Goal: Transaction & Acquisition: Purchase product/service

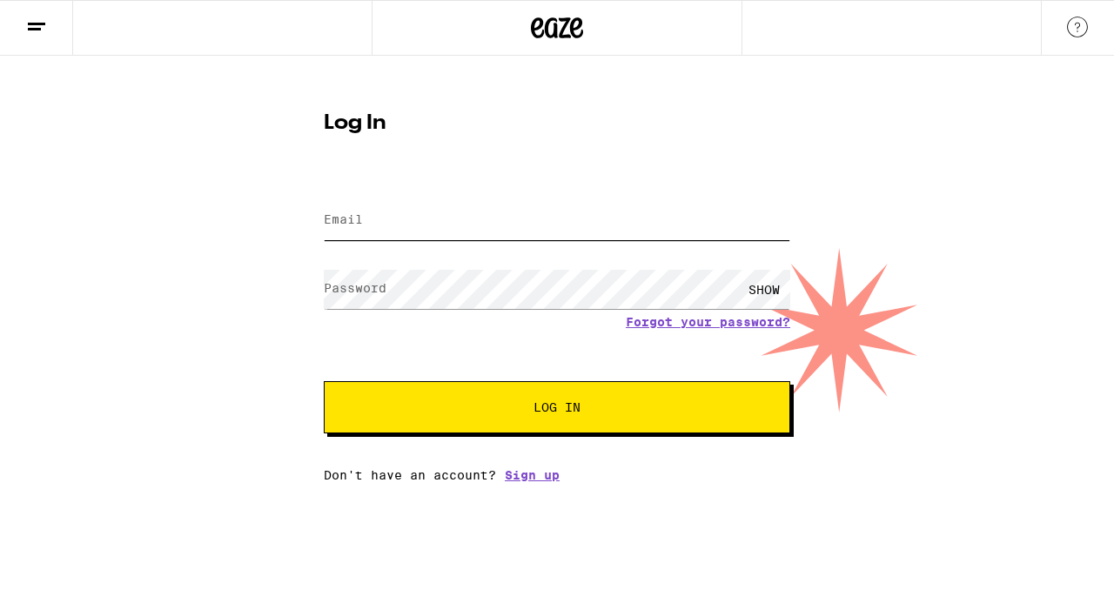
click at [373, 212] on input "Email" at bounding box center [557, 220] width 467 height 39
click at [366, 222] on input "Email" at bounding box center [557, 220] width 467 height 39
click at [351, 224] on label "Email" at bounding box center [343, 219] width 39 height 14
click at [353, 212] on label "Email" at bounding box center [343, 219] width 39 height 14
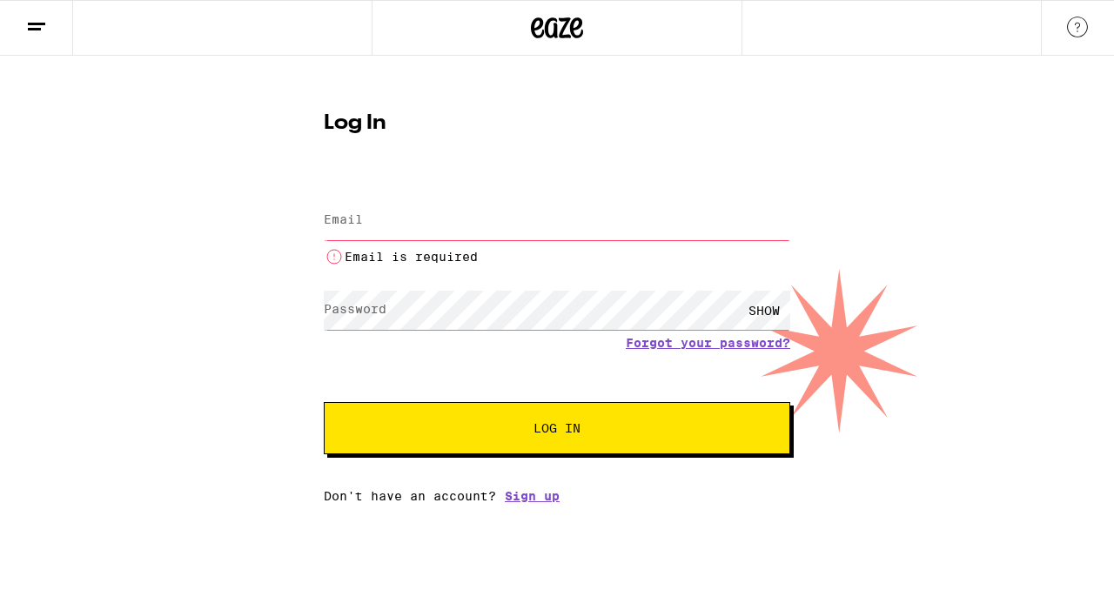
click at [407, 232] on input "Email" at bounding box center [557, 220] width 467 height 39
type input "bhaktihpatel@gmail.com"
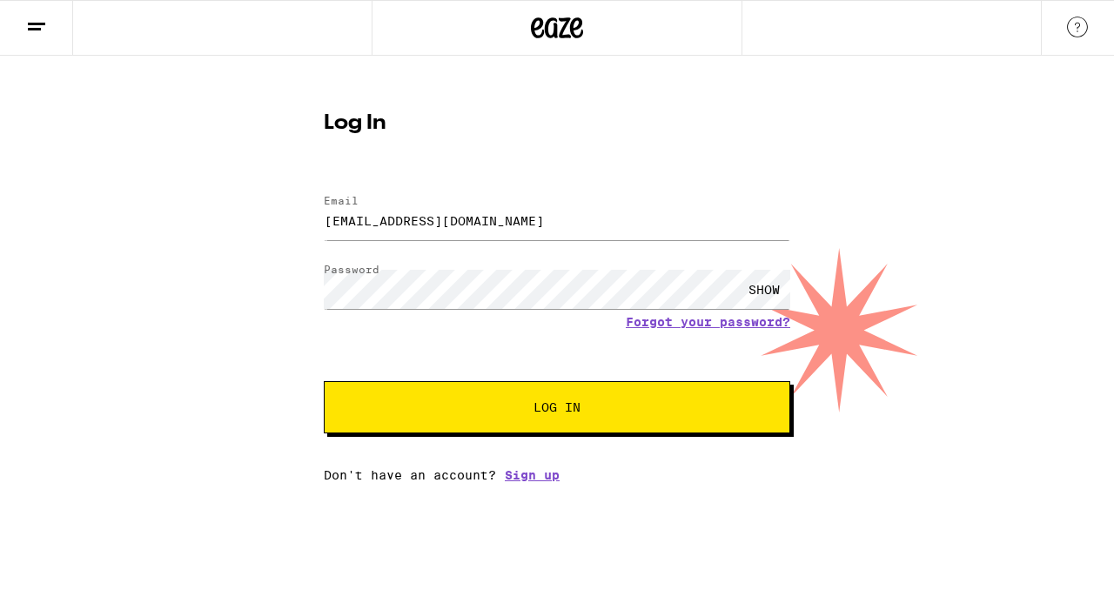
click at [575, 412] on span "Log In" at bounding box center [557, 407] width 47 height 12
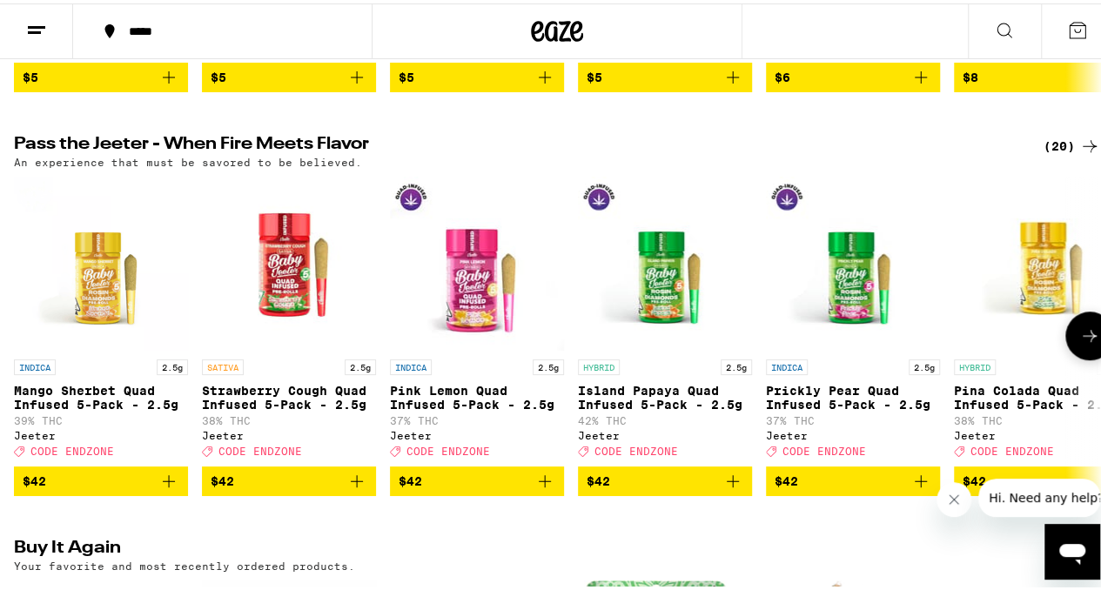
scroll to position [518, 0]
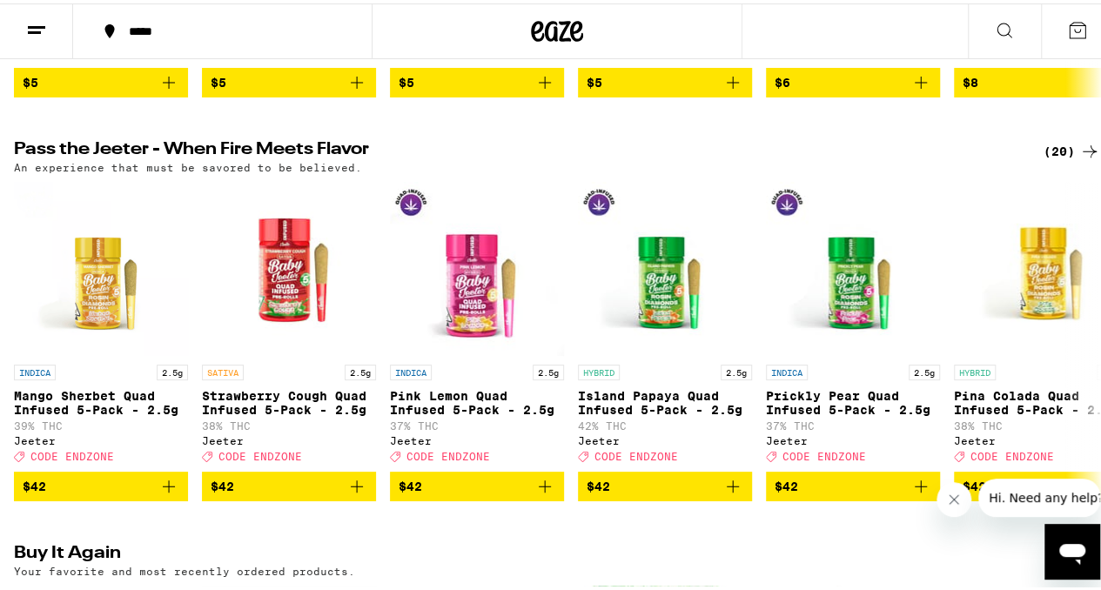
click at [220, 29] on div "*****" at bounding box center [231, 28] width 223 height 12
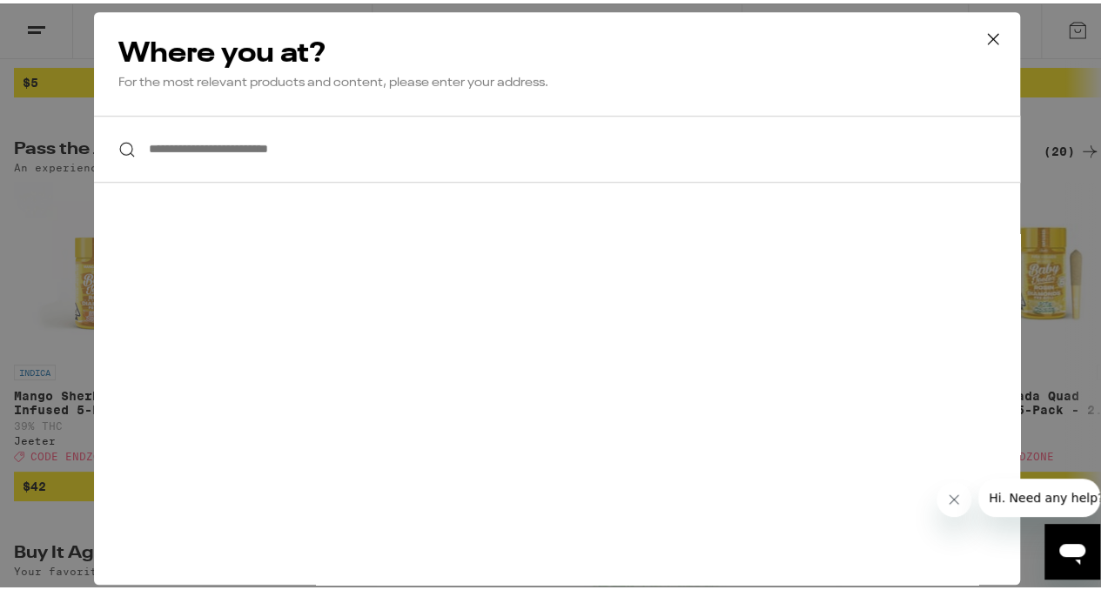
click at [305, 146] on input "**********" at bounding box center [557, 145] width 926 height 67
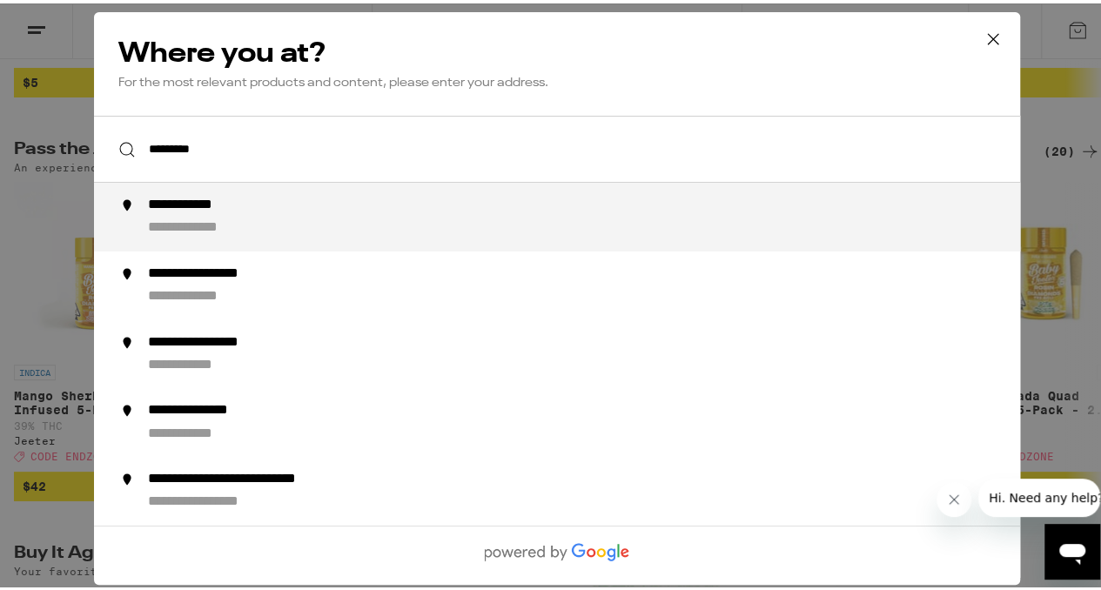
click at [223, 210] on div "**********" at bounding box center [202, 202] width 108 height 18
type input "**********"
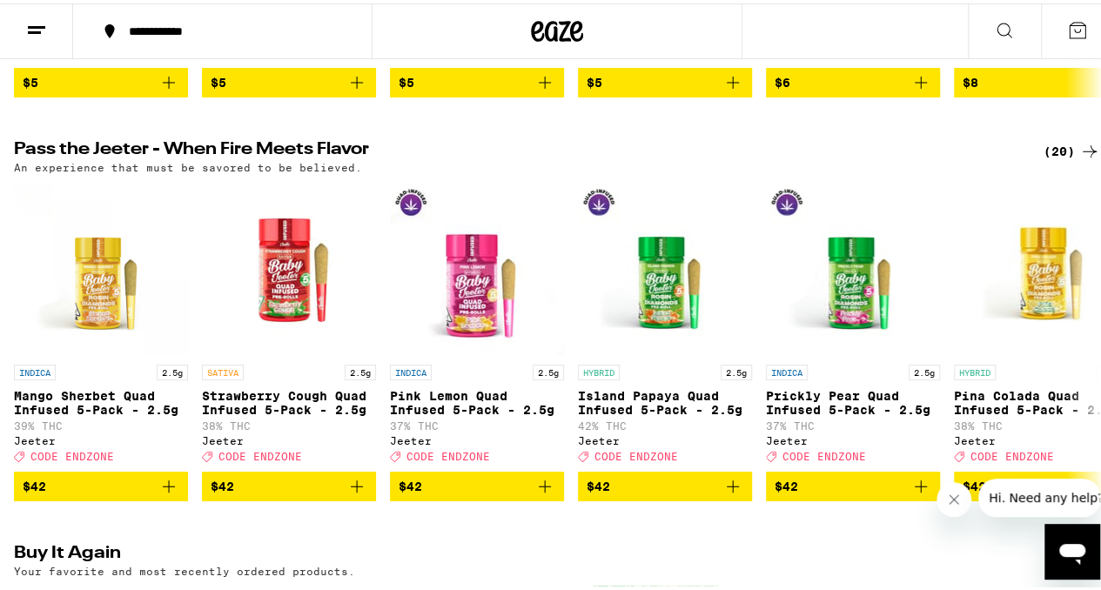
click at [994, 34] on icon at bounding box center [1004, 27] width 21 height 21
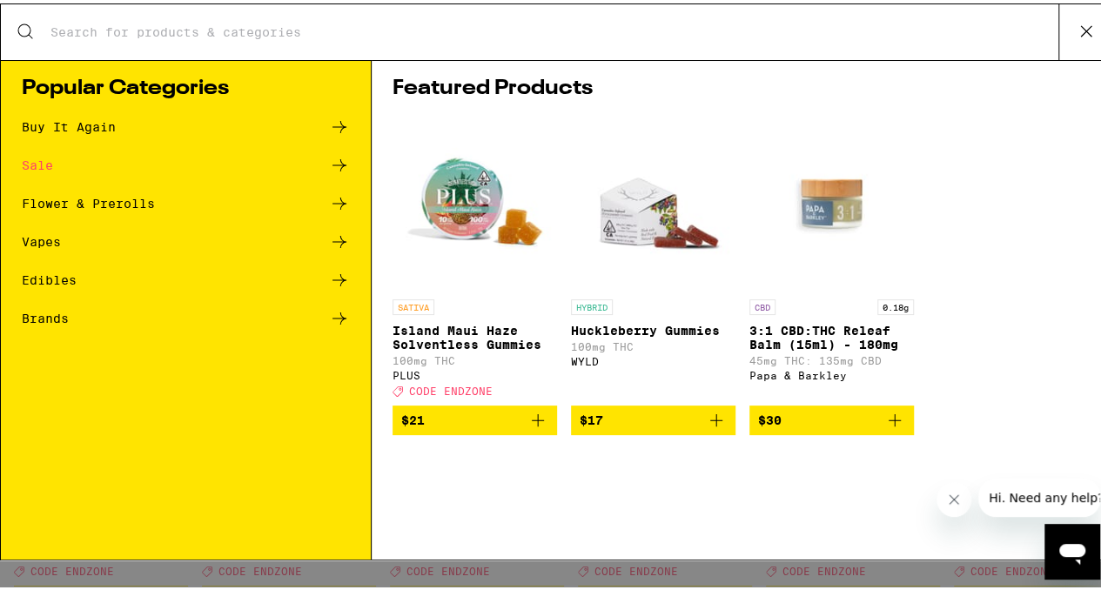
scroll to position [0, 0]
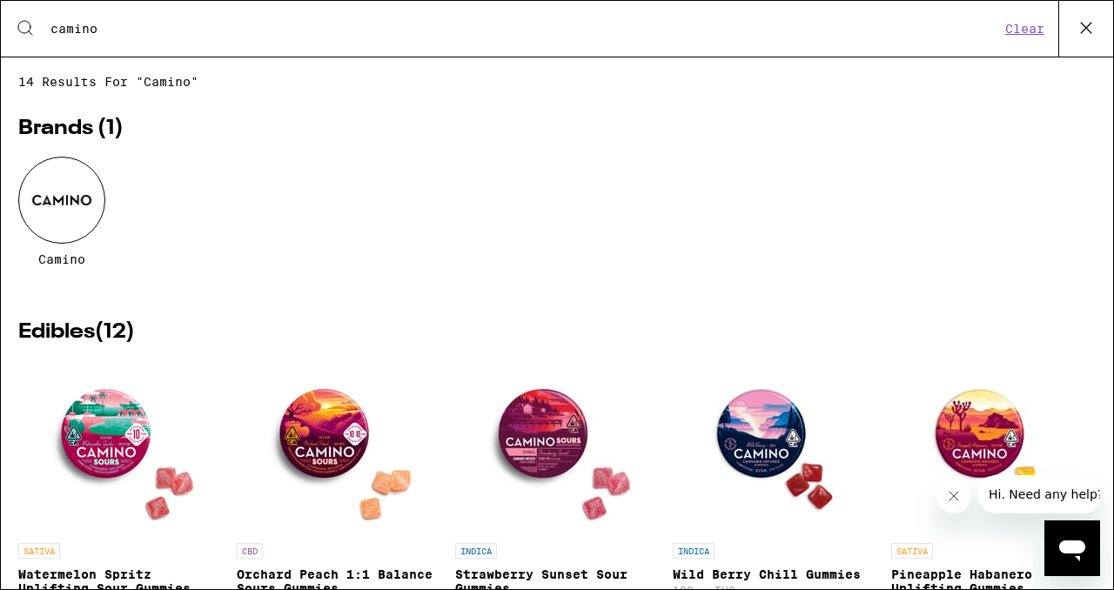
type input "camino"
click at [84, 205] on div at bounding box center [61, 200] width 87 height 87
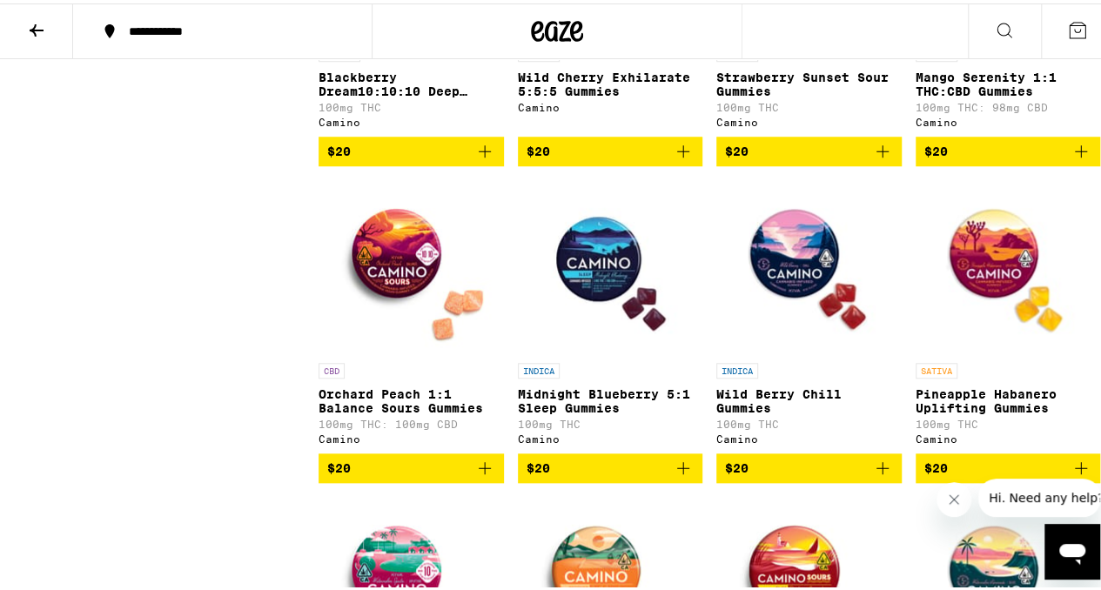
scroll to position [703, 0]
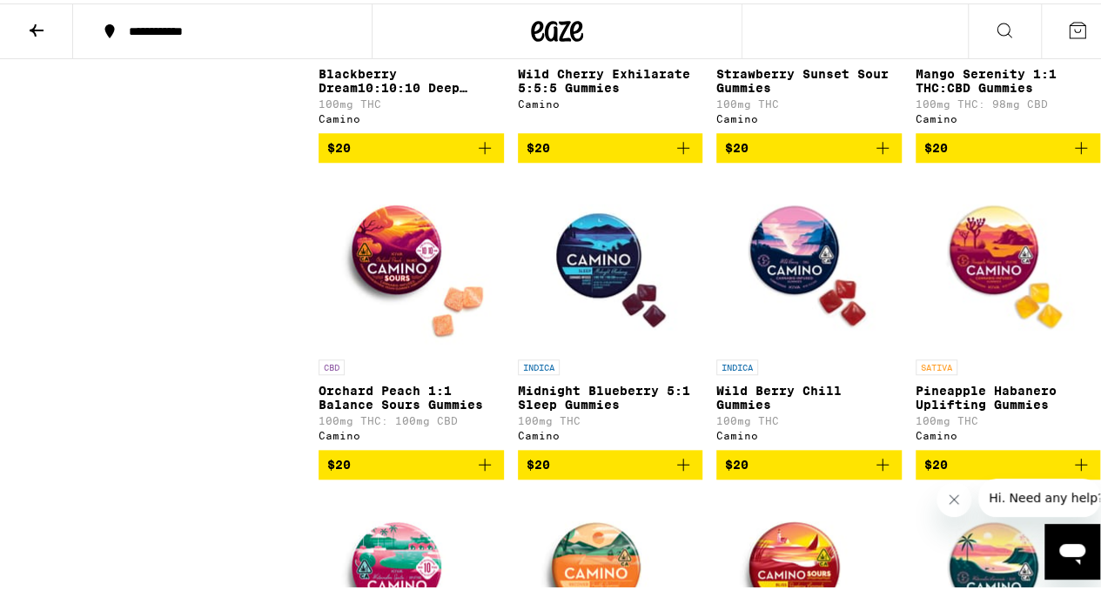
click at [675, 472] on icon "Add to bag" at bounding box center [683, 461] width 21 height 21
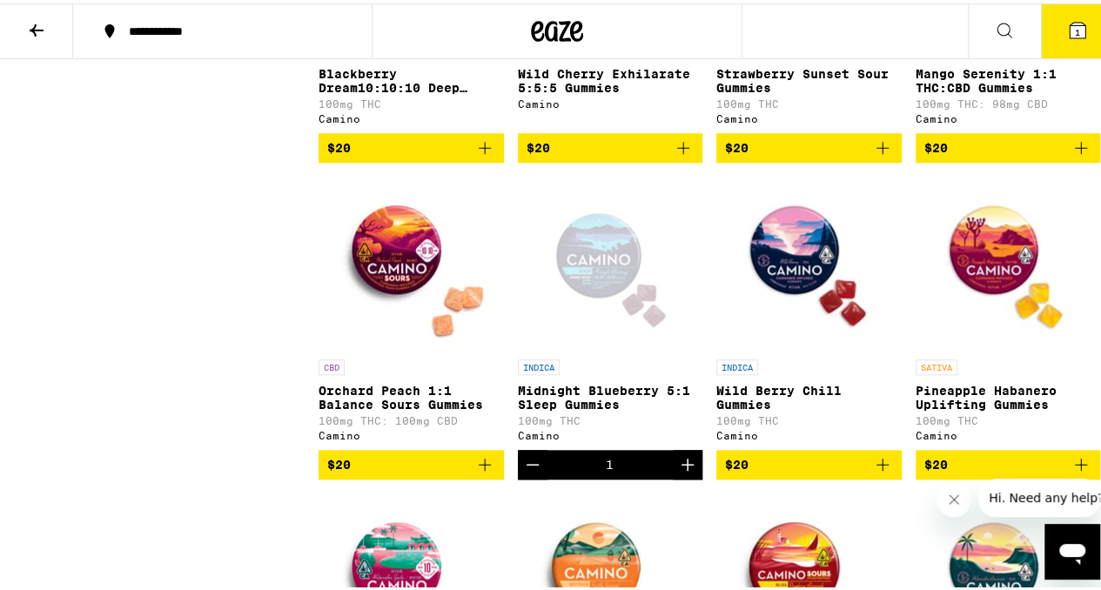
scroll to position [759, 0]
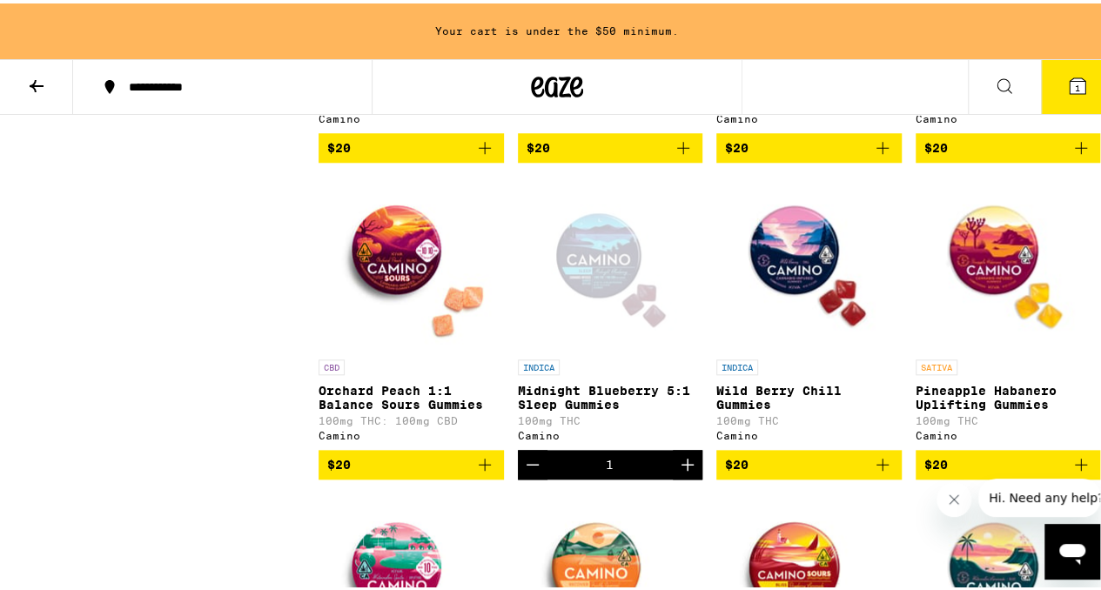
click at [186, 391] on div "Potency Low Very High Strain Type CBD Hybrid Indica Sativa" at bounding box center [166, 318] width 305 height 1001
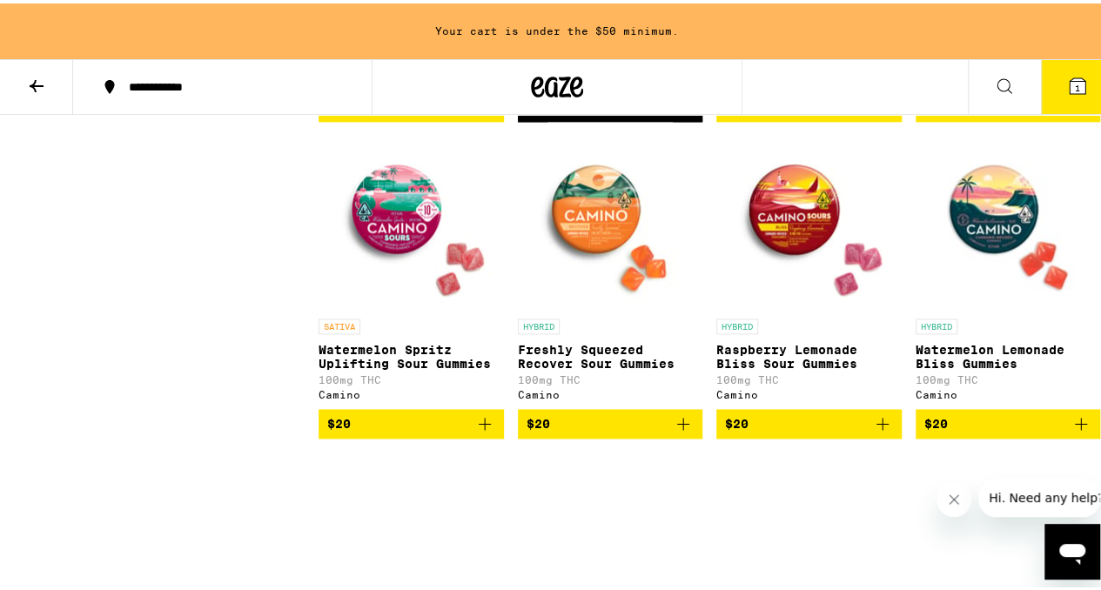
scroll to position [1116, 0]
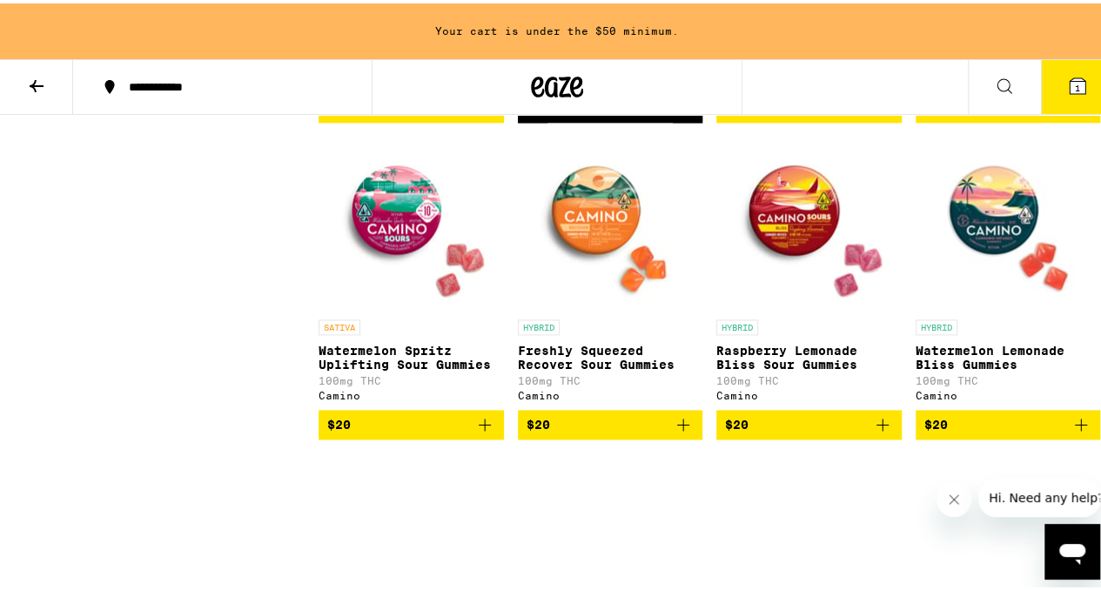
click at [662, 432] on span "$20" at bounding box center [611, 421] width 168 height 21
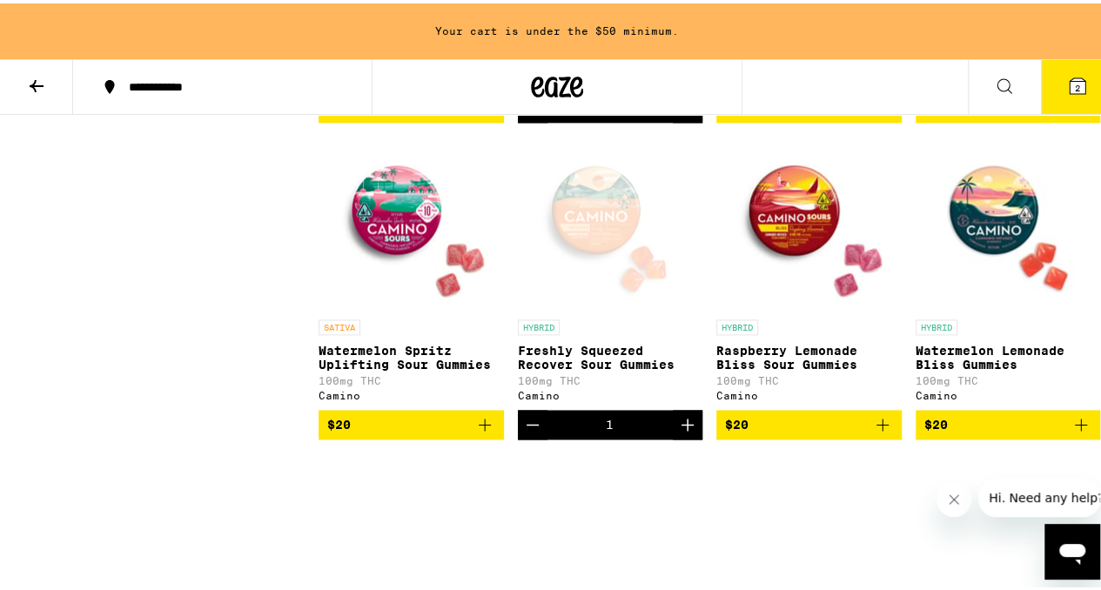
click at [474, 432] on icon "Add to bag" at bounding box center [484, 421] width 21 height 21
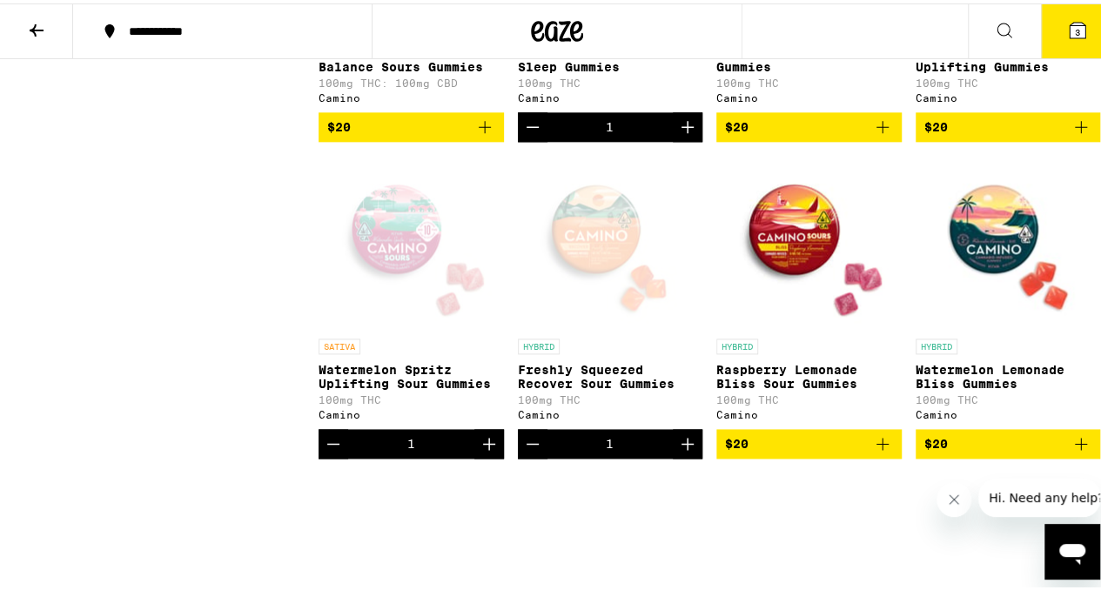
scroll to position [1045, 0]
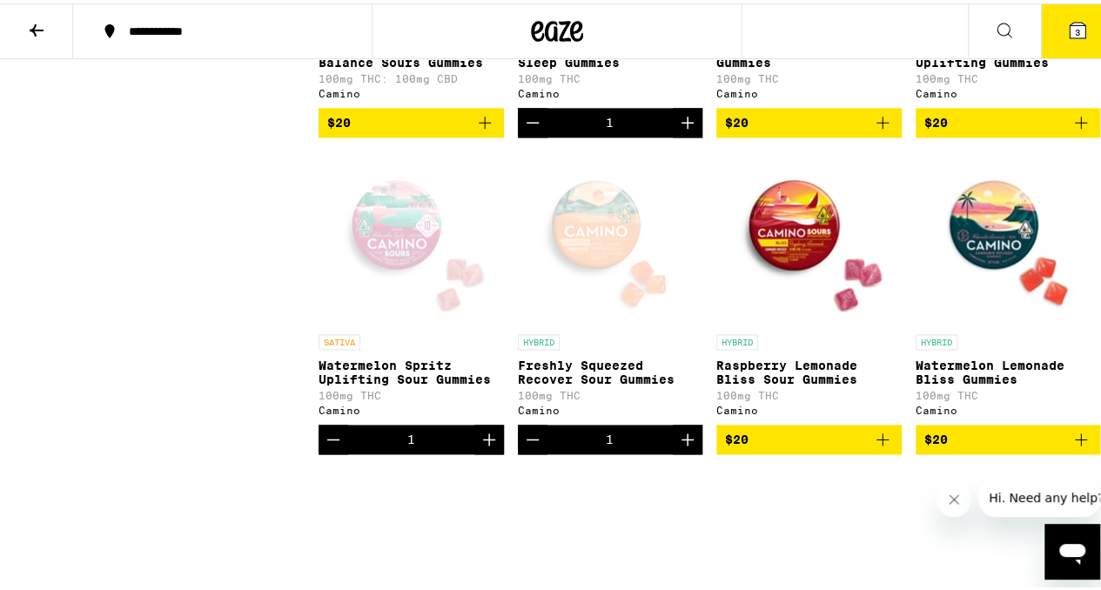
click at [856, 447] on span "$20" at bounding box center [809, 436] width 168 height 21
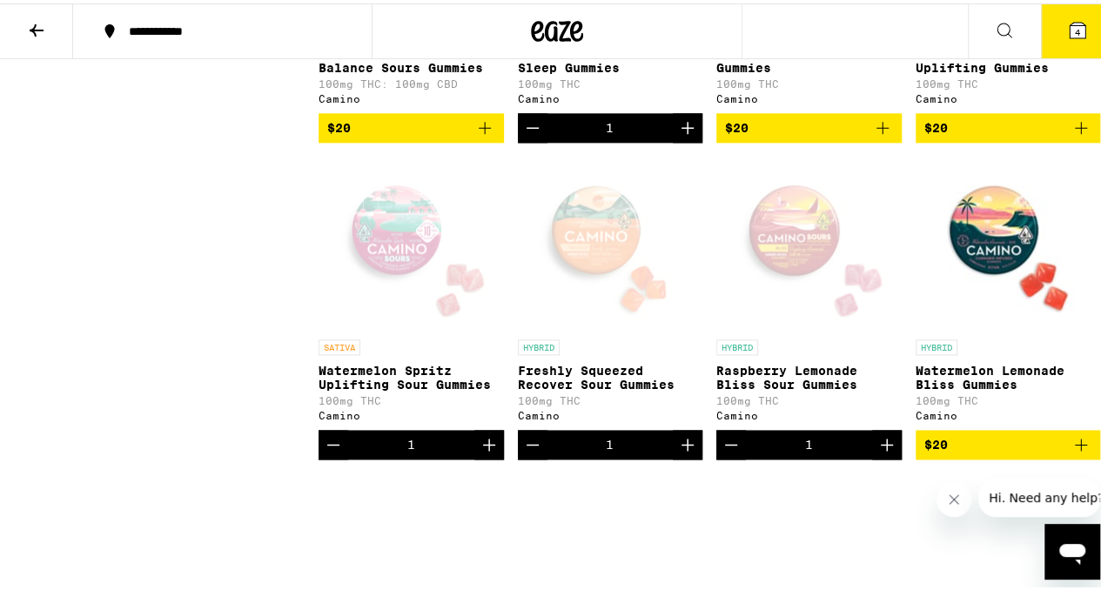
scroll to position [1059, 0]
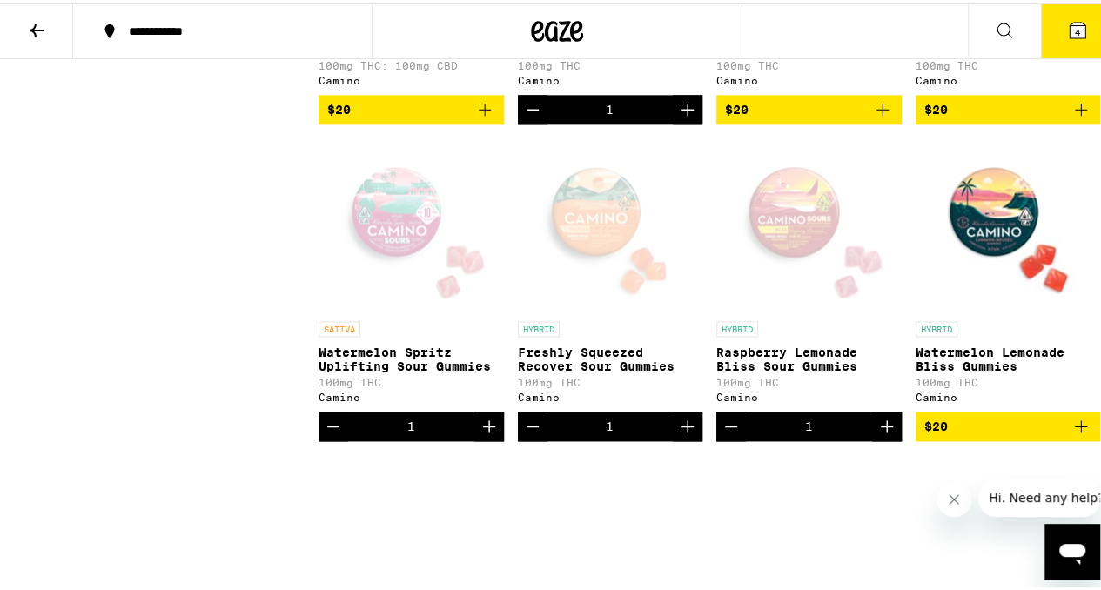
click at [338, 434] on icon "Decrement" at bounding box center [333, 423] width 21 height 21
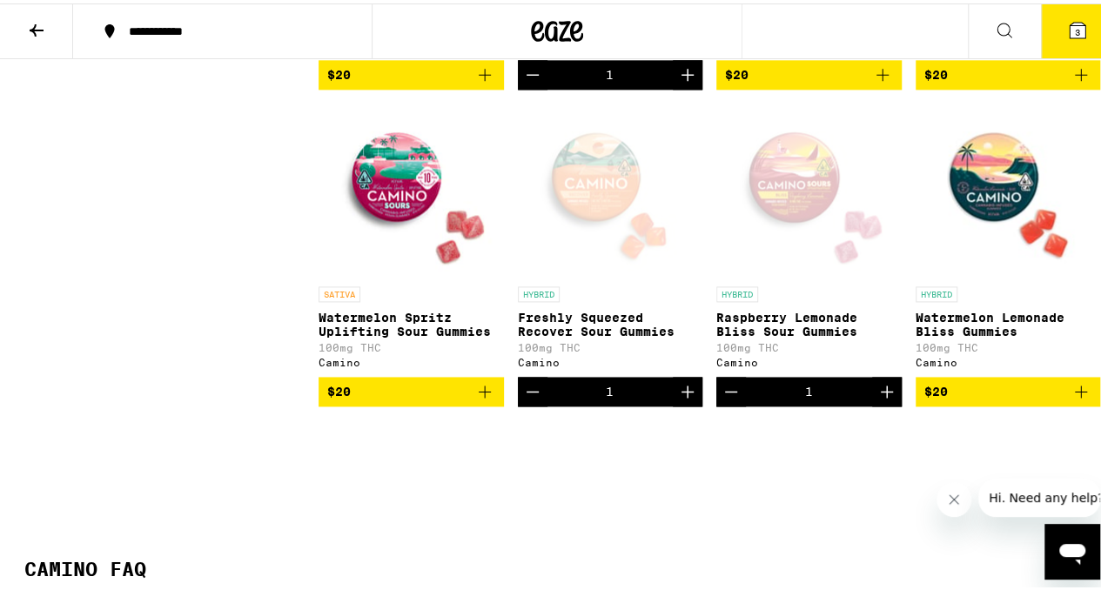
scroll to position [1095, 0]
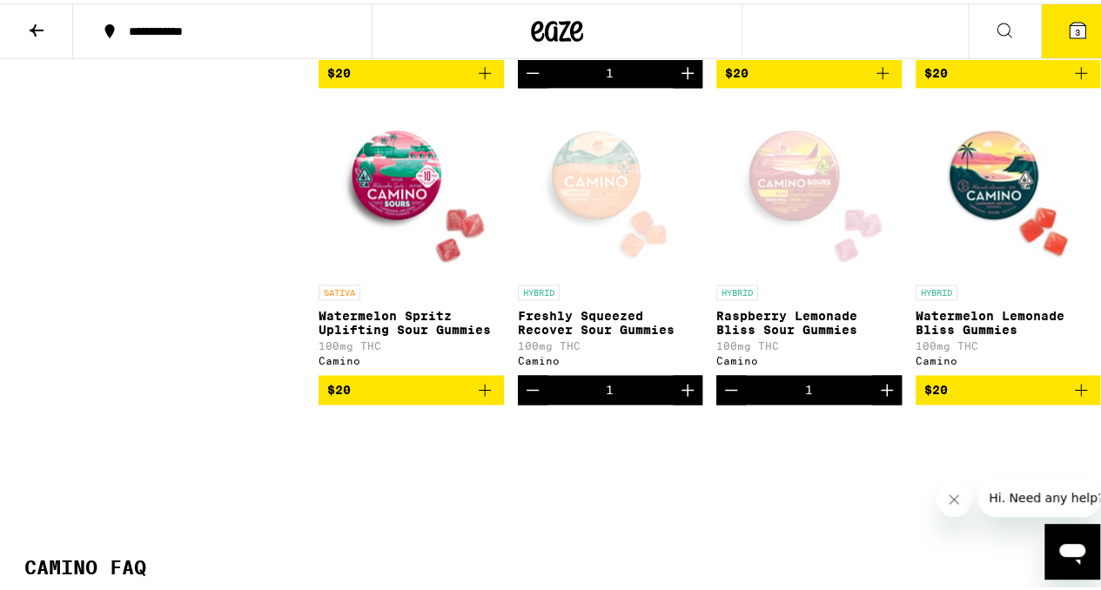
click at [993, 205] on img "Open page for Watermelon Lemonade Bliss Gummies from Camino" at bounding box center [1008, 185] width 174 height 174
click at [1072, 397] on icon "Add to bag" at bounding box center [1081, 386] width 21 height 21
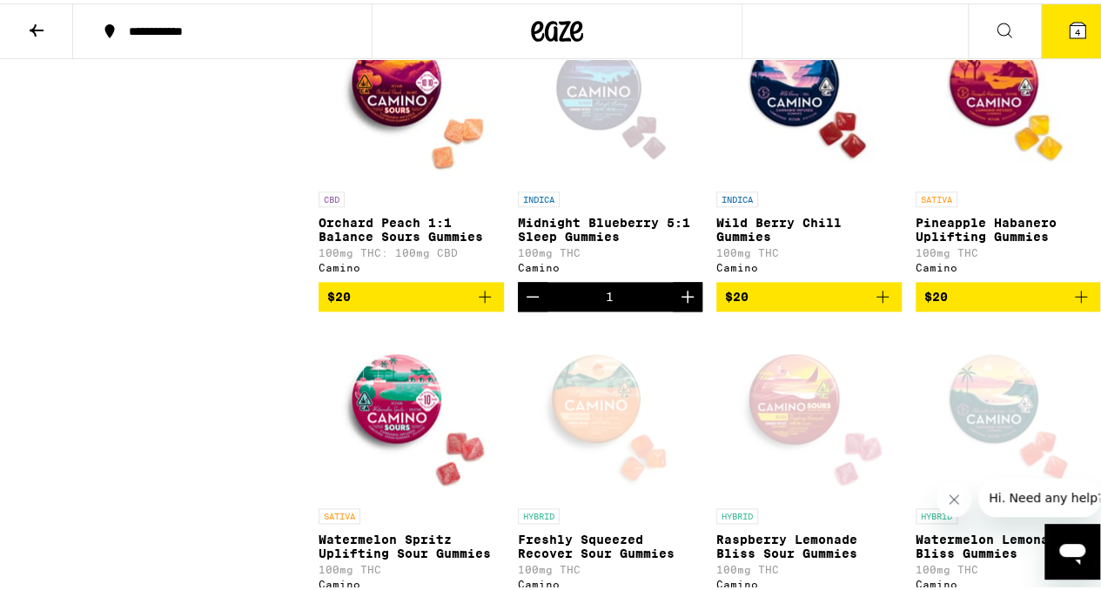
scroll to position [1040, 0]
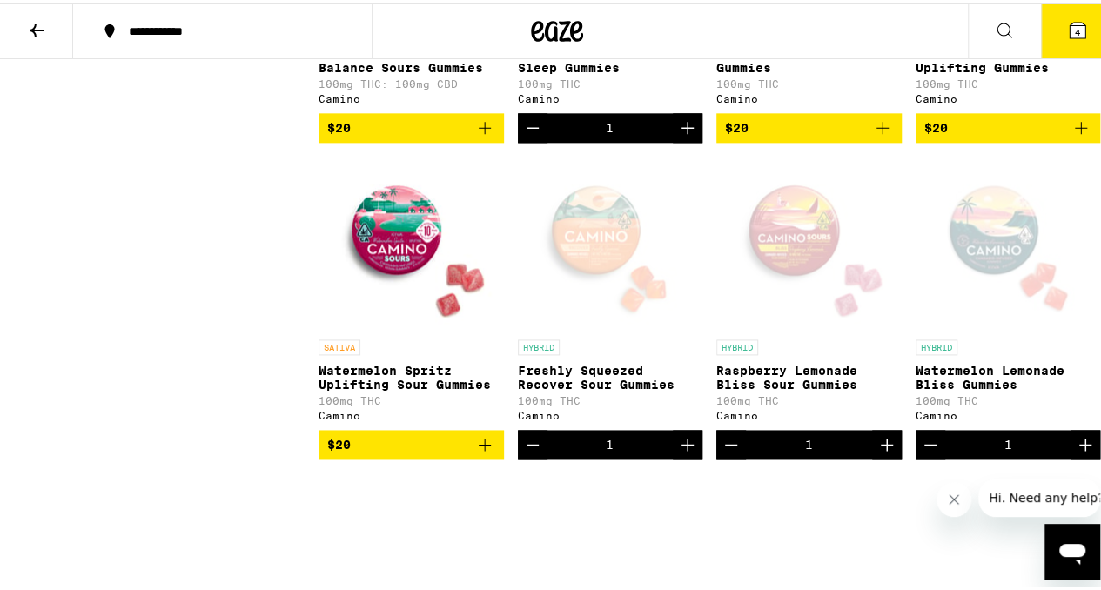
click at [479, 452] on icon "Add to bag" at bounding box center [484, 441] width 21 height 21
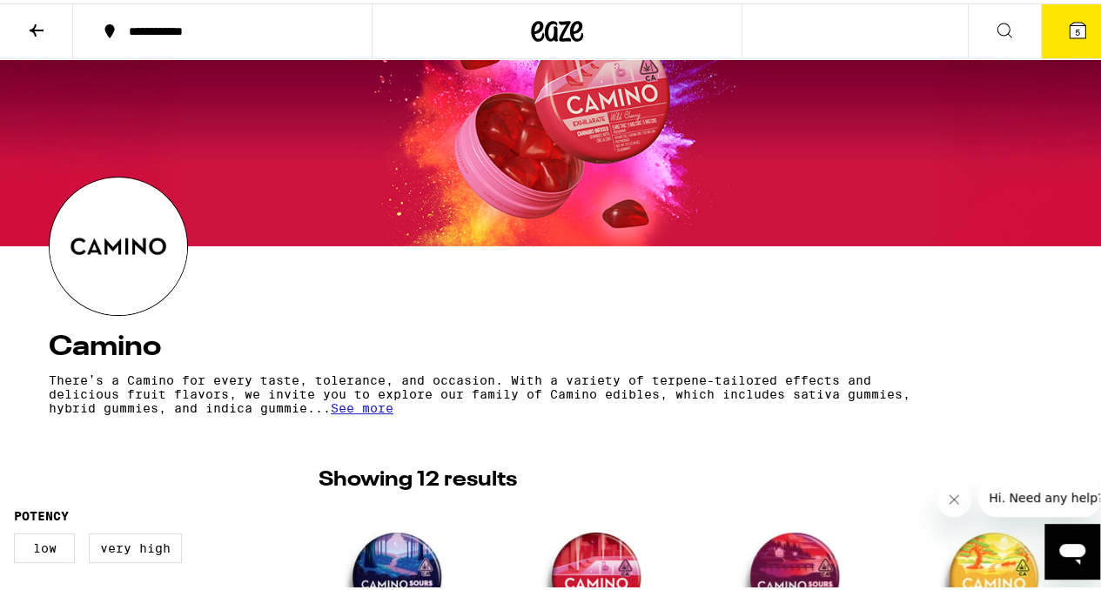
scroll to position [0, 0]
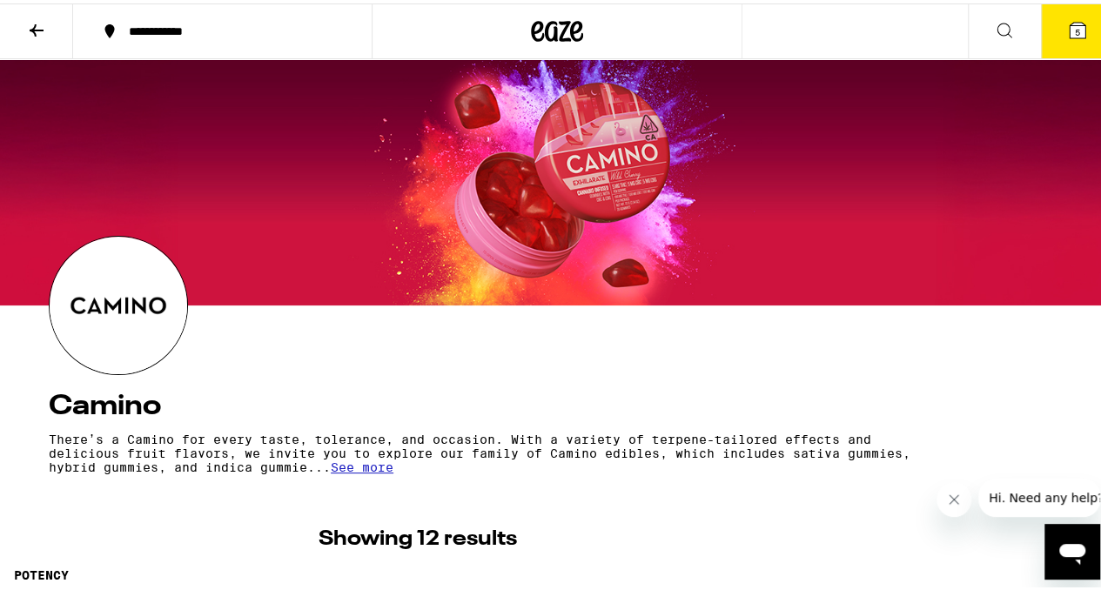
click at [39, 28] on icon at bounding box center [36, 27] width 21 height 21
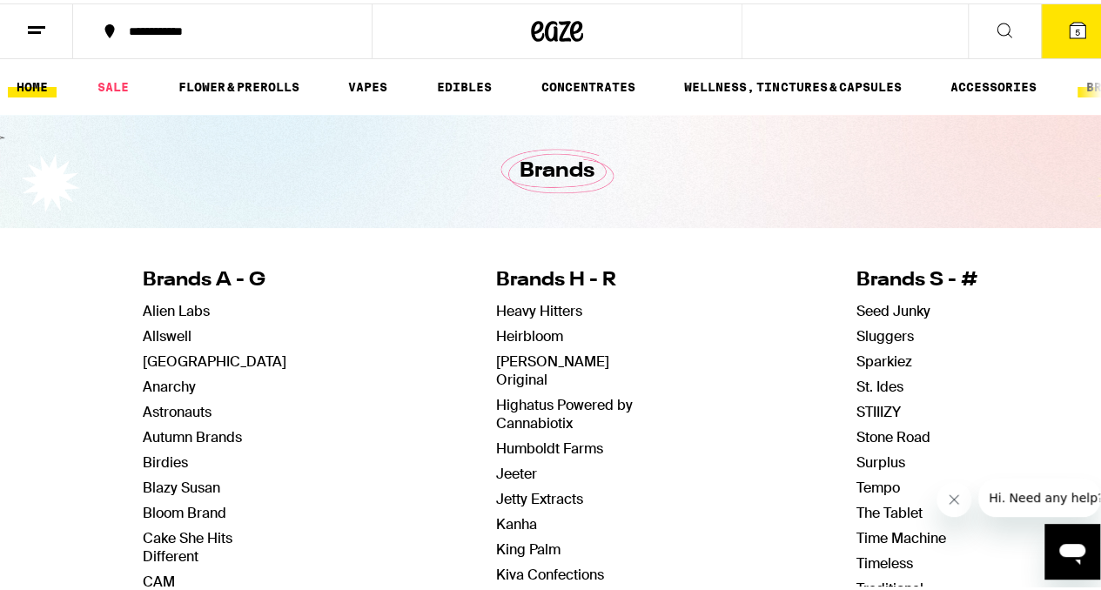
click at [40, 83] on link "HOME" at bounding box center [32, 83] width 49 height 21
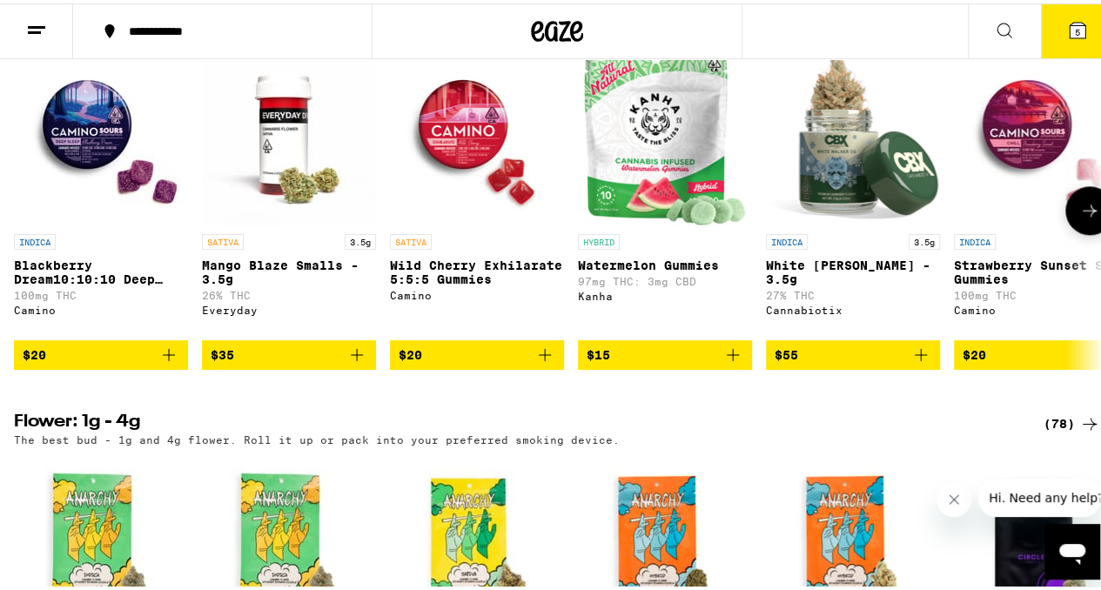
scroll to position [1045, 0]
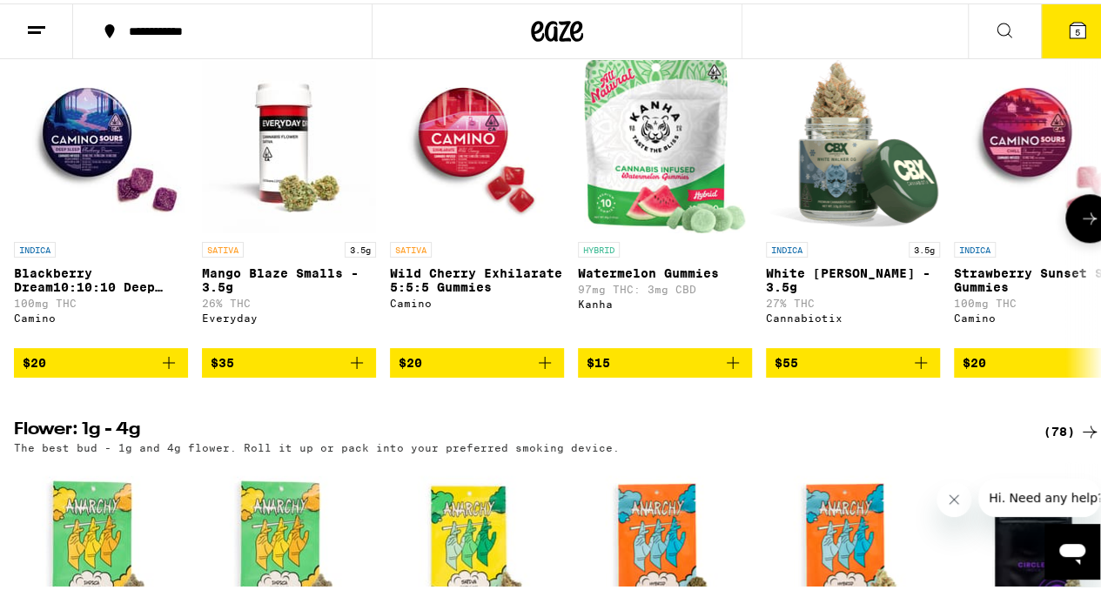
click at [1083, 225] on icon at bounding box center [1089, 215] width 21 height 21
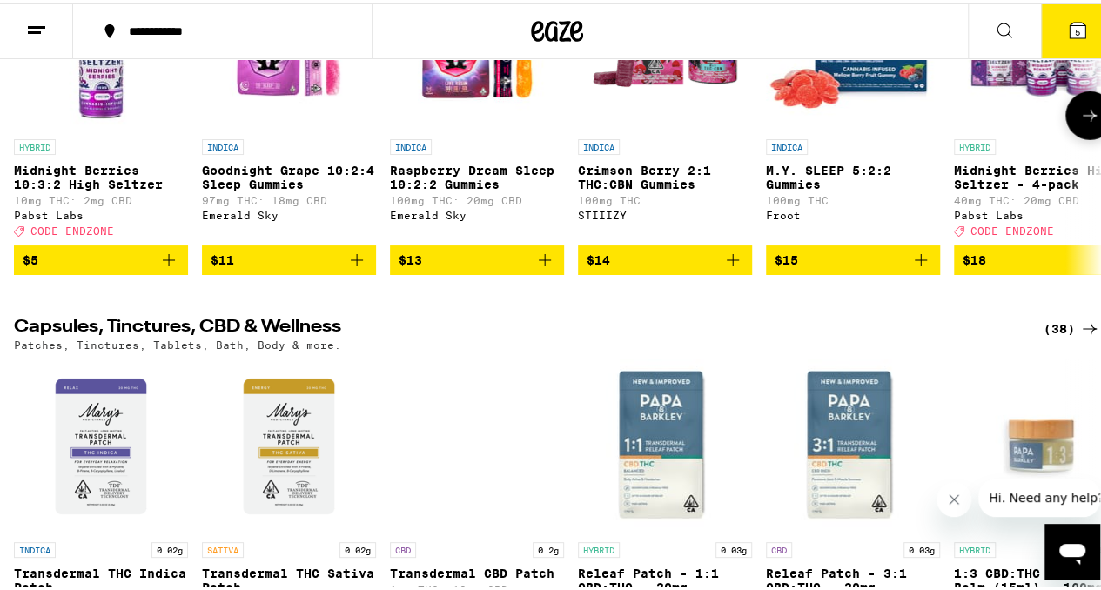
scroll to position [5876, 0]
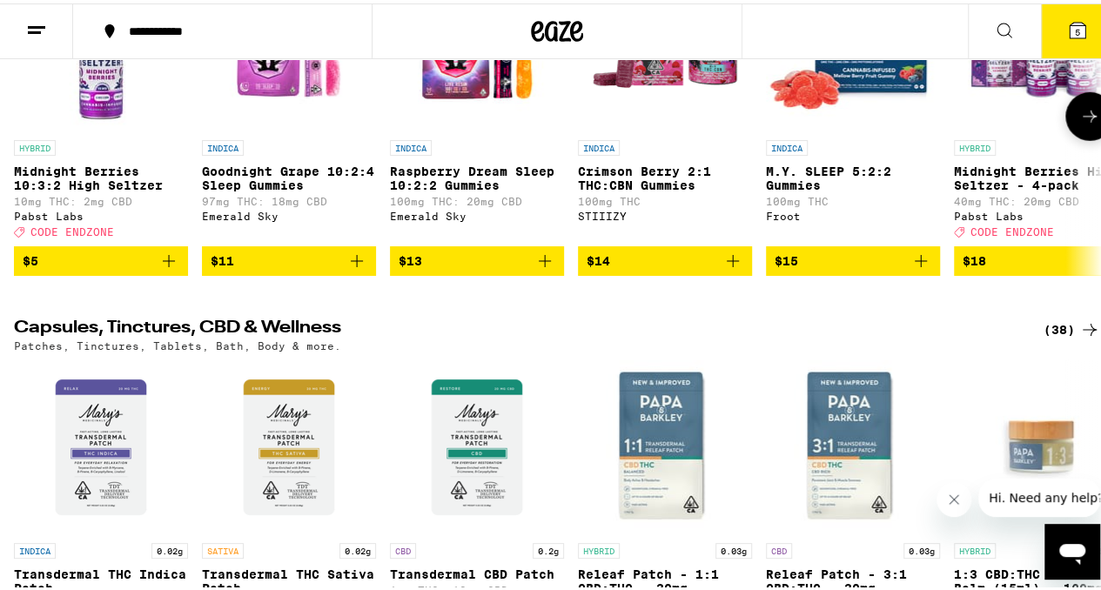
click at [1079, 124] on icon at bounding box center [1089, 113] width 21 height 21
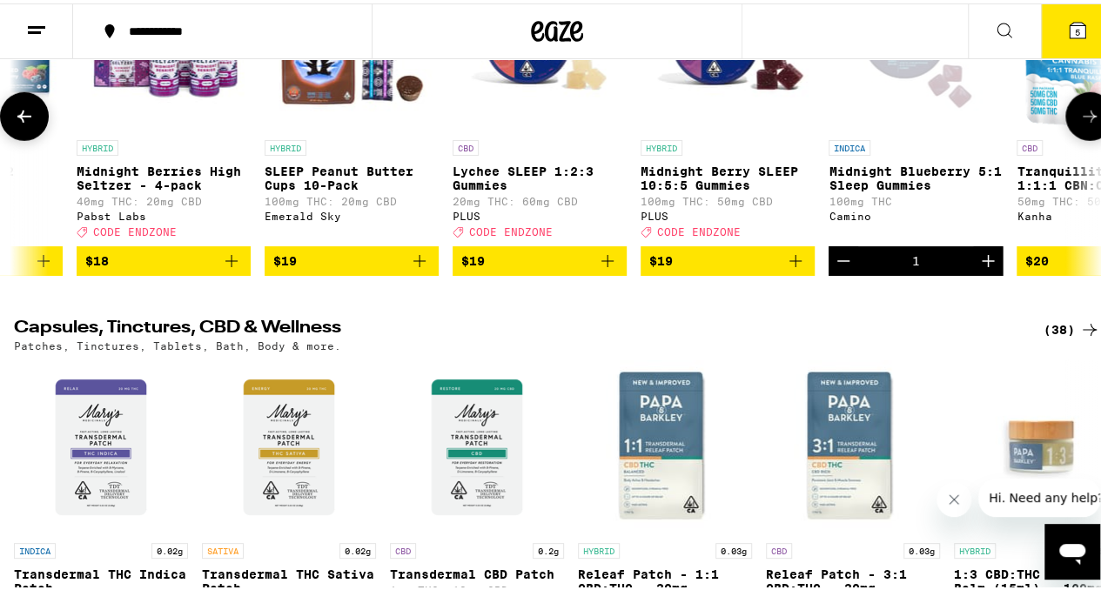
scroll to position [0, 884]
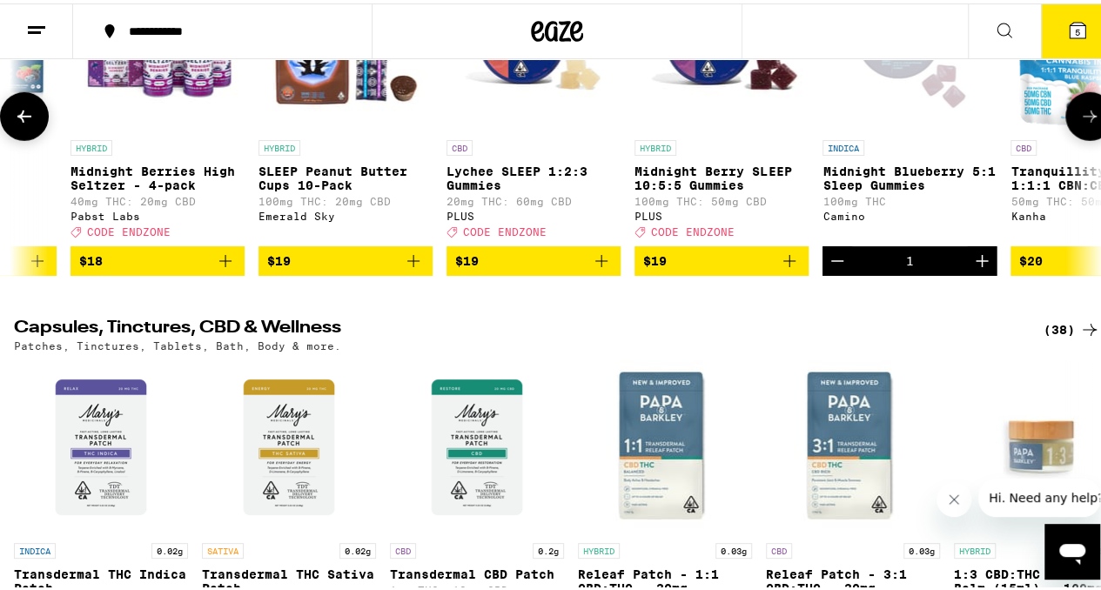
click at [1086, 138] on button at bounding box center [1089, 113] width 49 height 49
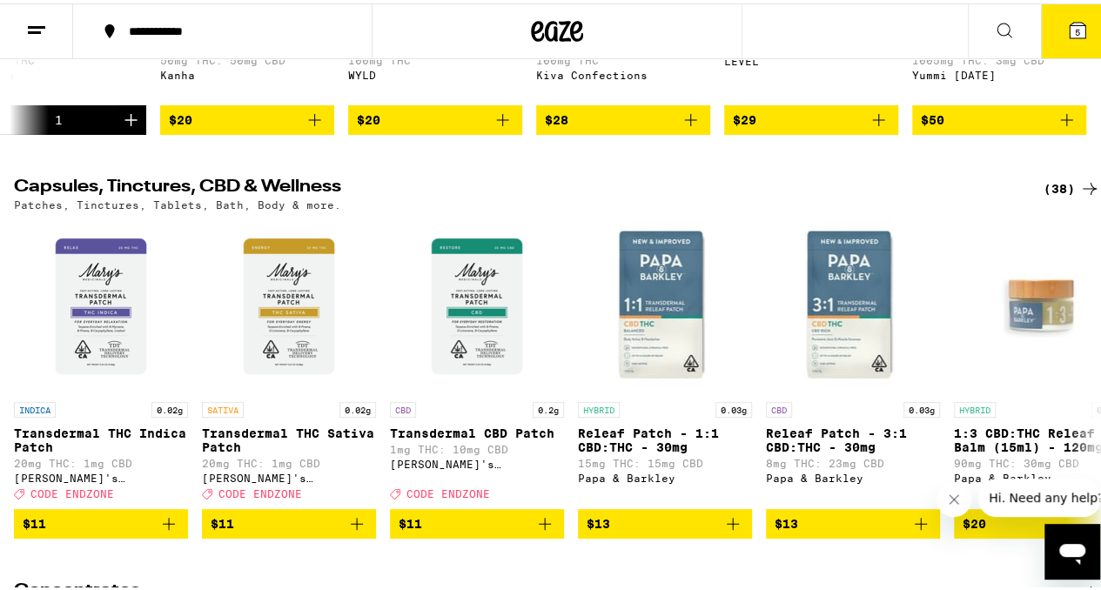
scroll to position [0, 1747]
click at [309, 123] on icon "Add to bag" at bounding box center [315, 117] width 12 height 12
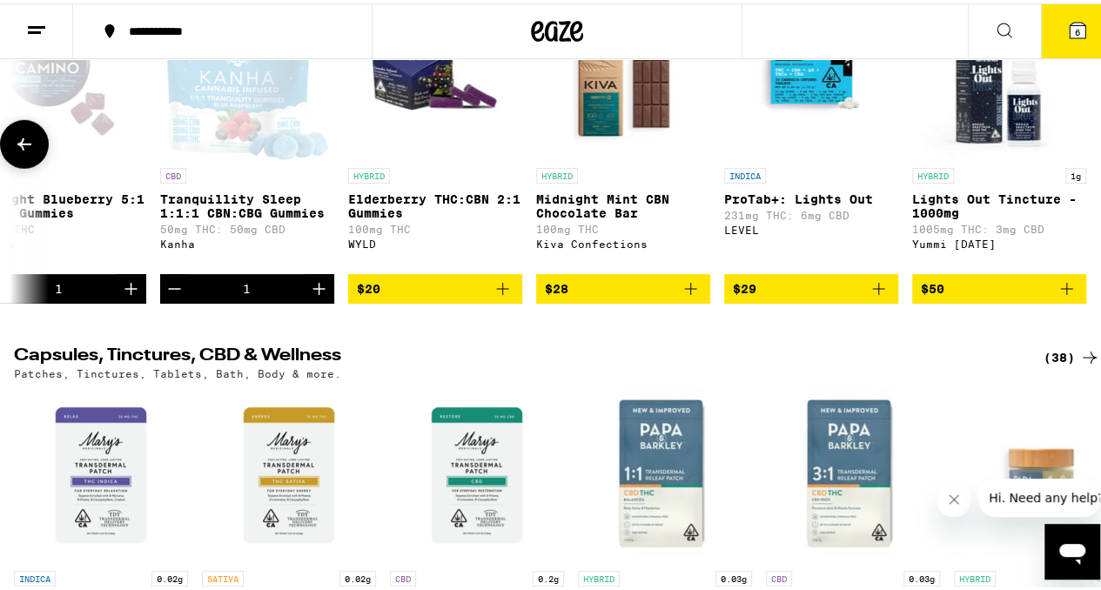
scroll to position [5850, 0]
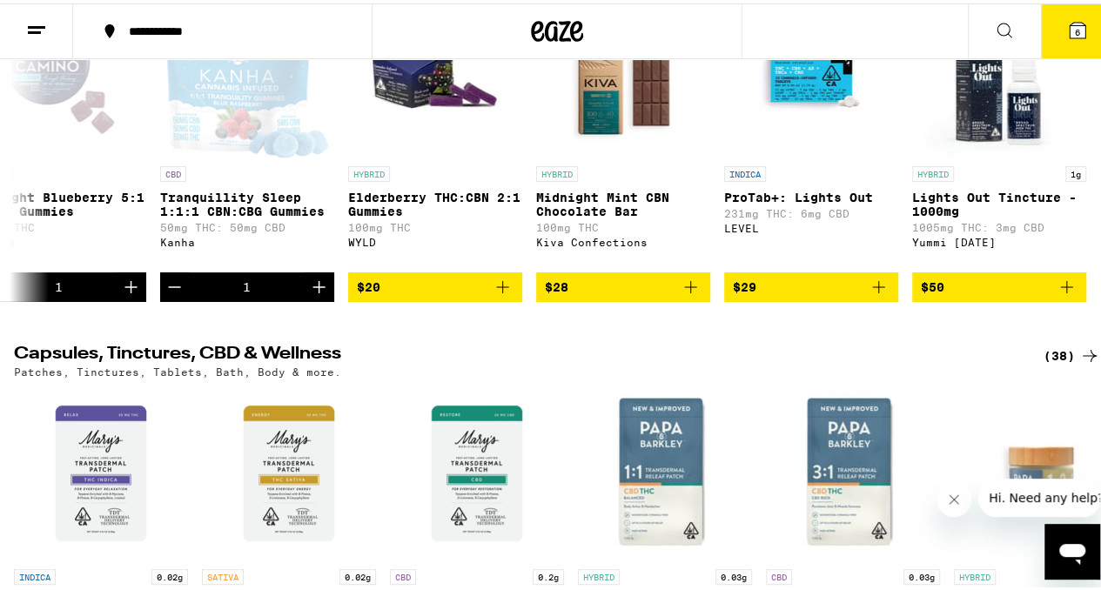
click at [994, 25] on icon at bounding box center [1004, 27] width 21 height 21
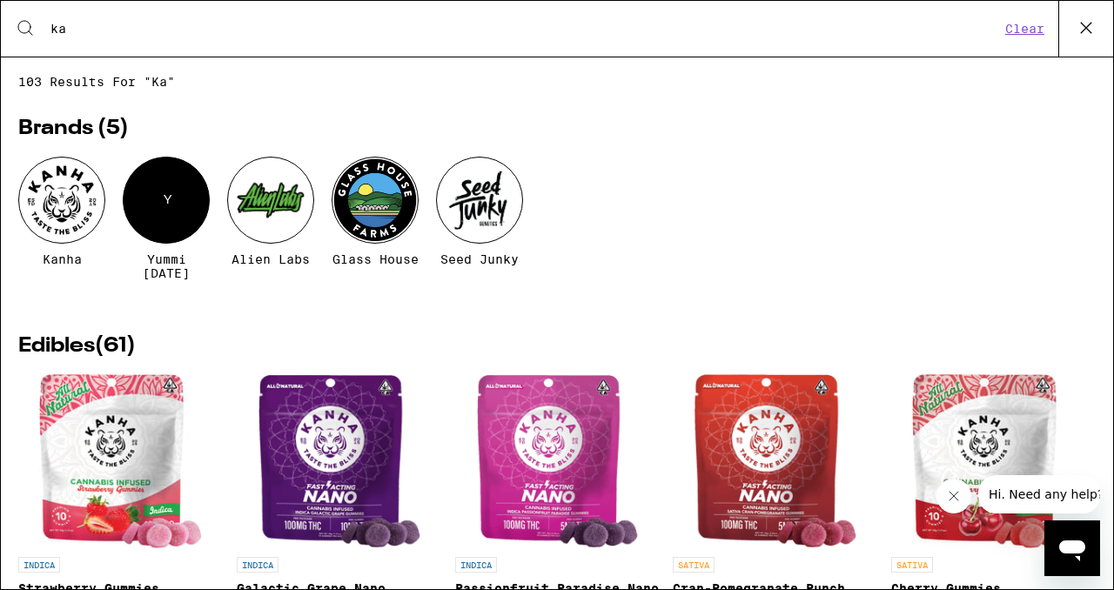
type input "ka"
click at [54, 208] on div at bounding box center [61, 200] width 87 height 87
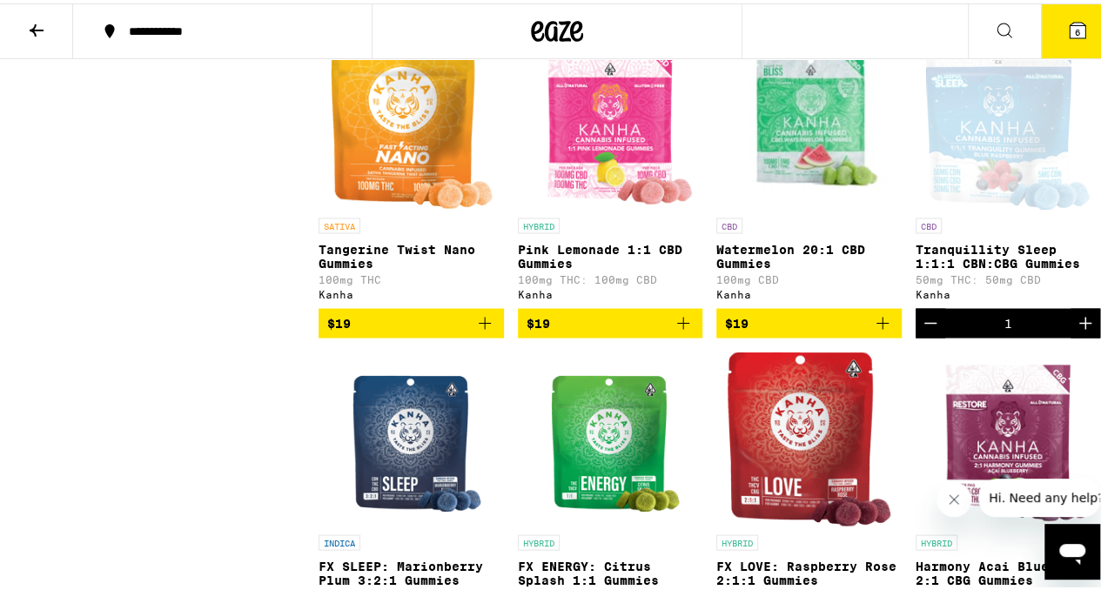
scroll to position [1429, 0]
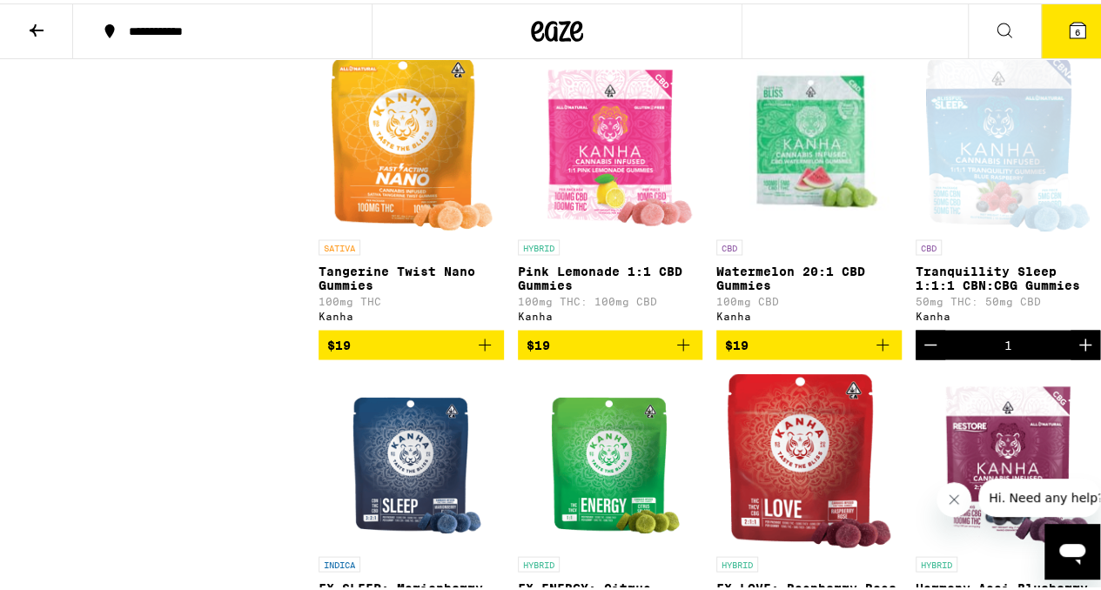
click at [563, 174] on img "Open page for Pink Lemonade 1:1 CBD Gummies from Kanha" at bounding box center [610, 140] width 171 height 174
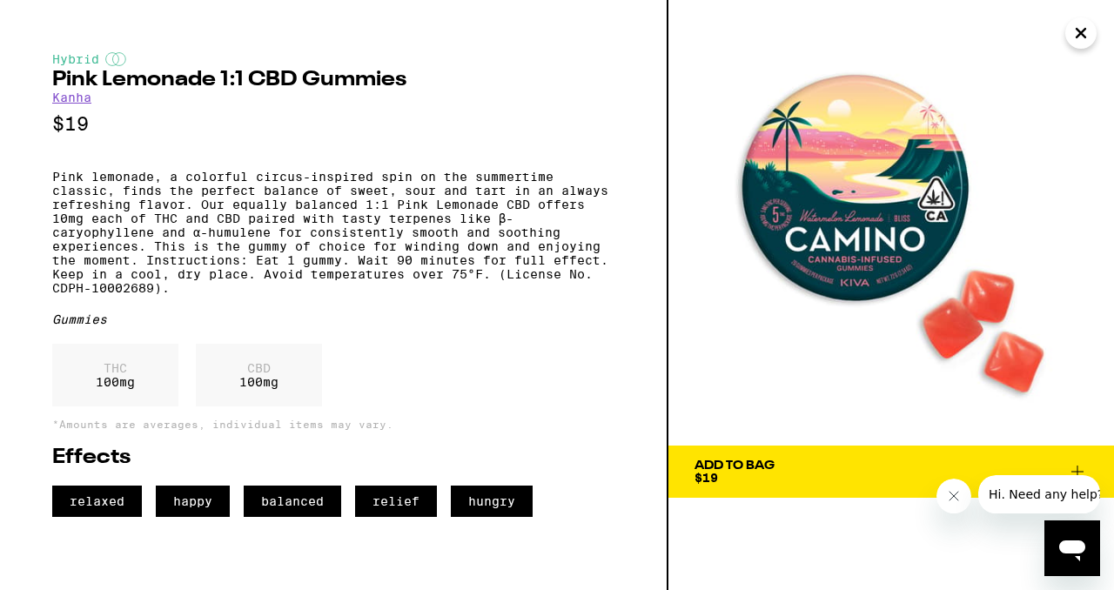
click at [1092, 38] on button "Close" at bounding box center [1080, 32] width 31 height 31
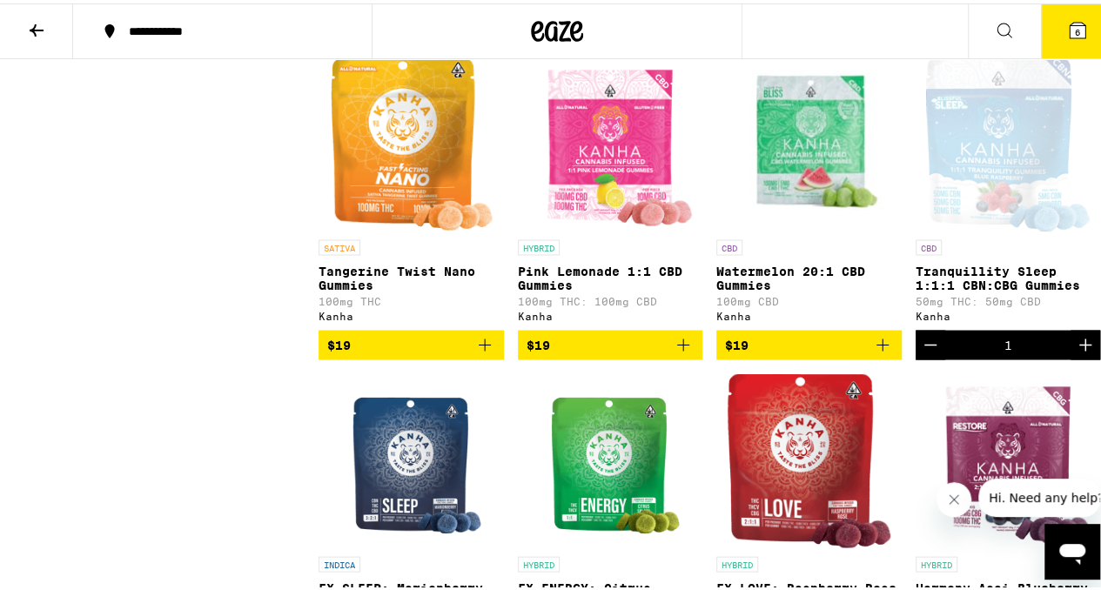
click at [595, 288] on p "Pink Lemonade 1:1 CBD Gummies" at bounding box center [610, 274] width 185 height 28
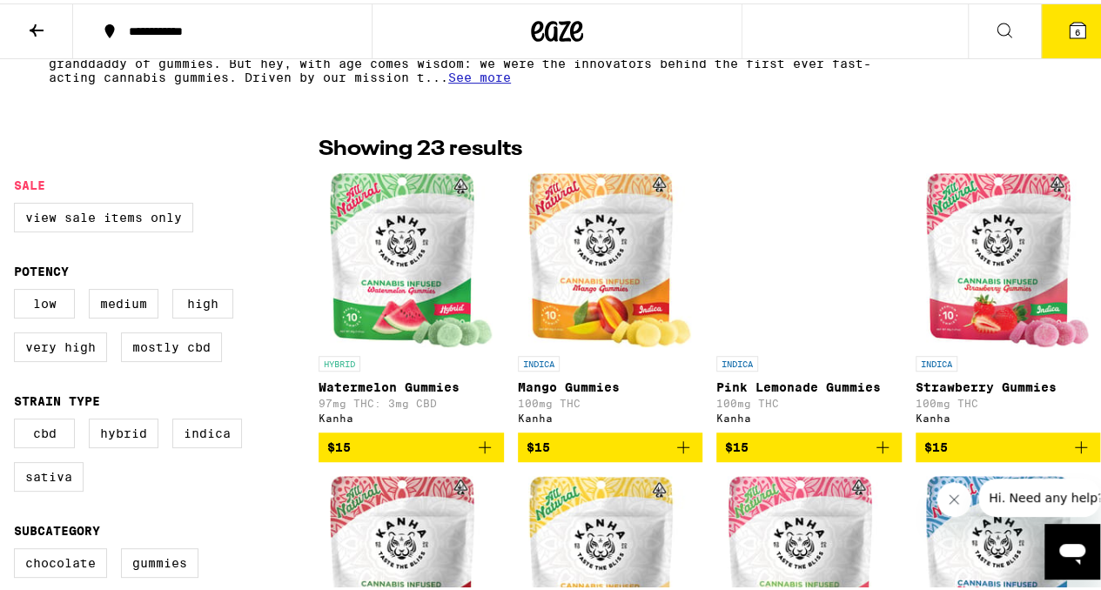
scroll to position [391, 0]
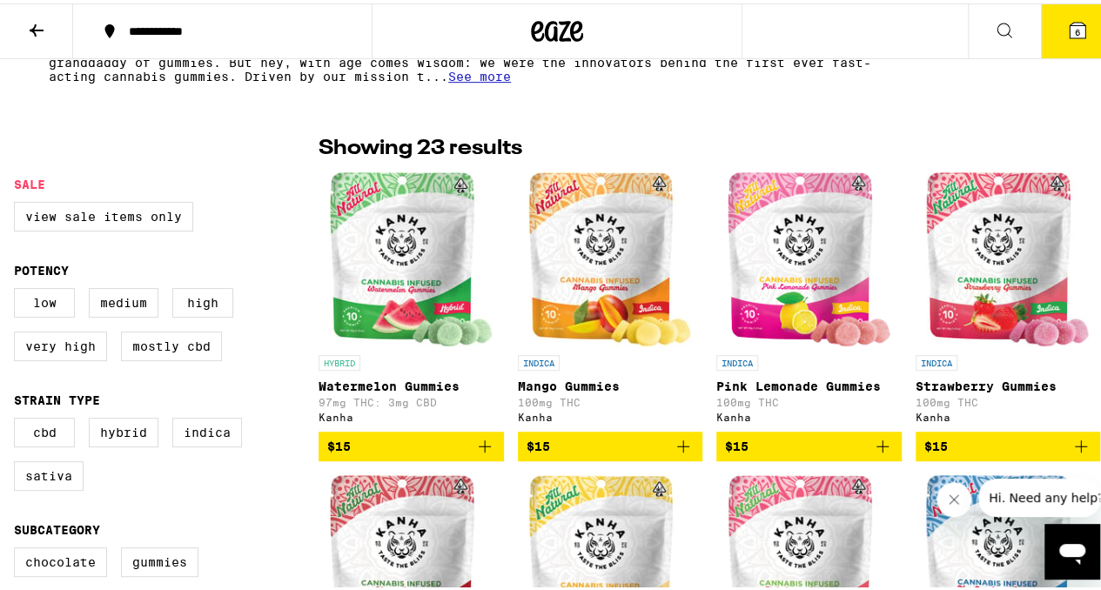
click at [386, 259] on img "Open page for Watermelon Gummies from Kanha" at bounding box center [411, 256] width 163 height 174
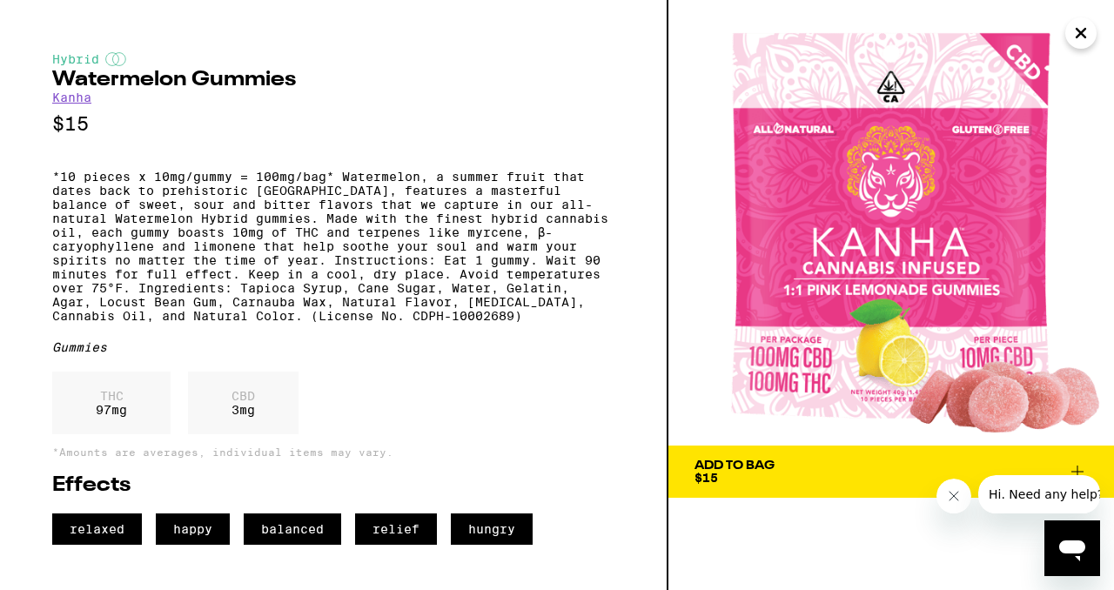
click at [1085, 36] on icon "Close" at bounding box center [1081, 33] width 9 height 9
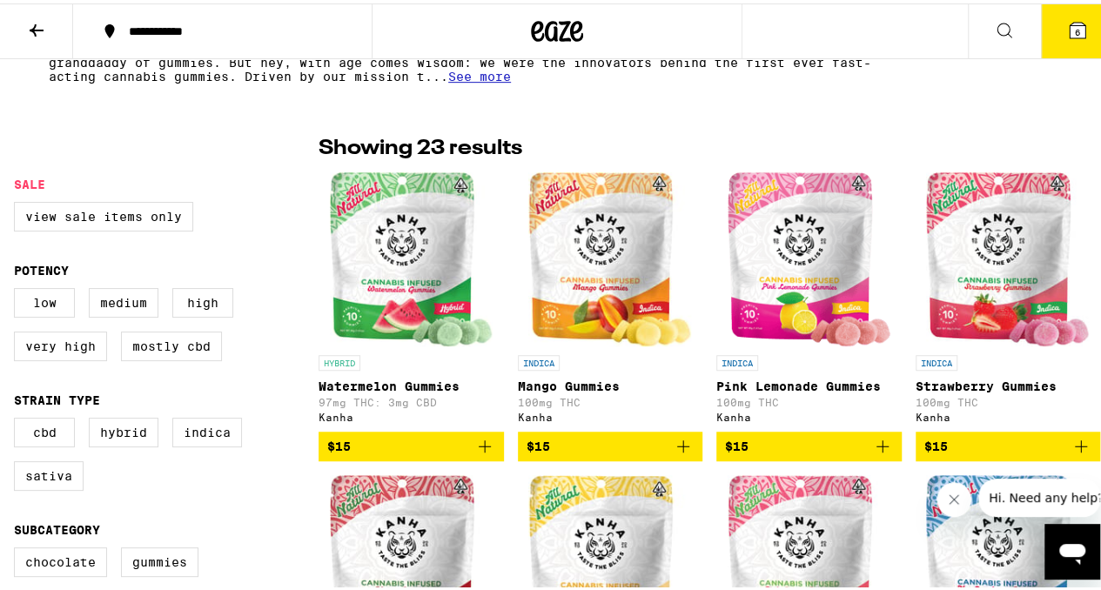
click at [371, 208] on img "Open page for Watermelon Gummies from Kanha" at bounding box center [411, 256] width 163 height 174
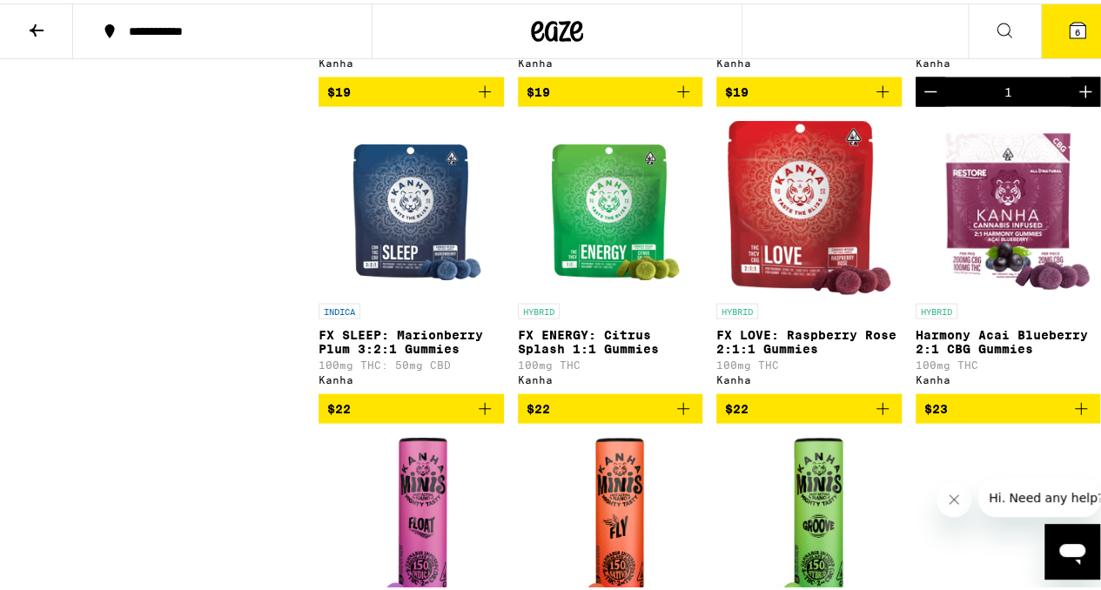
scroll to position [1646, 0]
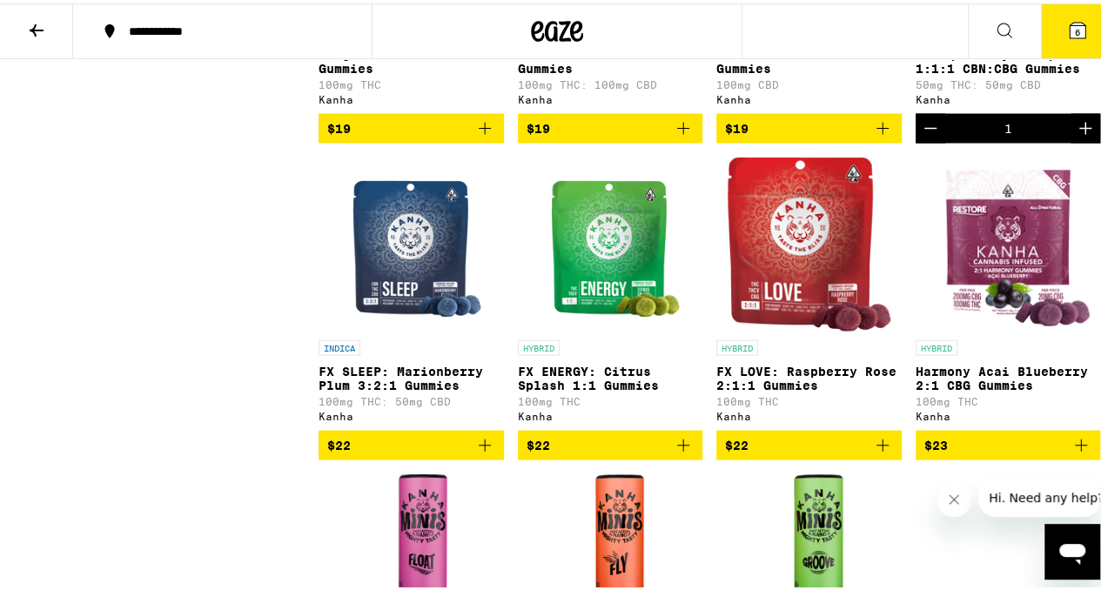
click at [595, 279] on img "Open page for FX ENERGY: Citrus Splash 1:1 Gummies from Kanha" at bounding box center [609, 240] width 145 height 174
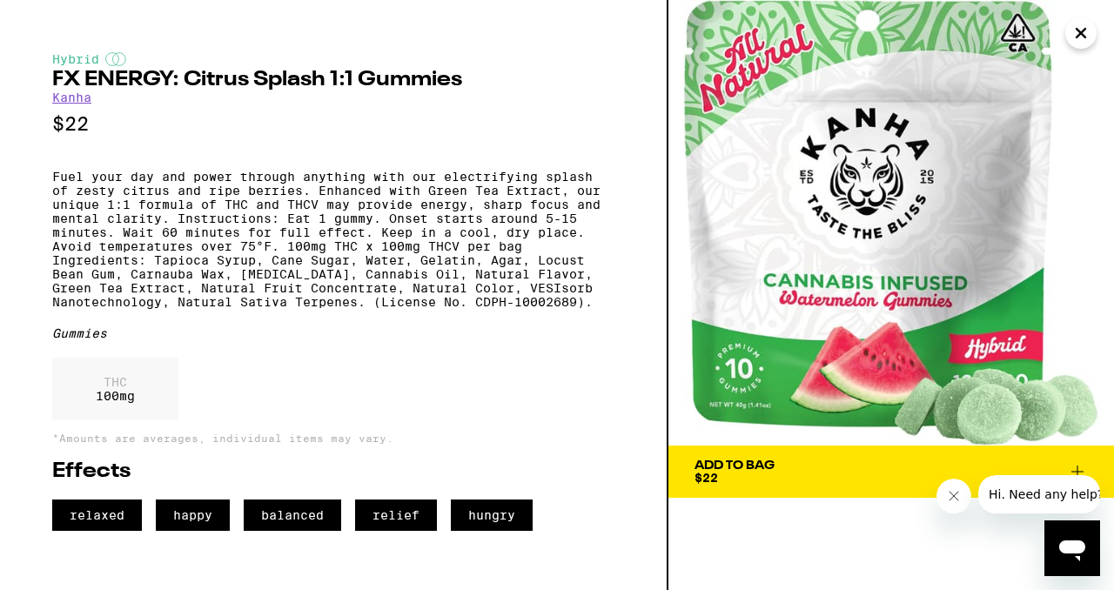
click at [1081, 32] on icon "Close" at bounding box center [1081, 33] width 9 height 9
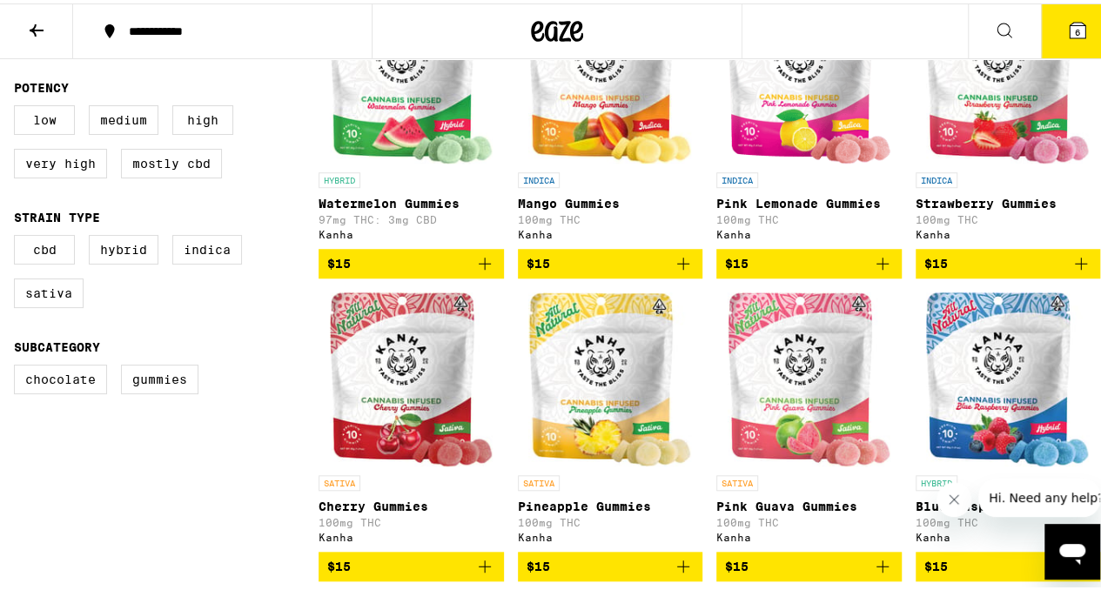
scroll to position [575, 0]
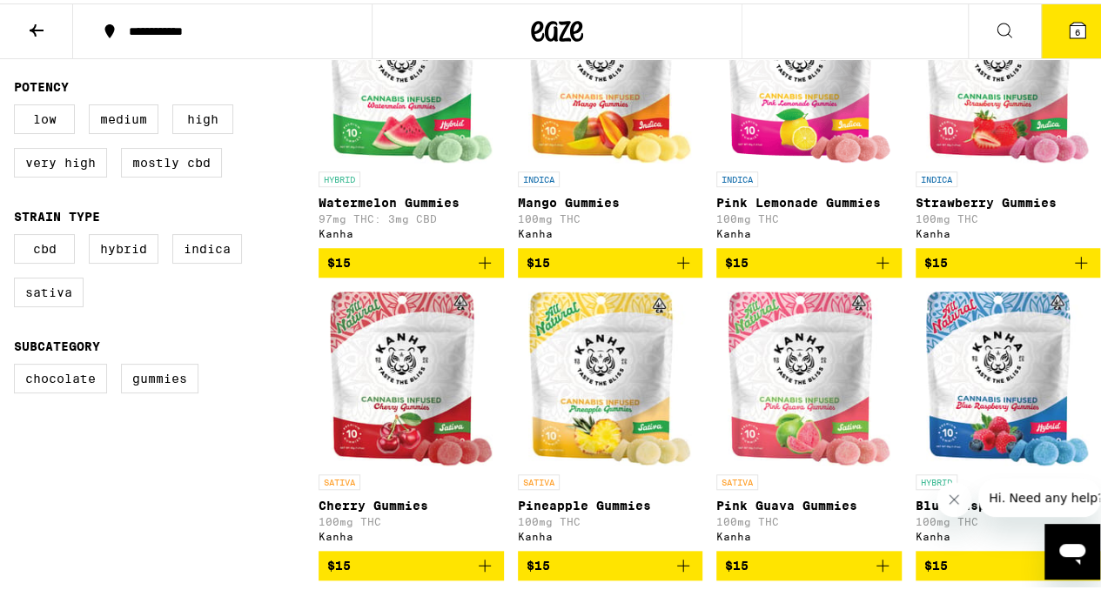
click at [481, 270] on icon "Add to bag" at bounding box center [484, 259] width 21 height 21
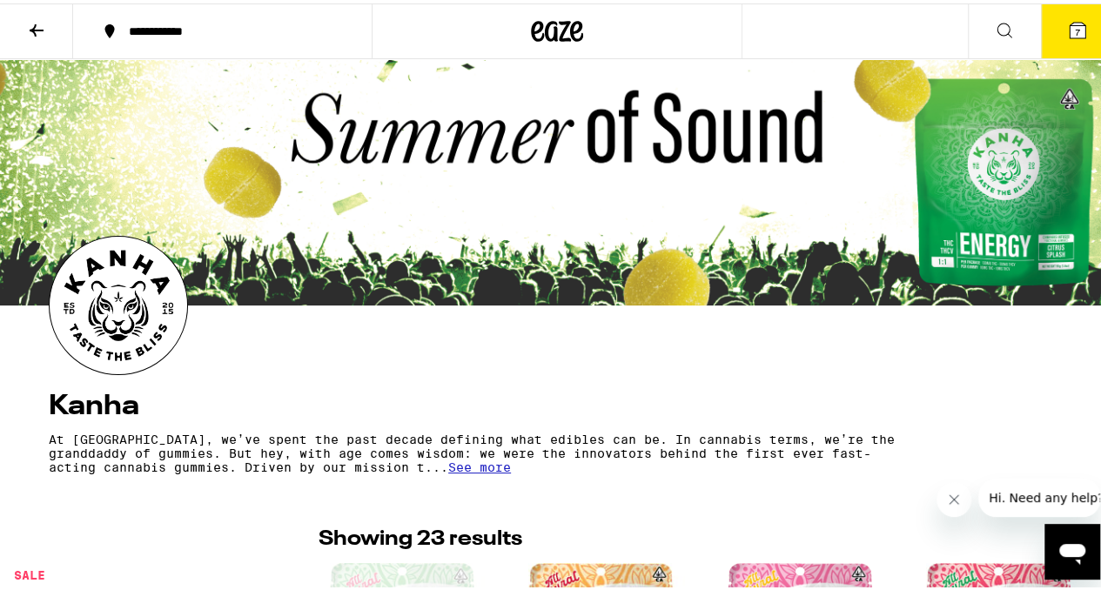
scroll to position [1, 0]
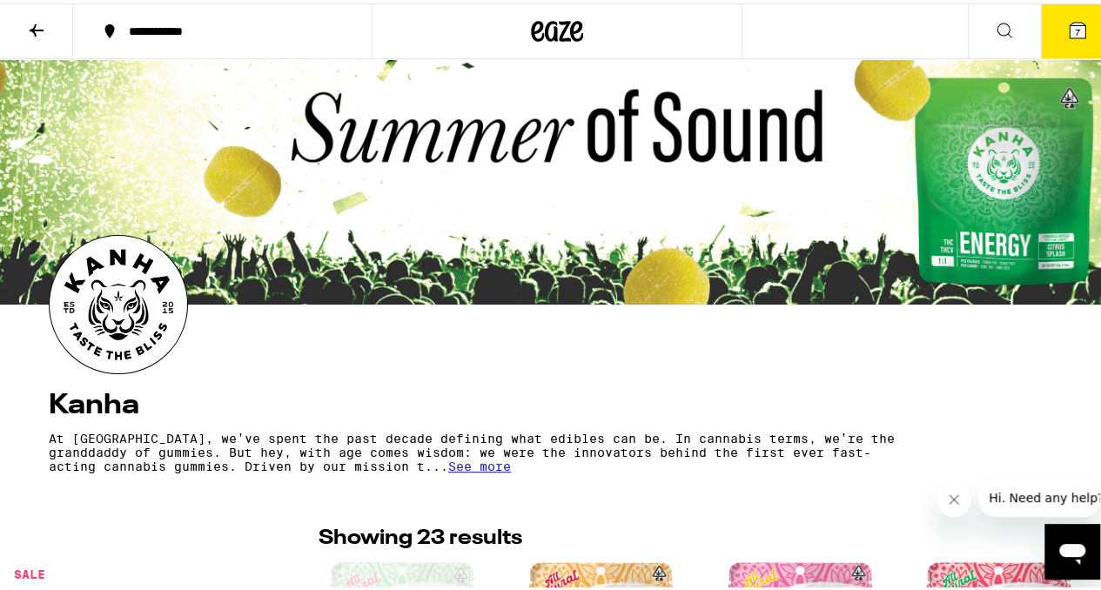
click at [994, 30] on icon at bounding box center [1004, 27] width 21 height 21
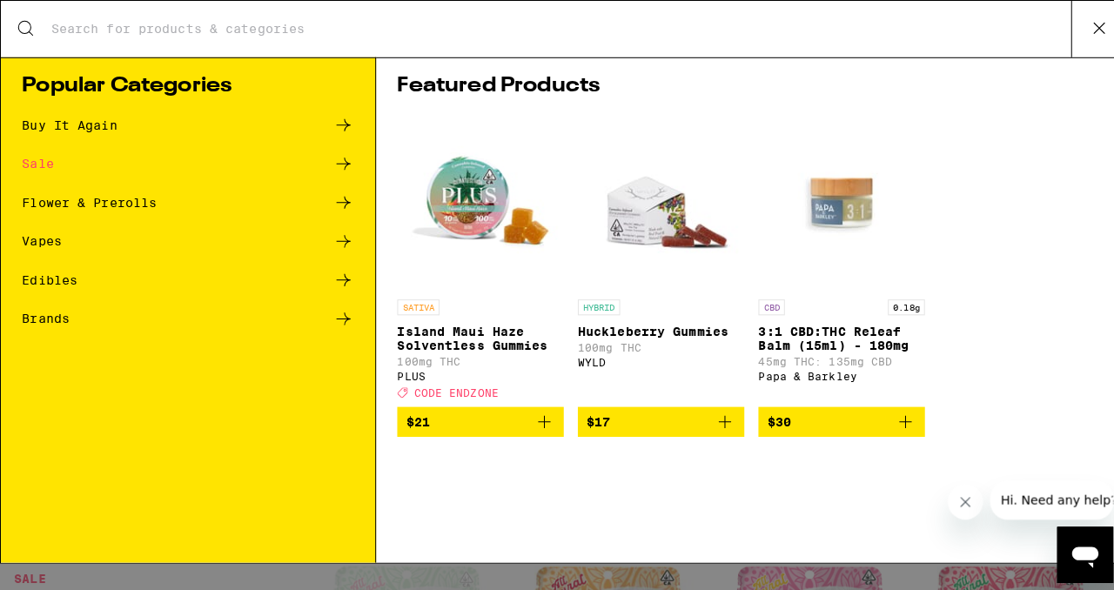
scroll to position [0, 0]
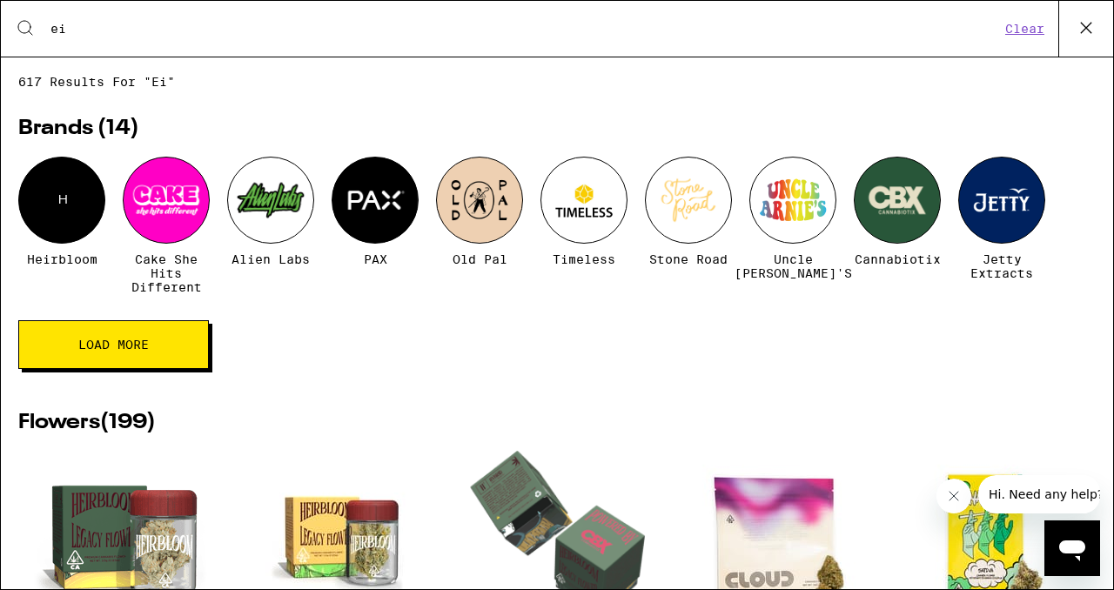
type input "e"
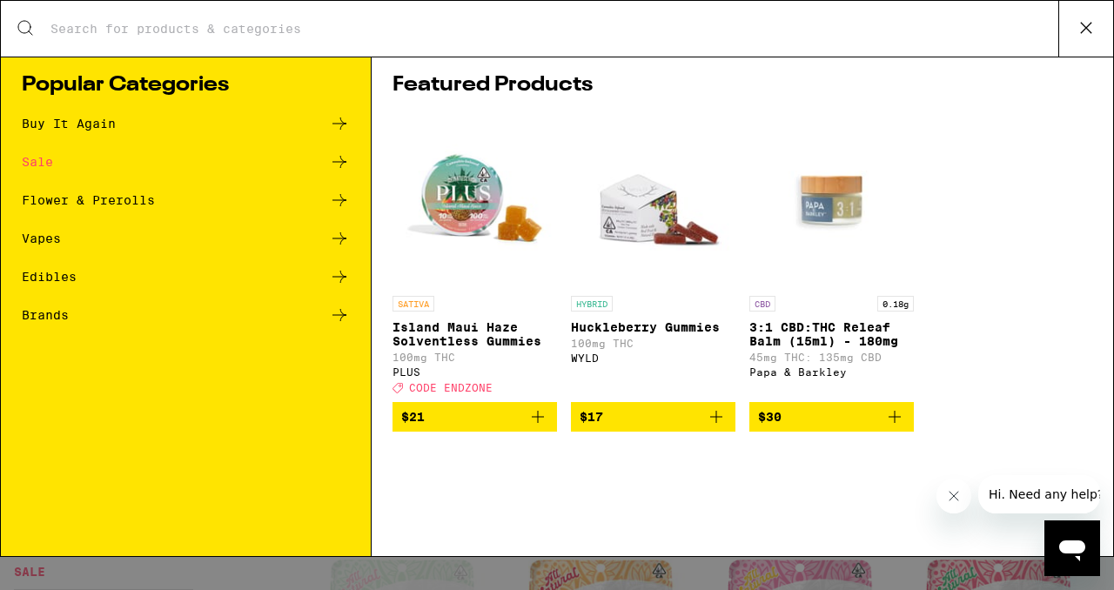
type input "d"
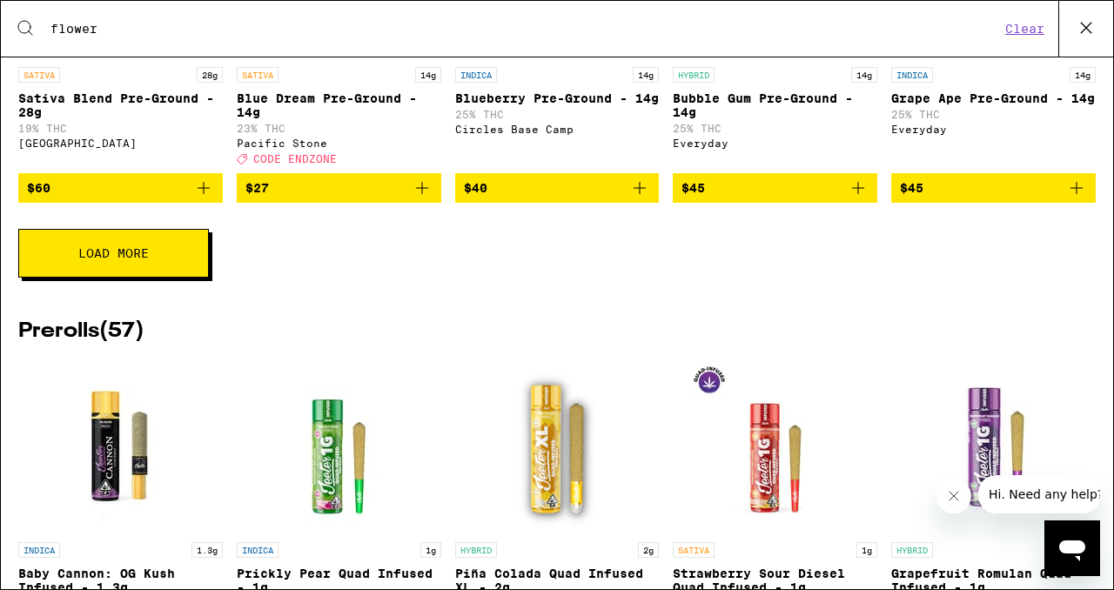
scroll to position [978, 0]
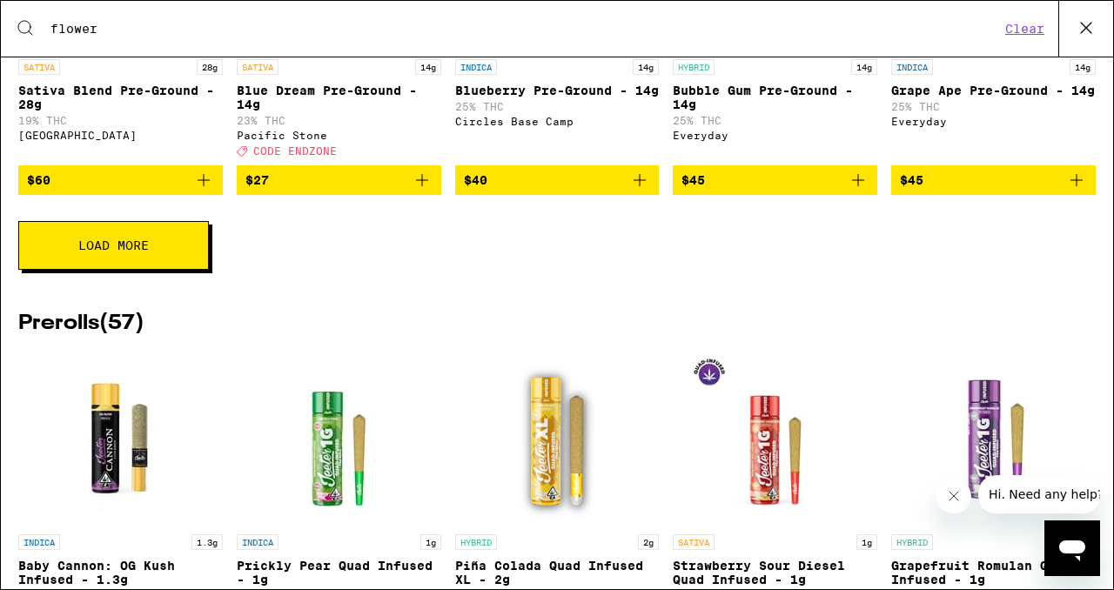
type input "flower"
click at [131, 252] on span "Load More" at bounding box center [113, 245] width 71 height 12
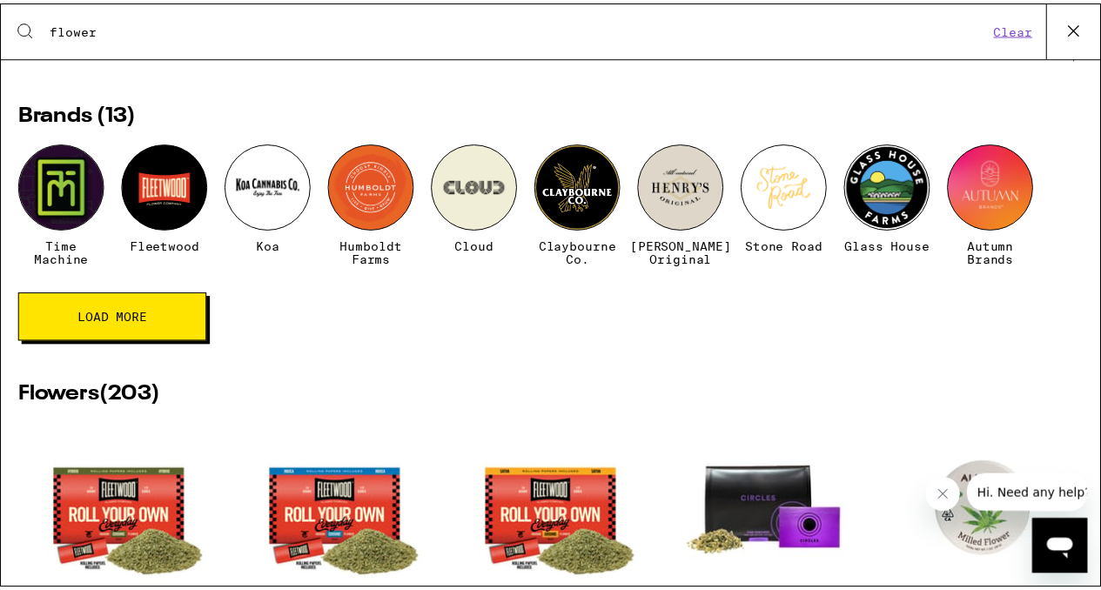
scroll to position [0, 0]
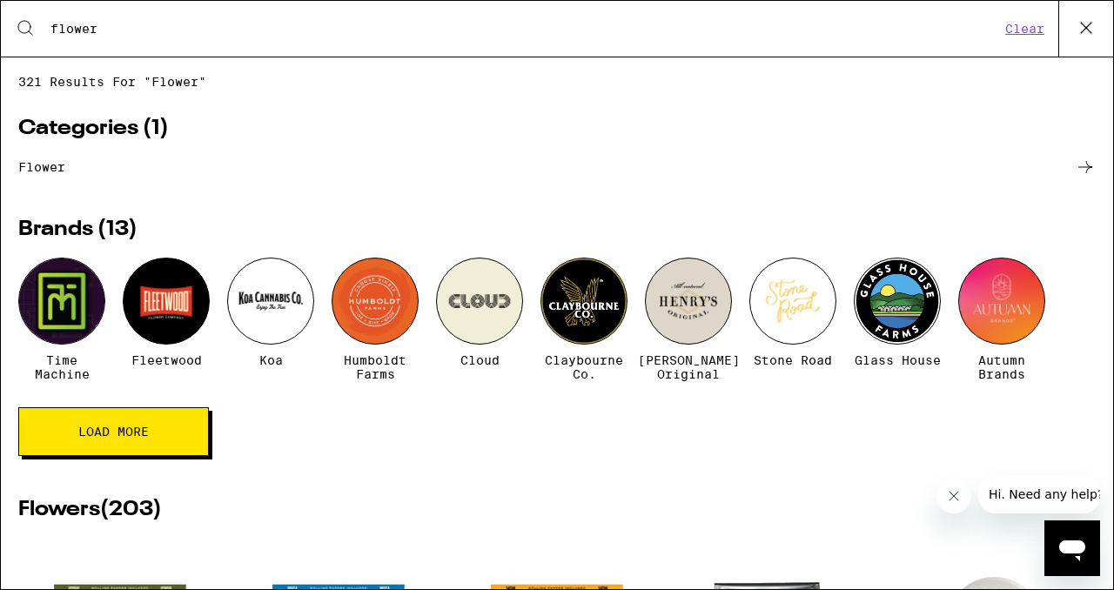
click at [1070, 26] on button at bounding box center [1086, 29] width 55 height 56
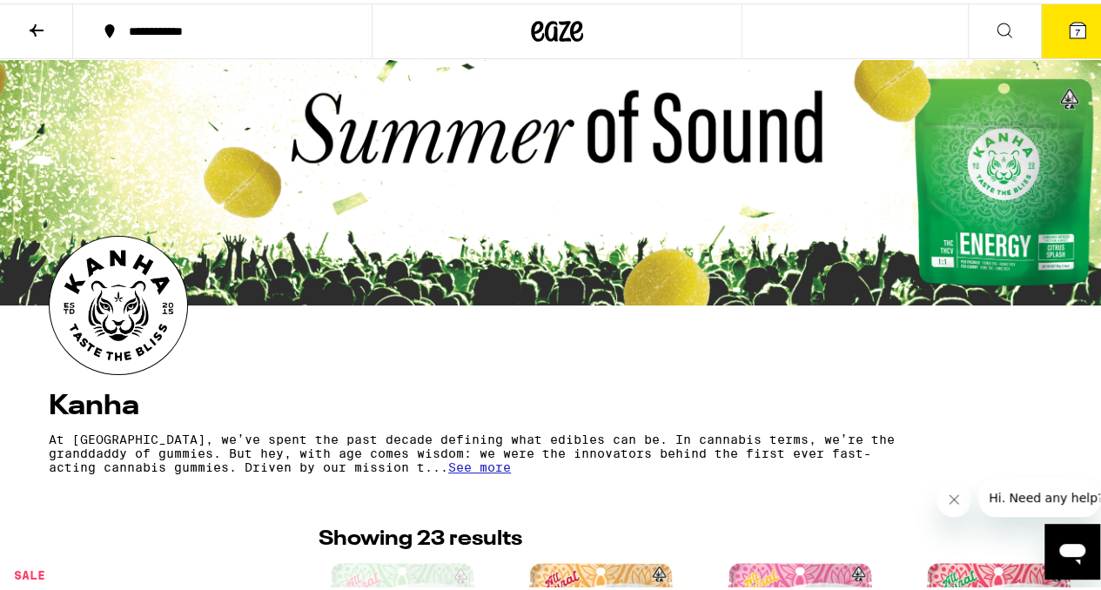
click at [35, 26] on icon at bounding box center [37, 27] width 14 height 12
click at [46, 26] on icon at bounding box center [36, 27] width 21 height 21
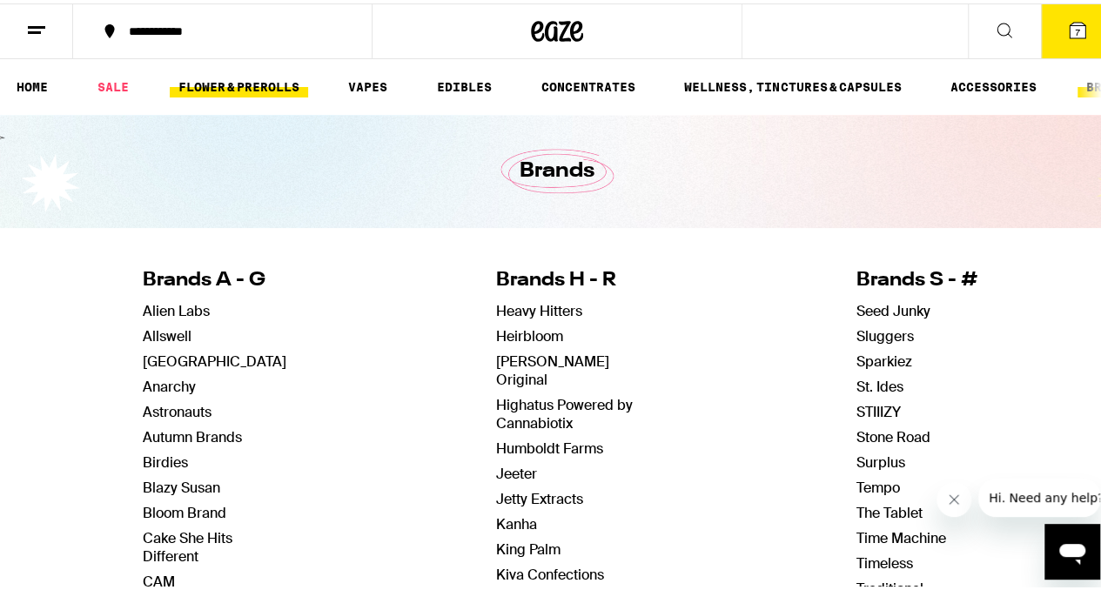
click at [270, 79] on link "FLOWER & PREROLLS" at bounding box center [239, 83] width 138 height 21
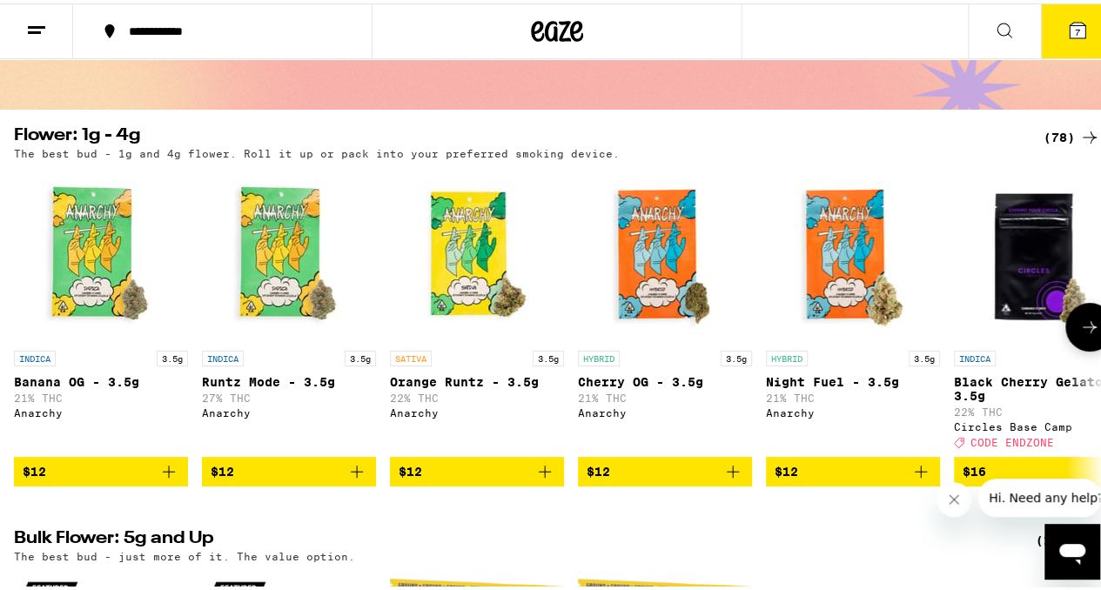
scroll to position [119, 0]
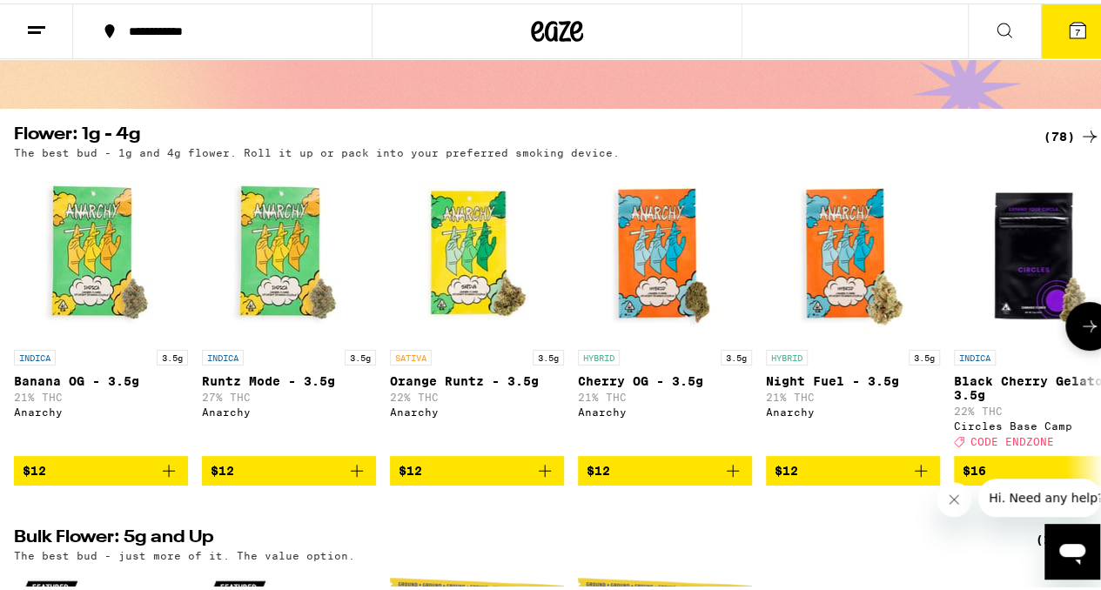
click at [650, 277] on img "Open page for Cherry OG - 3.5g from Anarchy" at bounding box center [665, 251] width 174 height 174
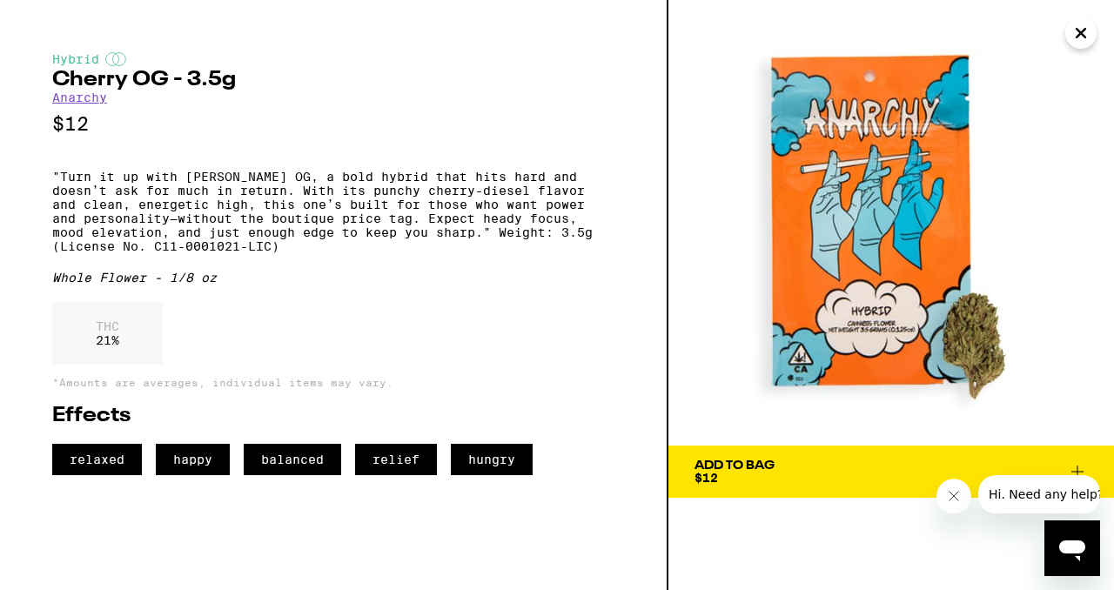
click at [1076, 31] on icon "Close" at bounding box center [1081, 33] width 21 height 26
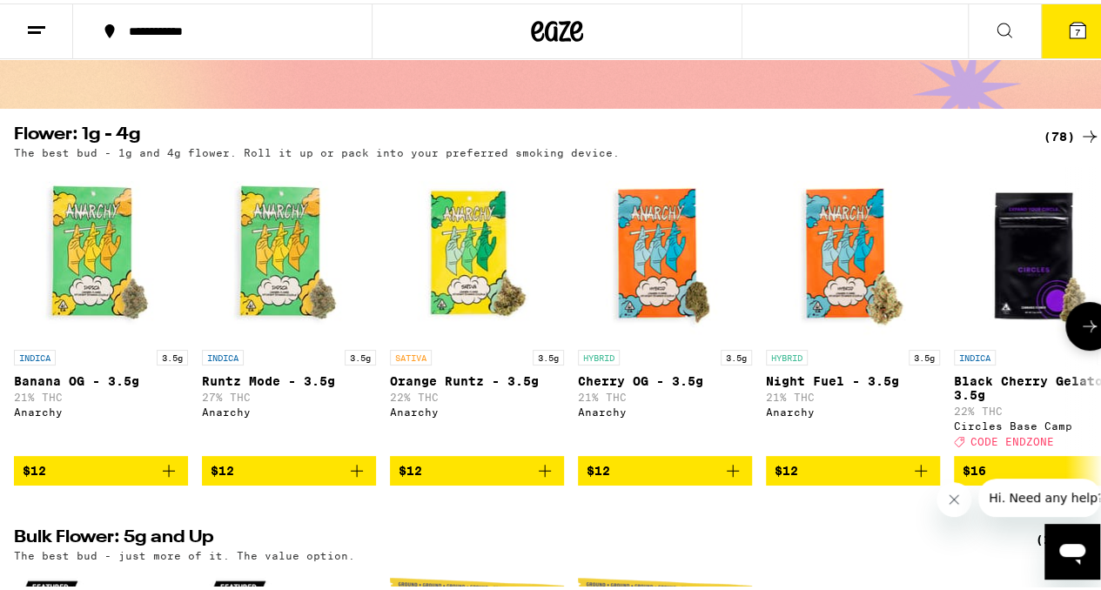
click at [669, 478] on span "$12" at bounding box center [665, 467] width 157 height 21
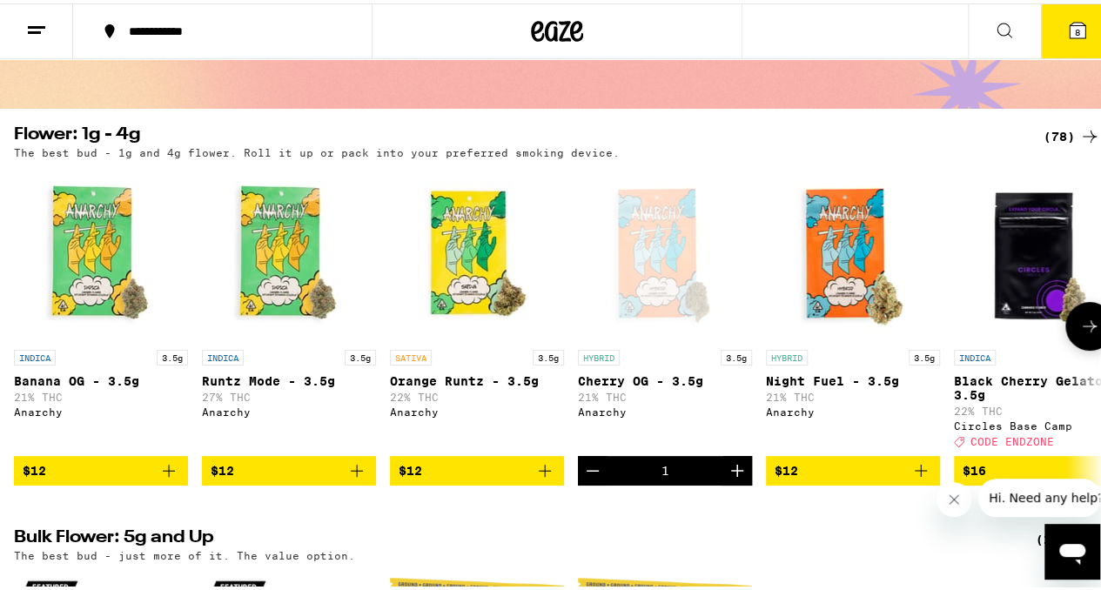
click at [836, 272] on img "Open page for Night Fuel - 3.5g from Anarchy" at bounding box center [853, 251] width 174 height 174
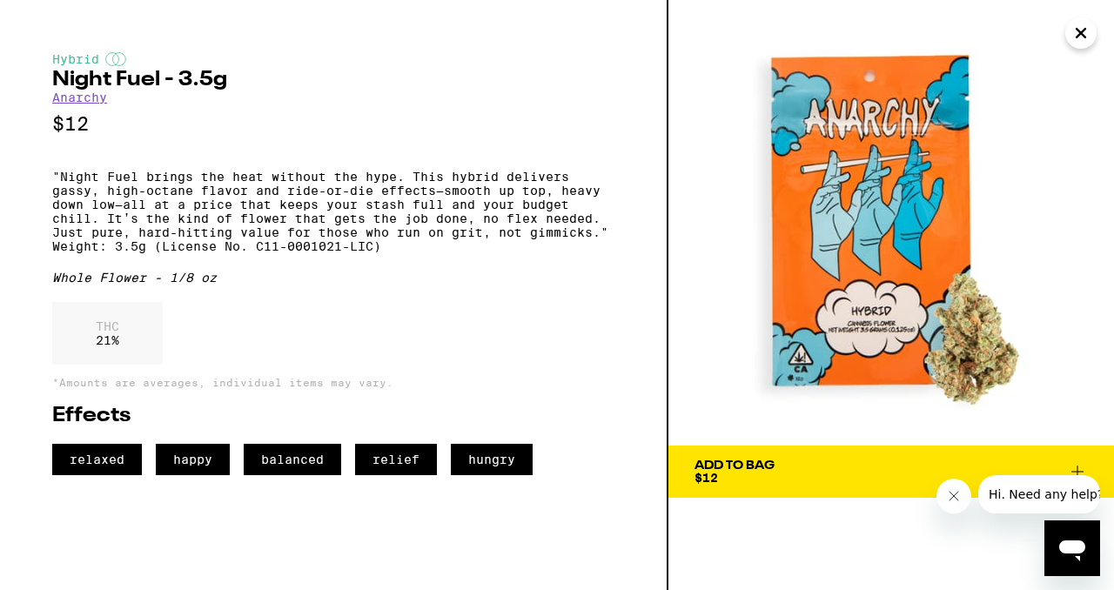
click at [1082, 35] on icon "Close" at bounding box center [1081, 33] width 9 height 9
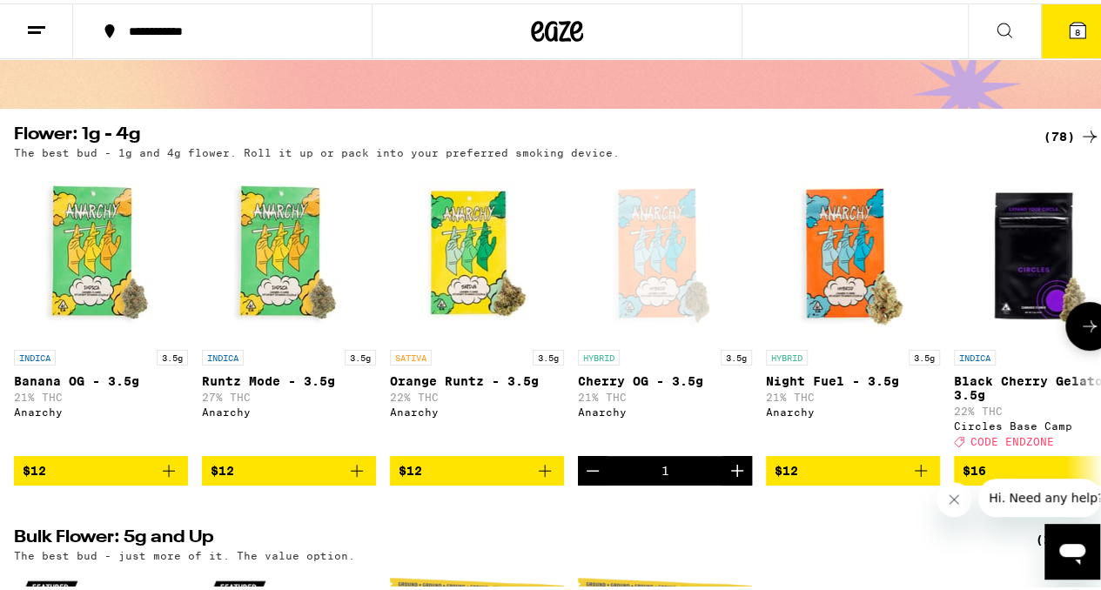
click at [1079, 333] on icon at bounding box center [1089, 323] width 21 height 21
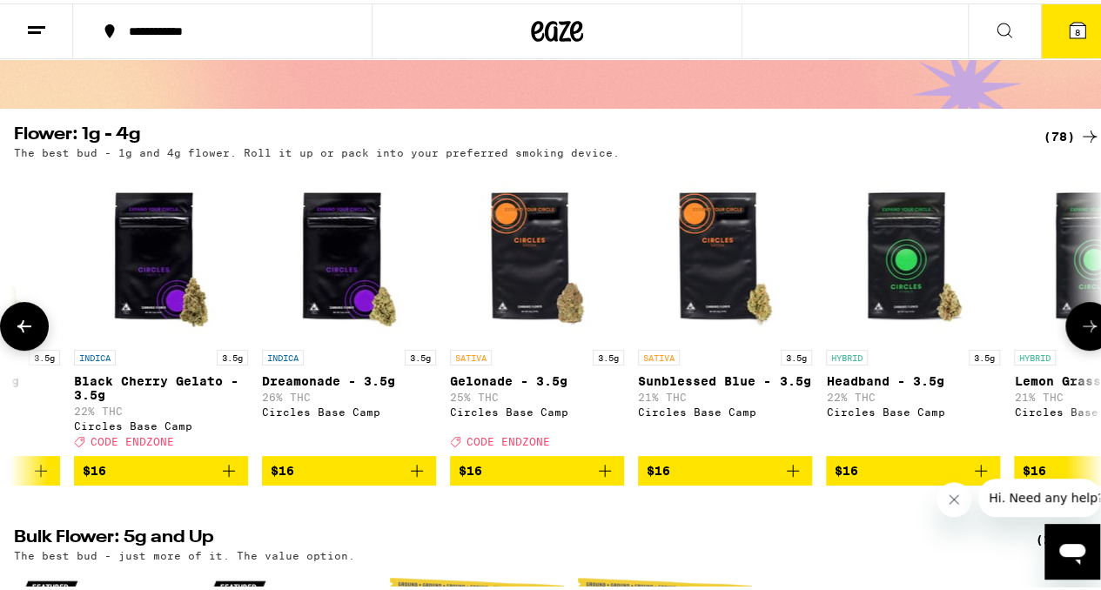
scroll to position [0, 884]
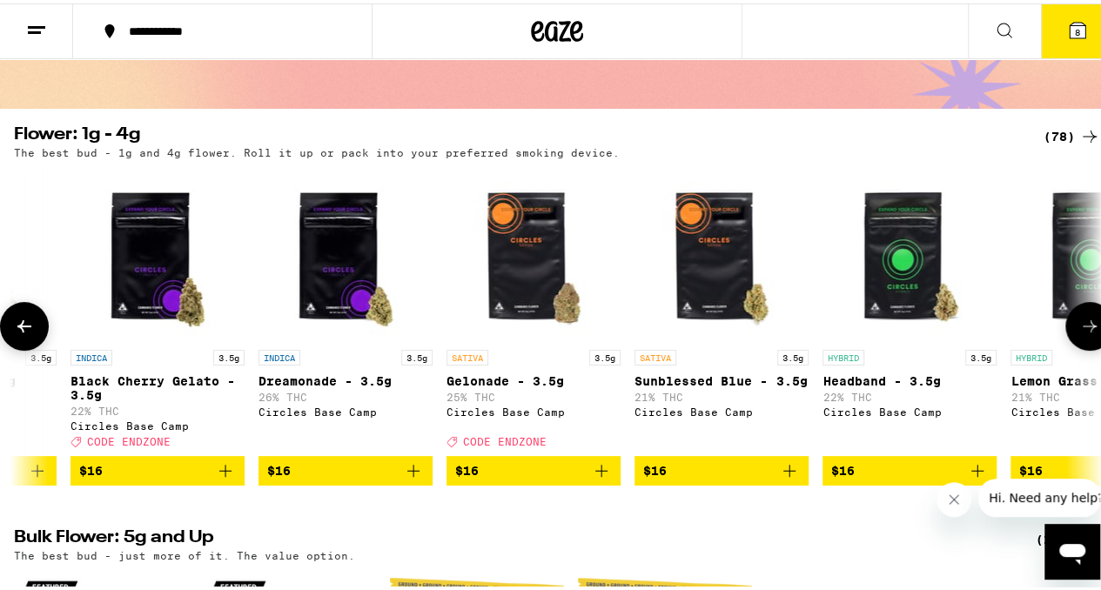
click at [930, 293] on img "Open page for Headband - 3.5g from Circles Base Camp" at bounding box center [910, 251] width 174 height 174
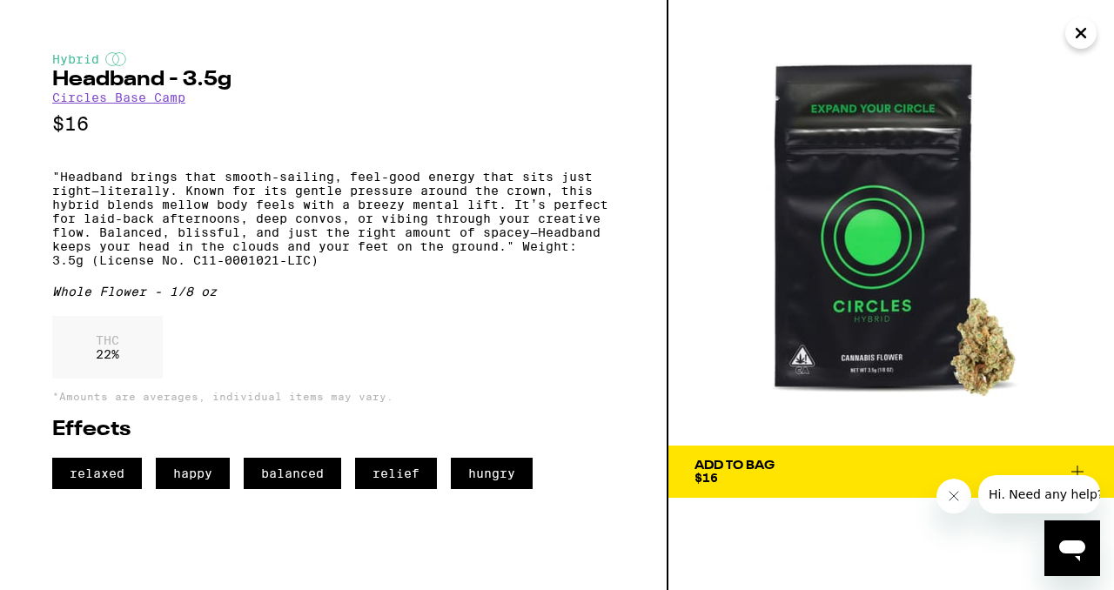
click at [1086, 38] on icon "Close" at bounding box center [1081, 33] width 21 height 26
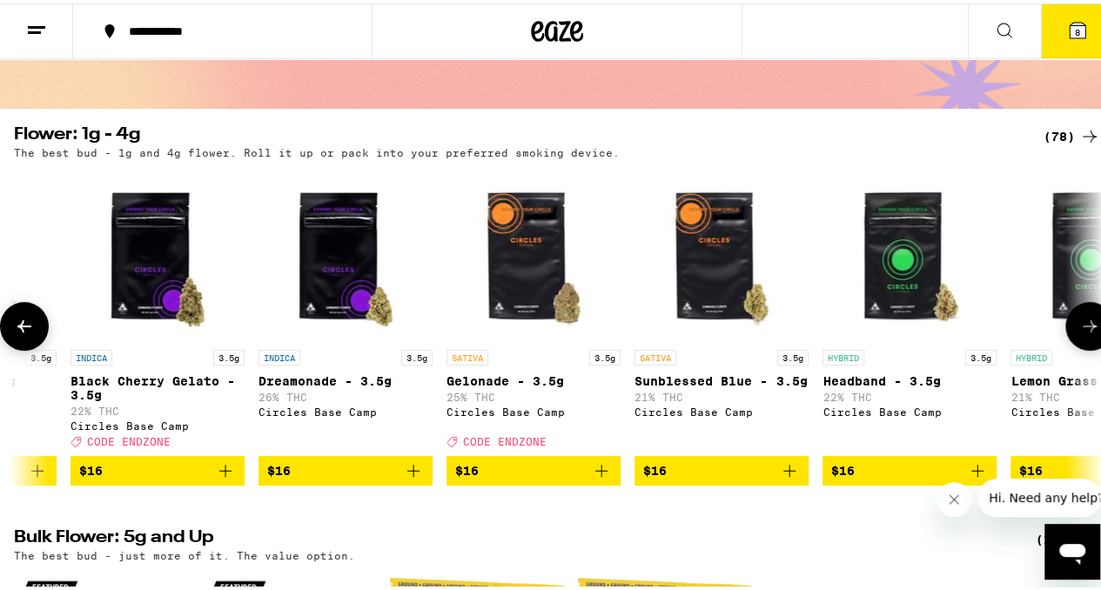
click at [864, 478] on span "$16" at bounding box center [909, 467] width 157 height 21
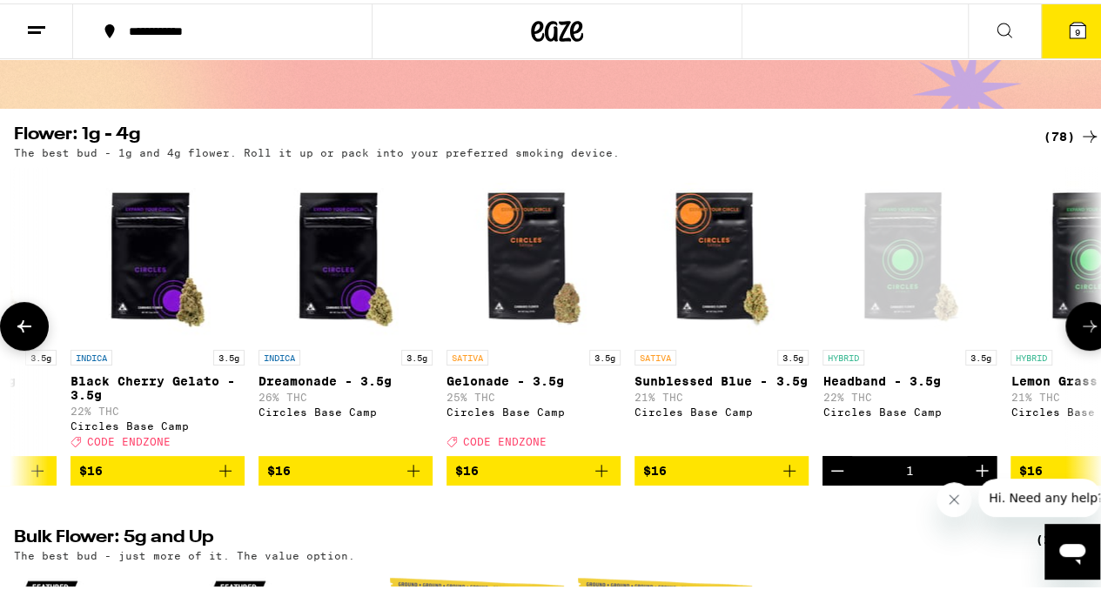
click at [1079, 327] on icon at bounding box center [1089, 323] width 21 height 21
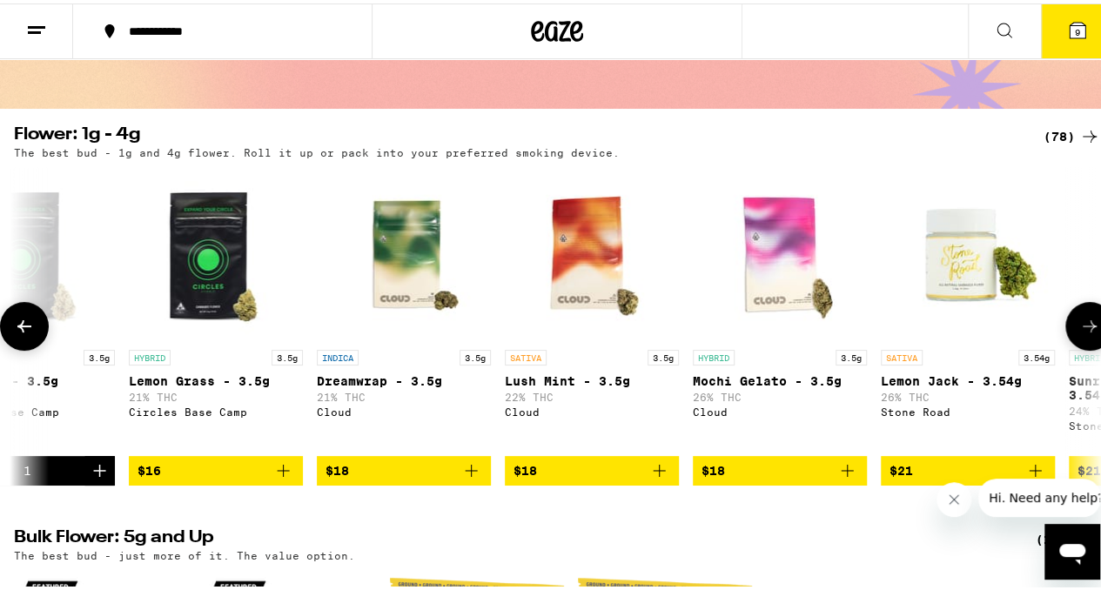
scroll to position [0, 1767]
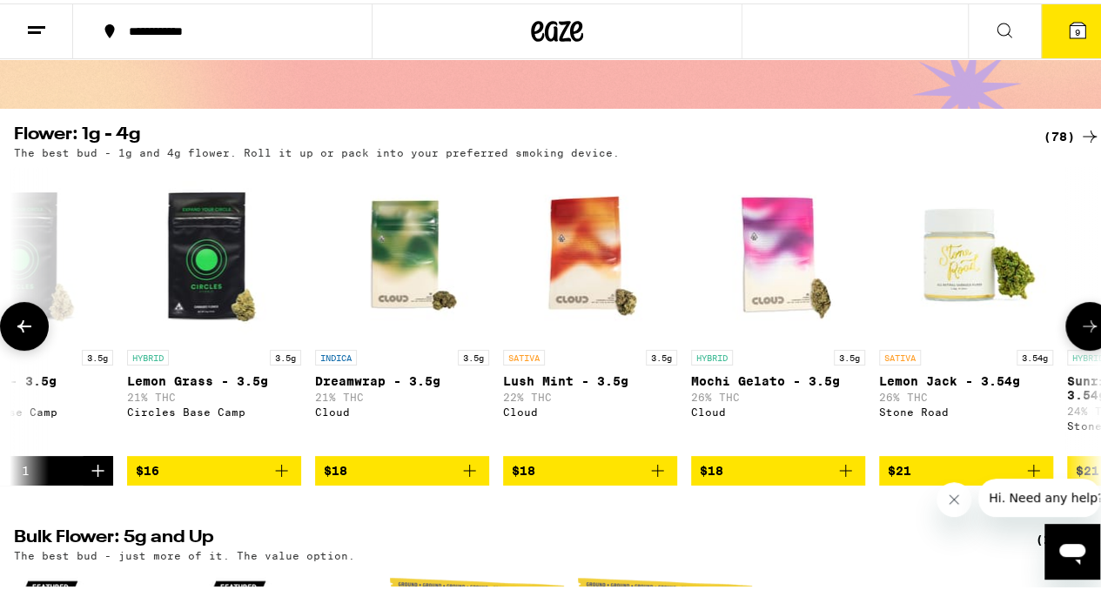
click at [182, 255] on img "Open page for Lemon Grass - 3.5g from Circles Base Camp" at bounding box center [214, 251] width 174 height 174
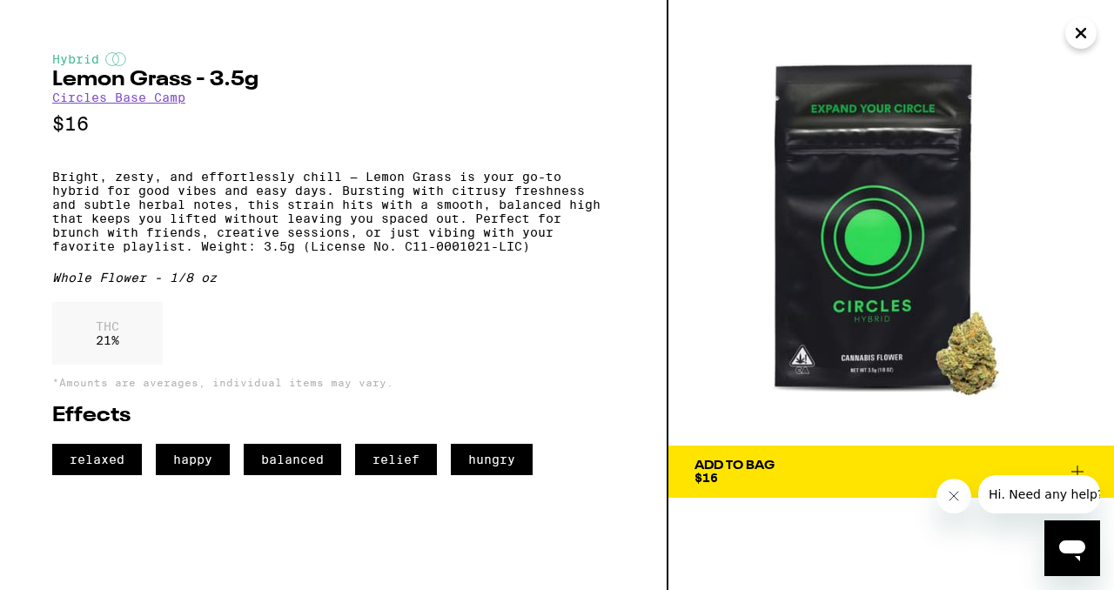
click at [1085, 39] on icon "Close" at bounding box center [1081, 33] width 21 height 26
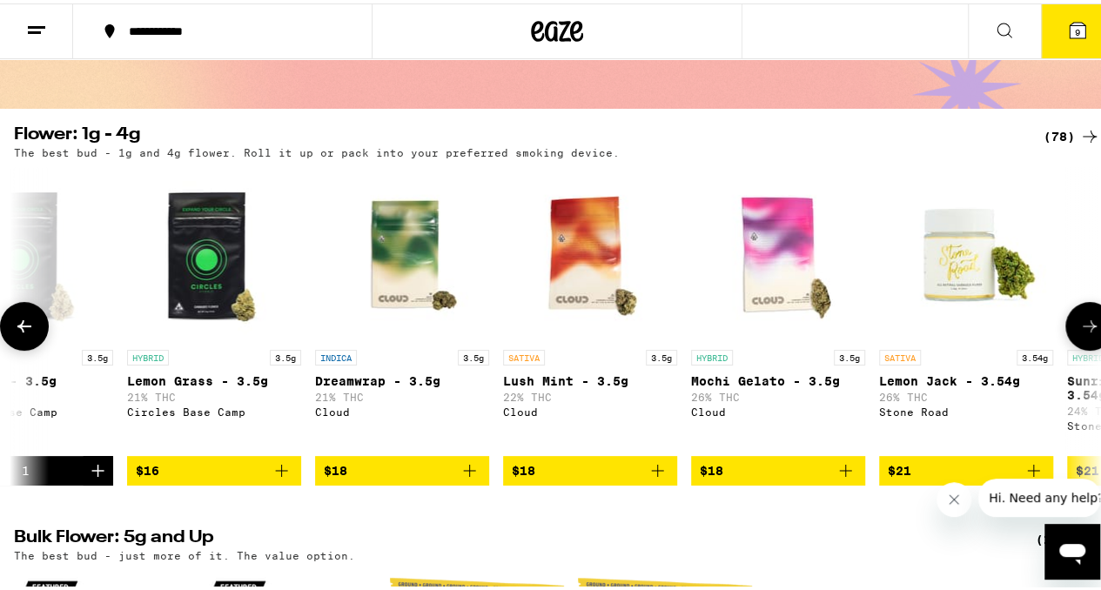
click at [270, 478] on span "$16" at bounding box center [214, 467] width 157 height 21
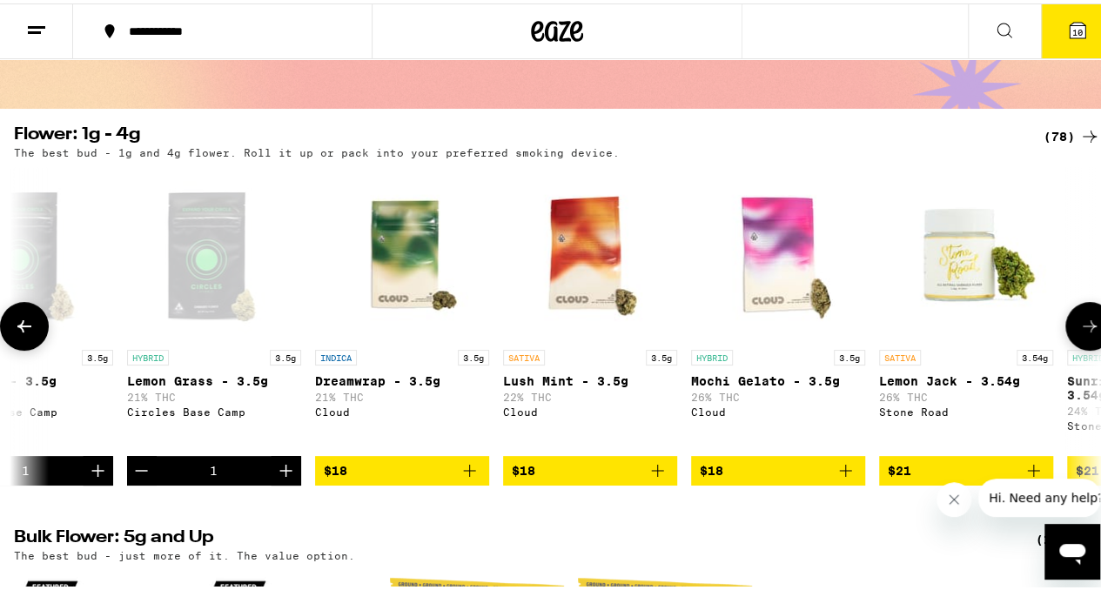
click at [770, 243] on img "Open page for Mochi Gelato - 3.5g from Cloud" at bounding box center [778, 251] width 174 height 174
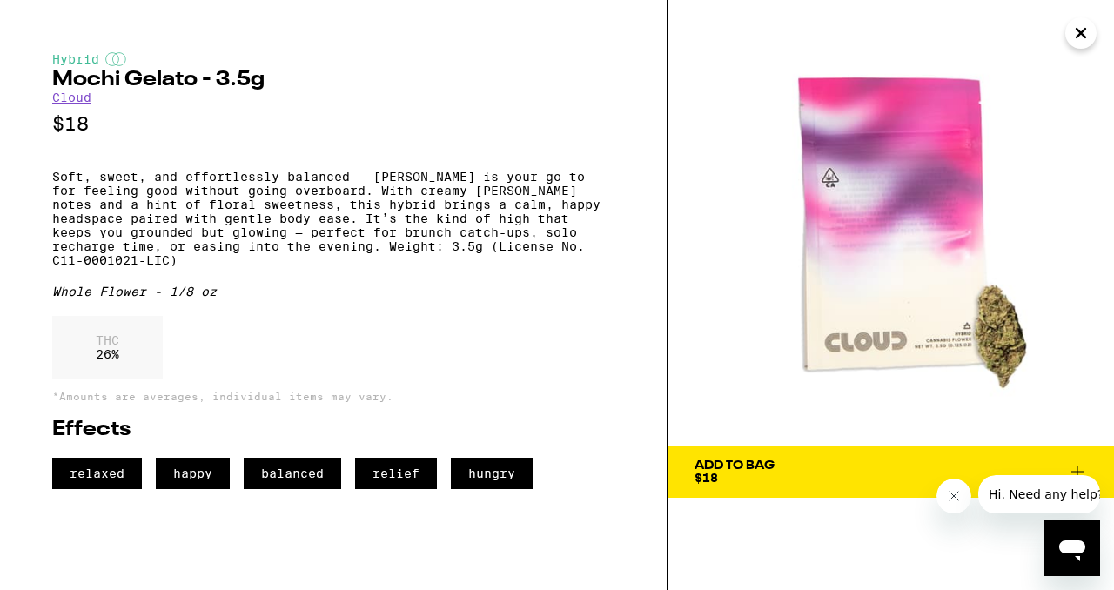
click at [776, 483] on span "Add To Bag $18" at bounding box center [891, 472] width 393 height 24
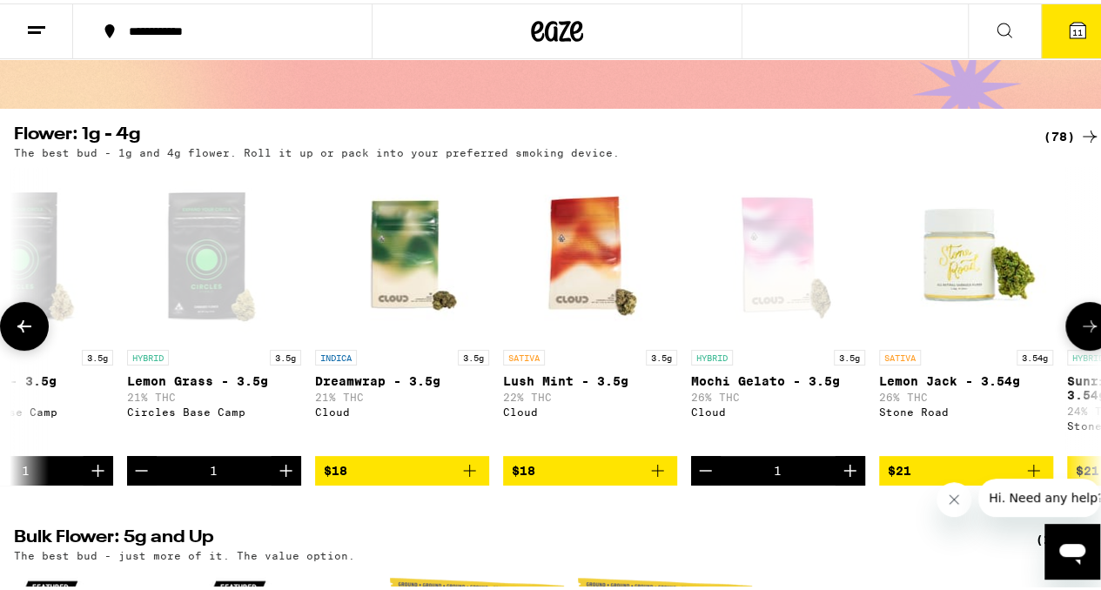
click at [1079, 344] on button at bounding box center [1089, 323] width 49 height 49
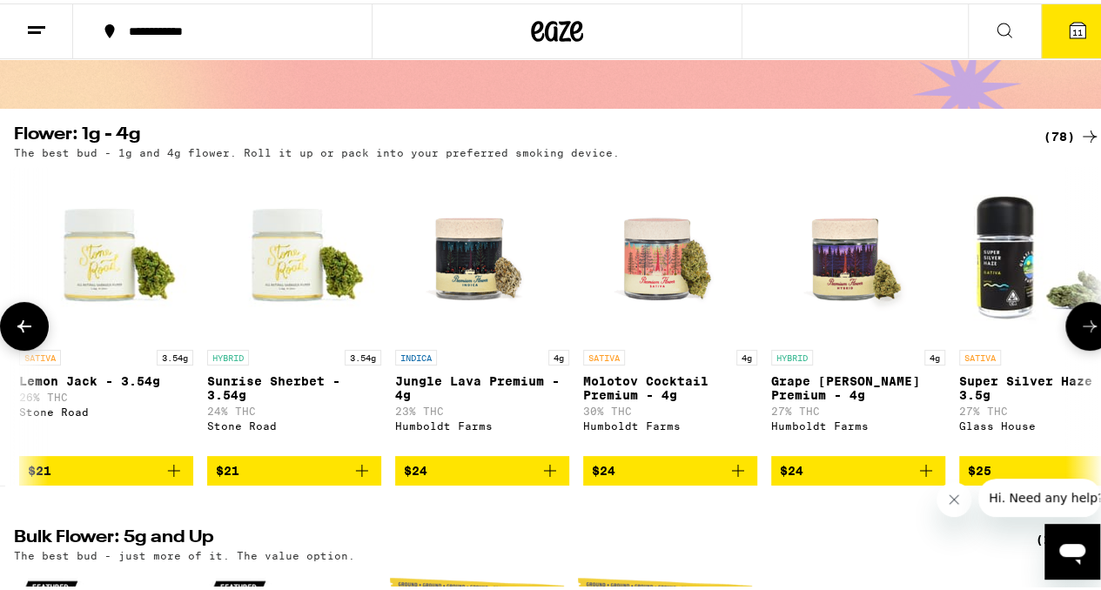
scroll to position [0, 2652]
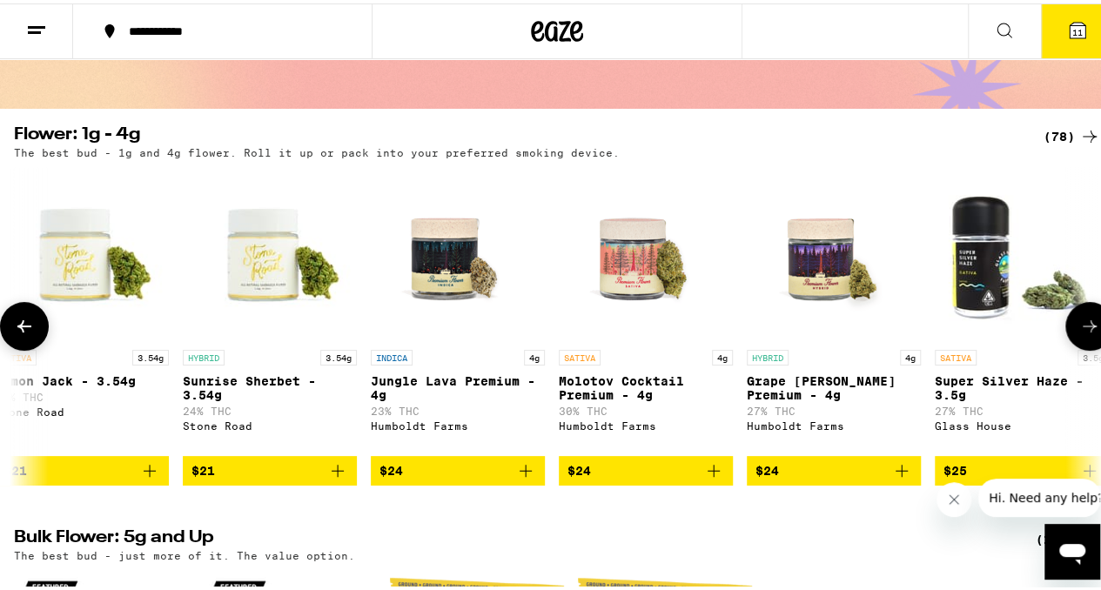
click at [252, 304] on img "Open page for Sunrise Sherbet - 3.54g from Stone Road" at bounding box center [270, 251] width 174 height 174
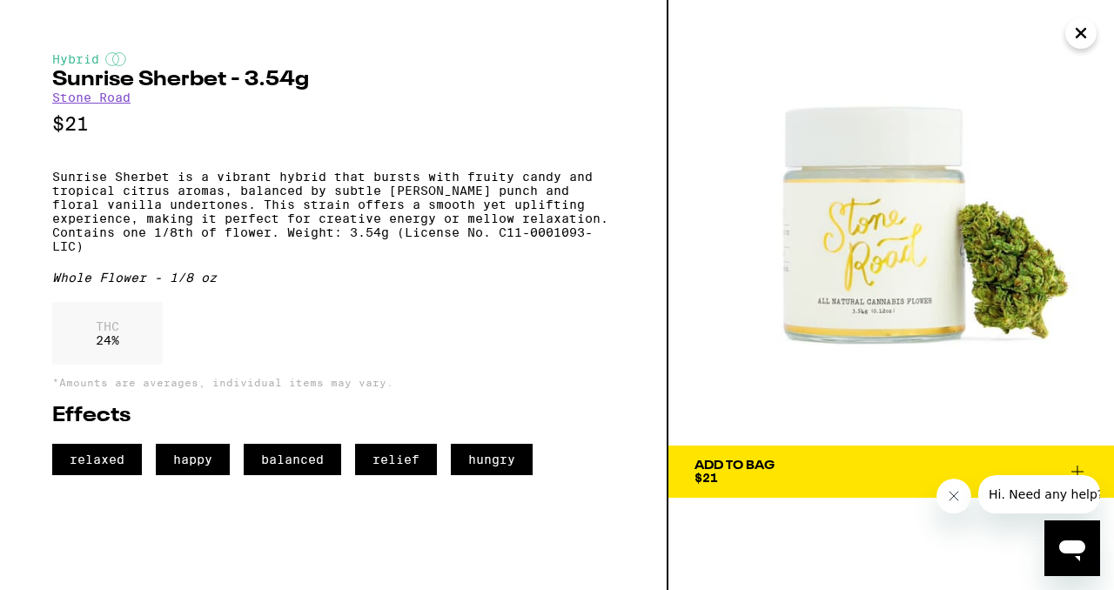
click at [758, 470] on div "Add To Bag" at bounding box center [735, 466] width 80 height 12
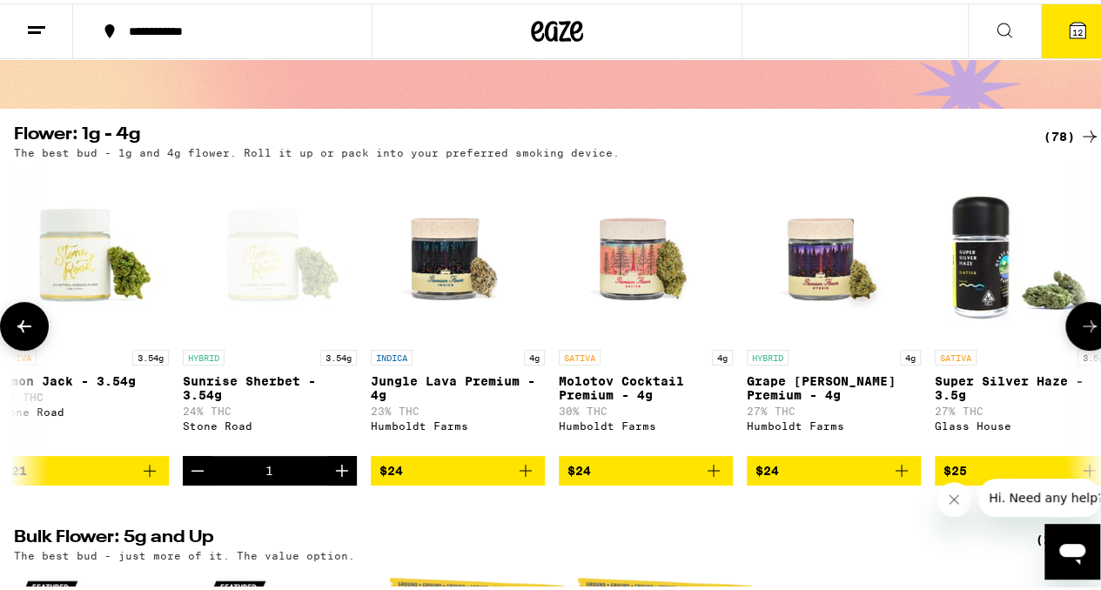
click at [801, 259] on img "Open page for Grape Runtz Premium - 4g from Humboldt Farms" at bounding box center [834, 251] width 174 height 174
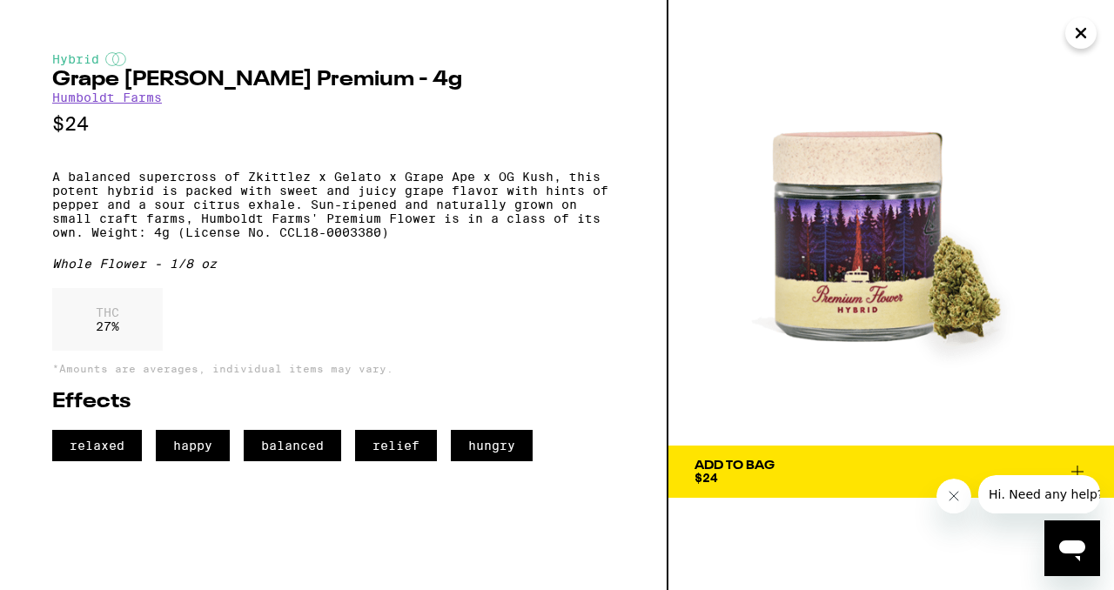
click at [748, 466] on div "Add To Bag" at bounding box center [735, 466] width 80 height 12
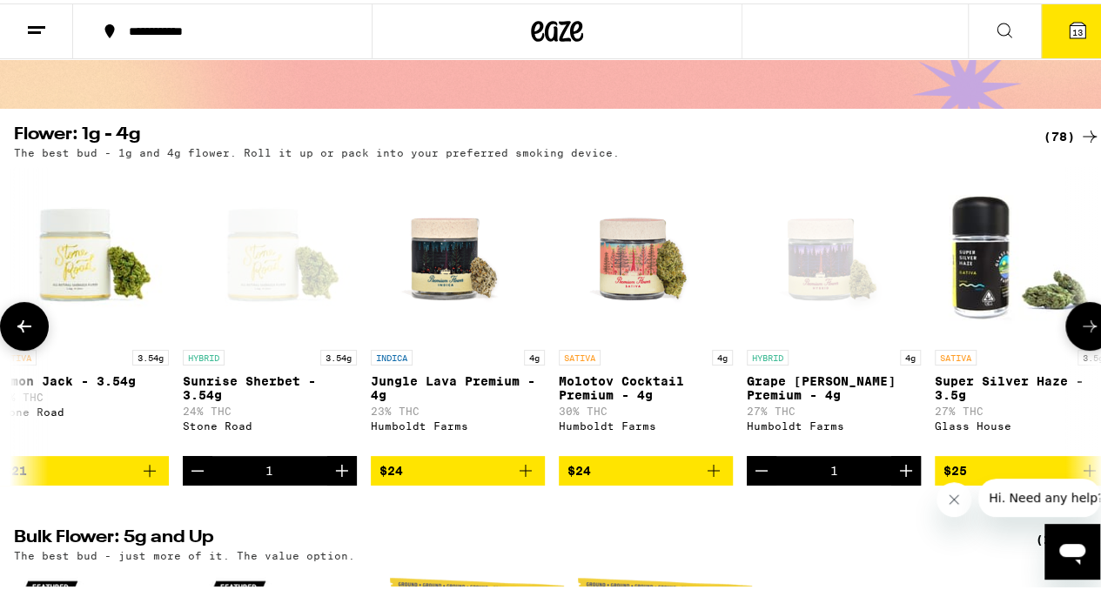
click at [1079, 333] on icon at bounding box center [1089, 323] width 21 height 21
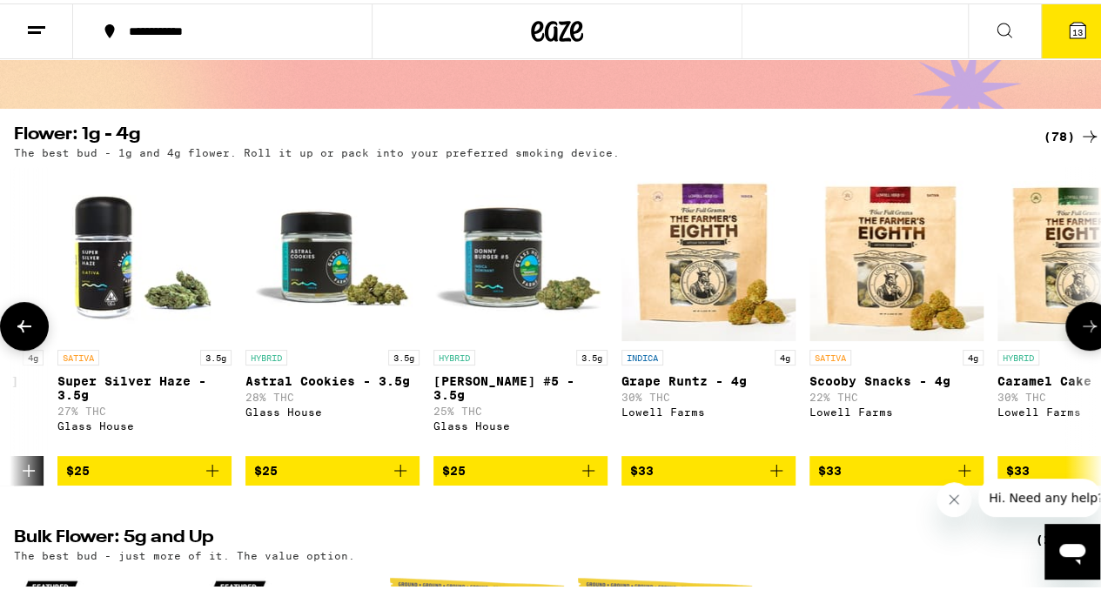
scroll to position [0, 3535]
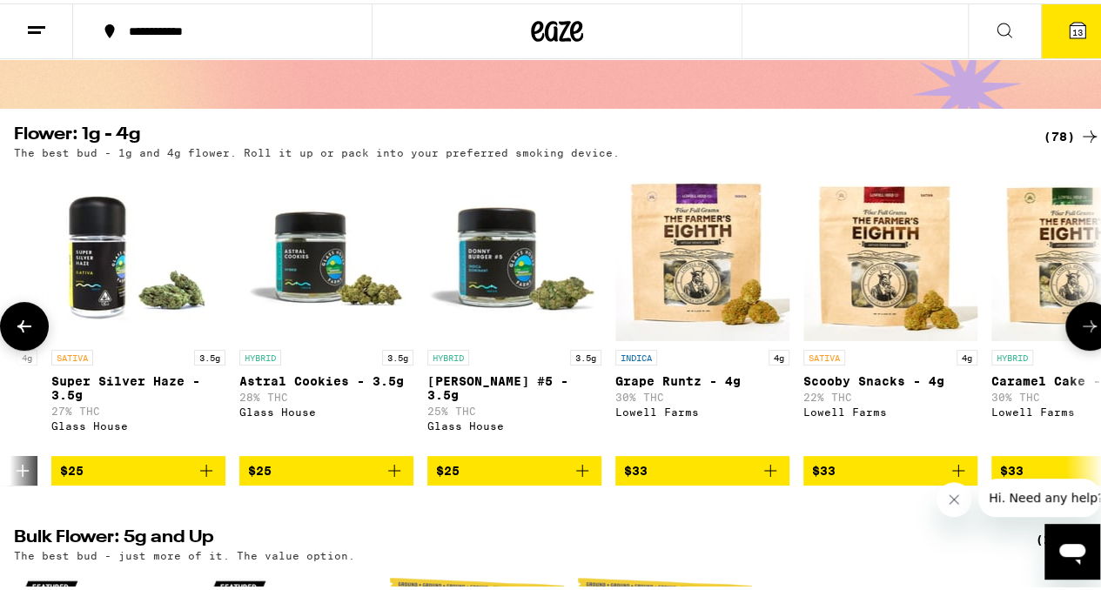
click at [300, 271] on img "Open page for Astral Cookies - 3.5g from Glass House" at bounding box center [326, 251] width 174 height 174
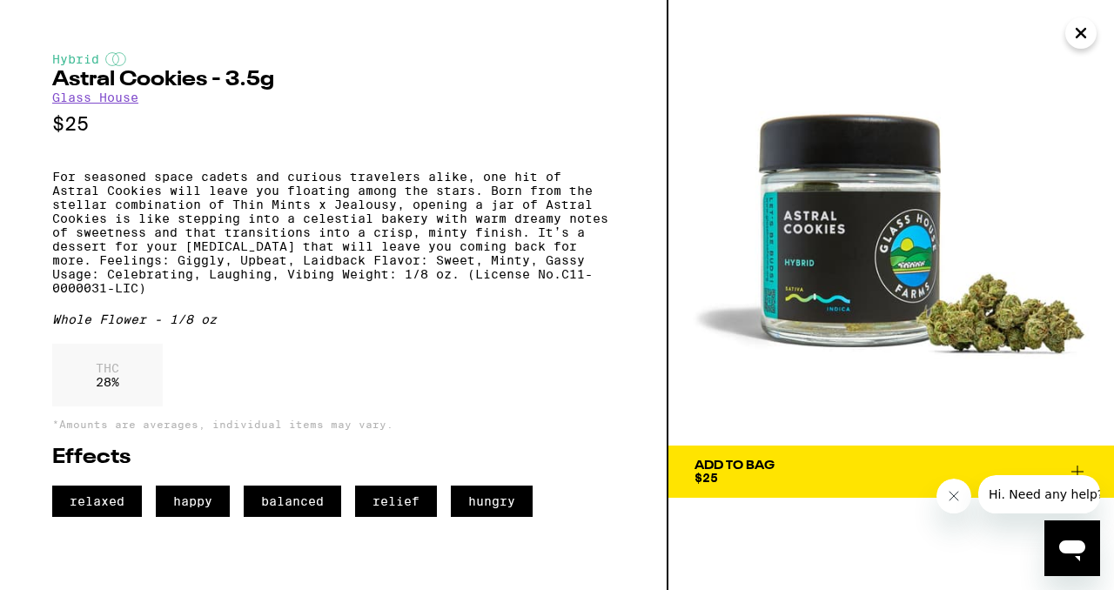
click at [1088, 33] on icon "Close" at bounding box center [1081, 33] width 21 height 26
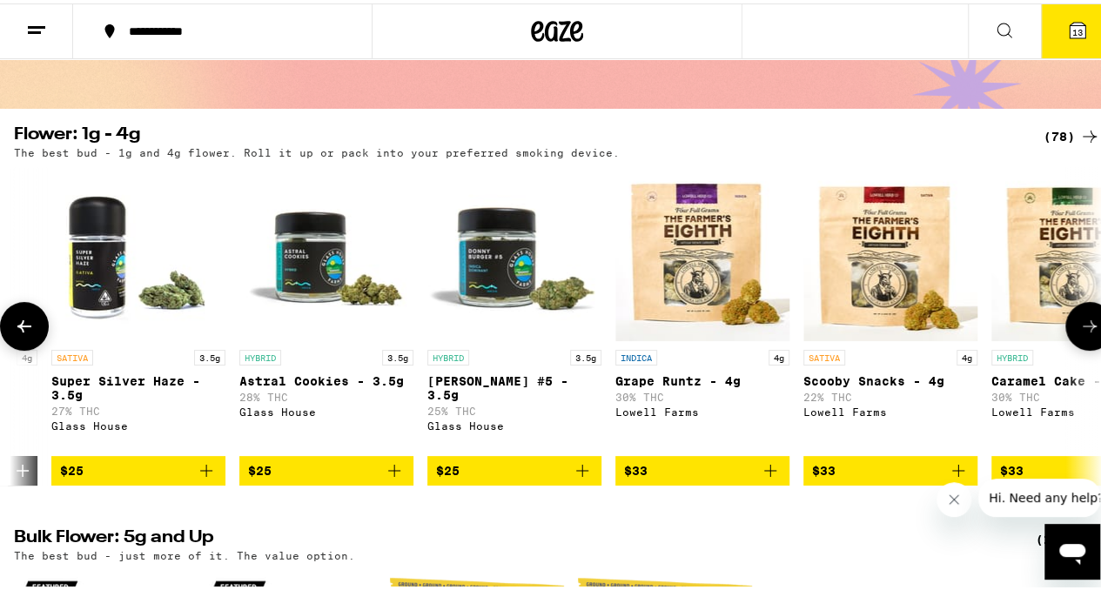
click at [507, 292] on img "Open page for Donny Burger #5 - 3.5g from Glass House" at bounding box center [514, 251] width 174 height 174
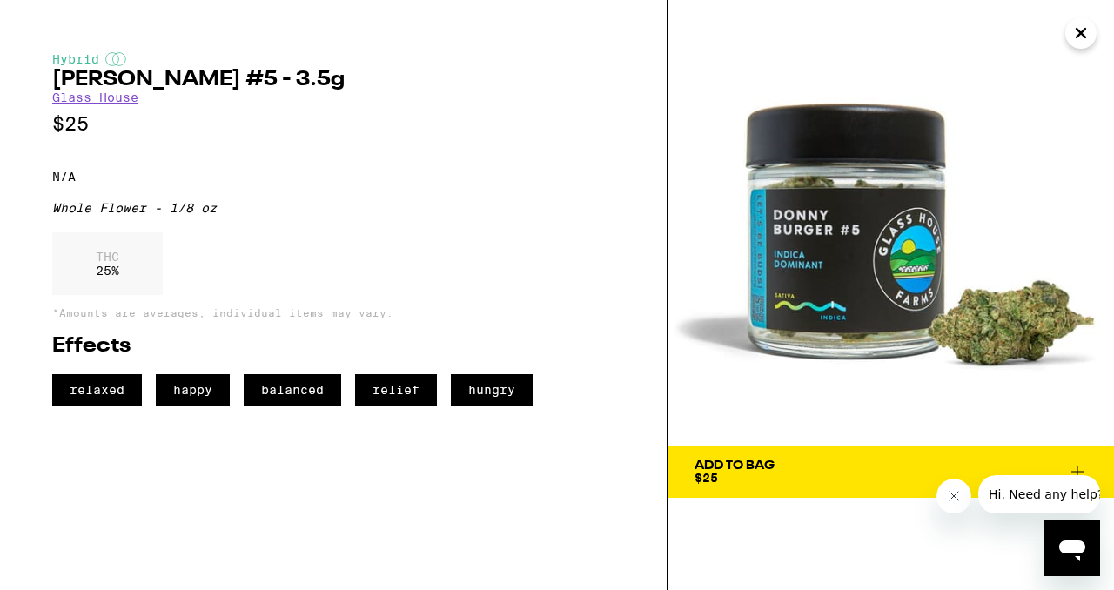
click at [1094, 33] on button "Close" at bounding box center [1080, 32] width 31 height 31
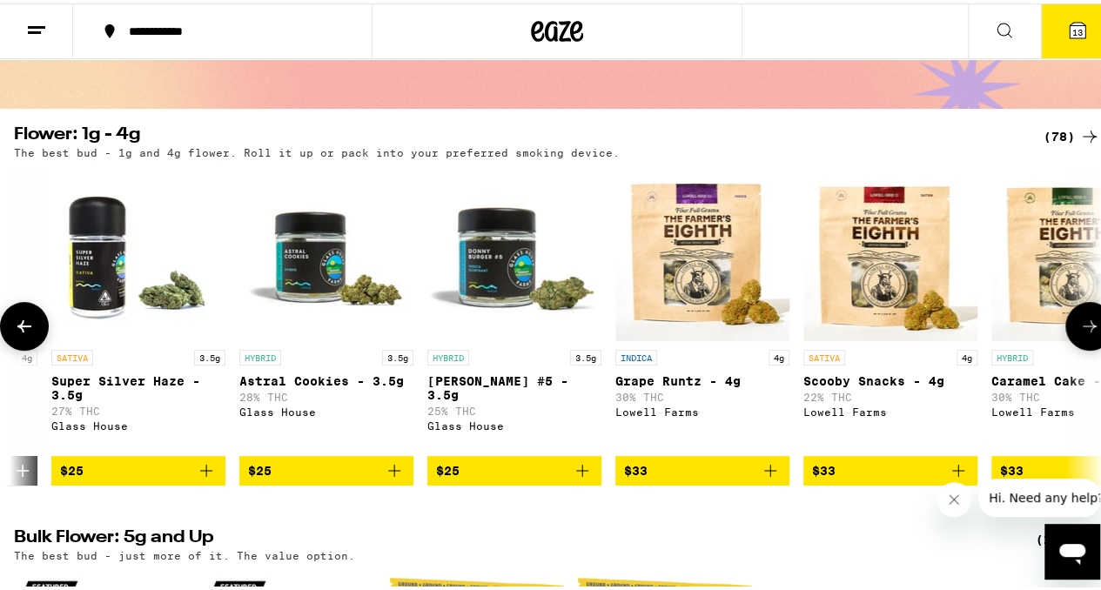
click at [1079, 333] on icon at bounding box center [1089, 323] width 21 height 21
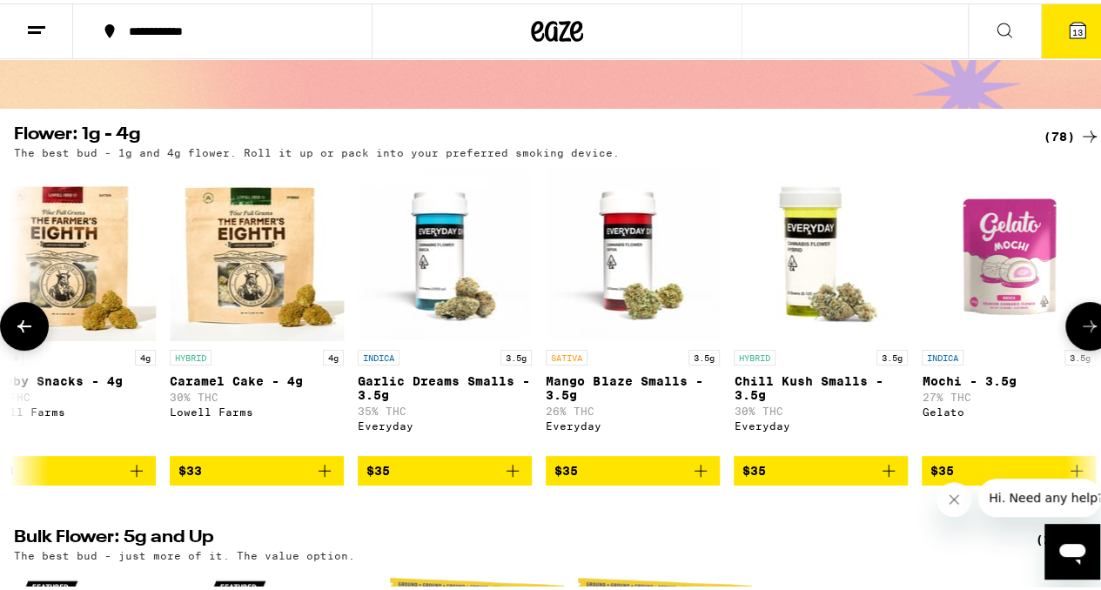
scroll to position [0, 4419]
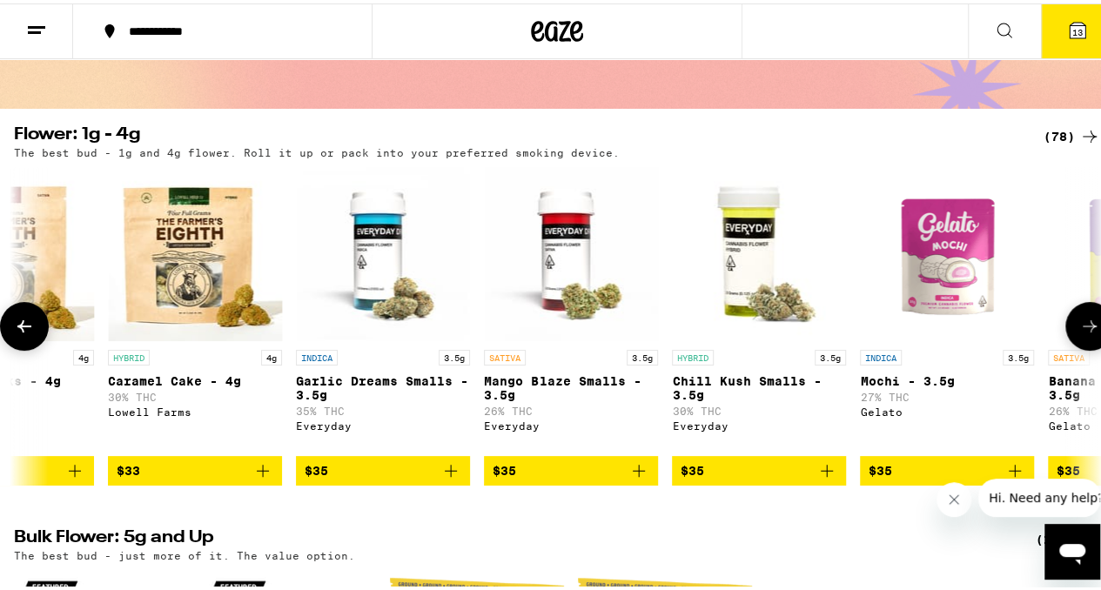
click at [189, 259] on img "Open page for Caramel Cake - 4g from Lowell Farms" at bounding box center [195, 251] width 174 height 174
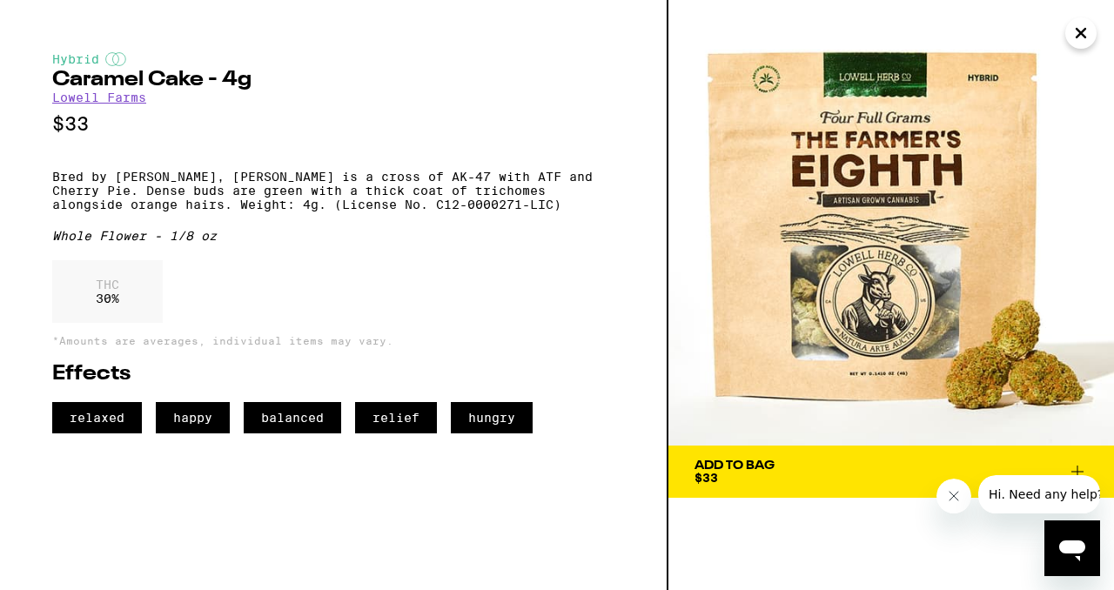
click at [1079, 28] on icon "Close" at bounding box center [1081, 33] width 21 height 26
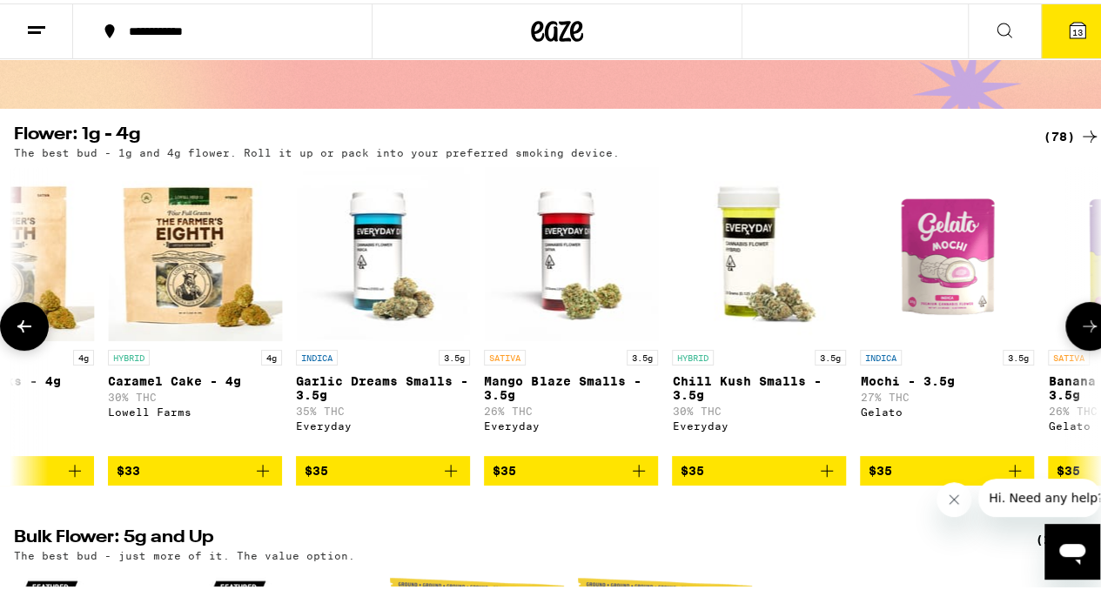
click at [742, 280] on img "Open page for Chill Kush Smalls - 3.5g from Everyday" at bounding box center [759, 251] width 174 height 174
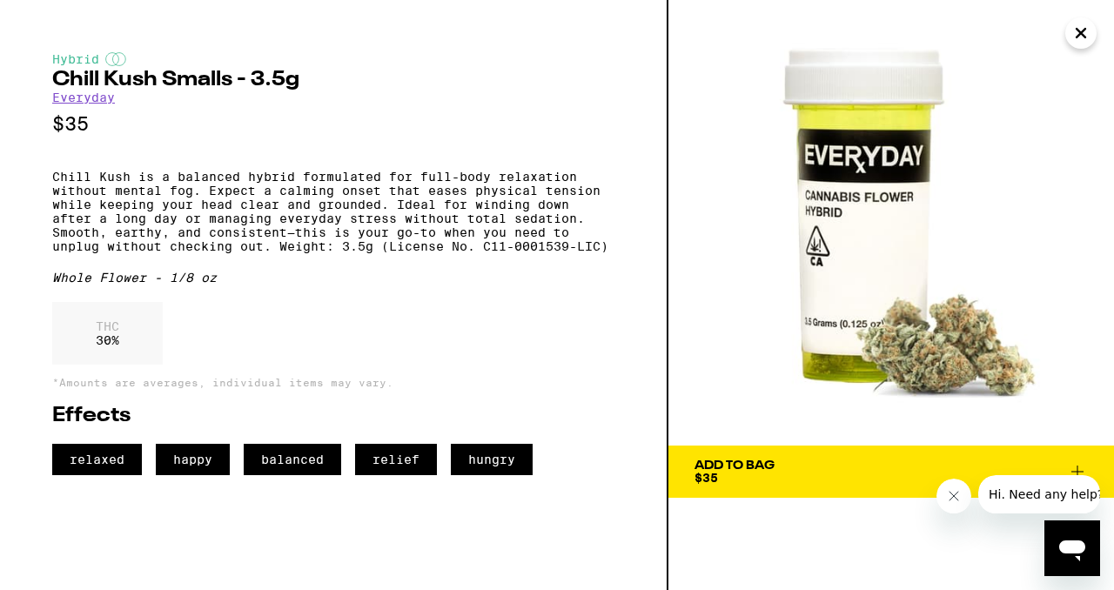
click at [759, 484] on button "Add To Bag $35" at bounding box center [892, 472] width 446 height 52
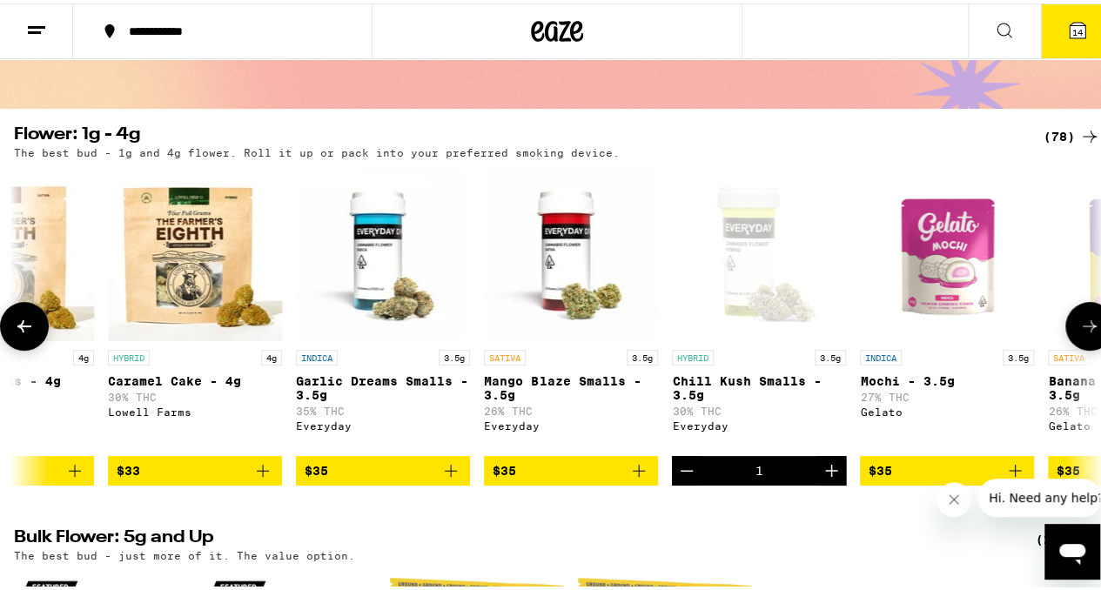
click at [1074, 319] on button at bounding box center [1089, 323] width 49 height 49
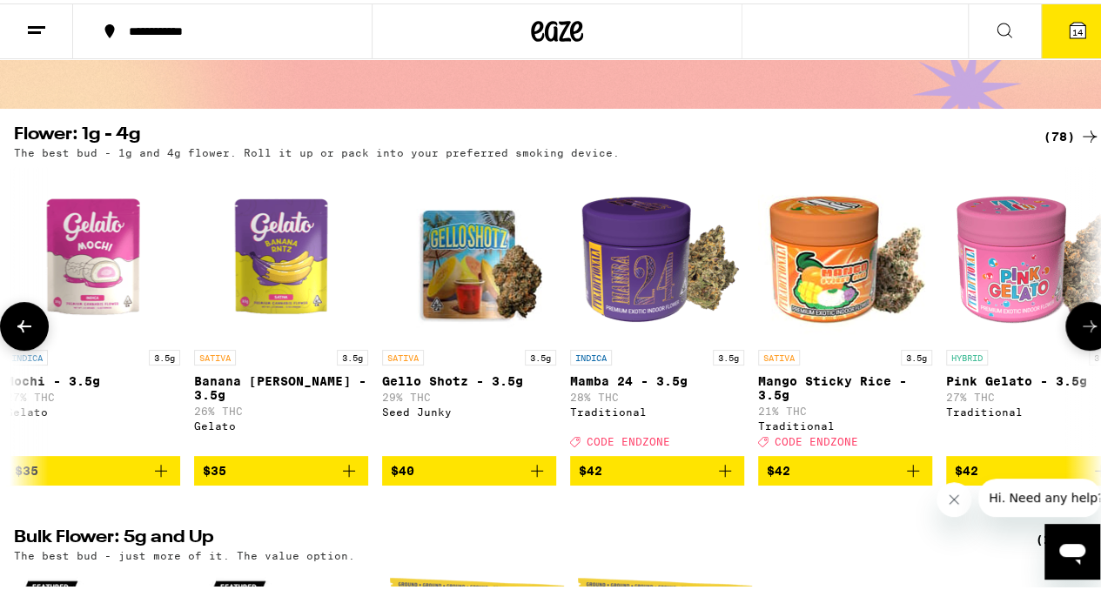
scroll to position [0, 5303]
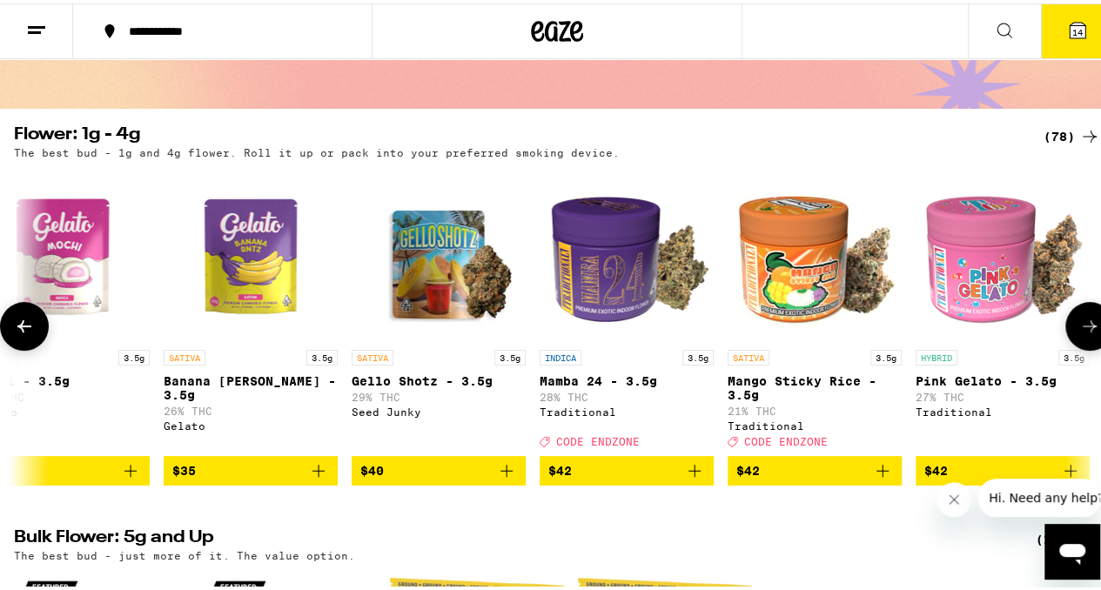
click at [1079, 333] on icon at bounding box center [1089, 323] width 21 height 21
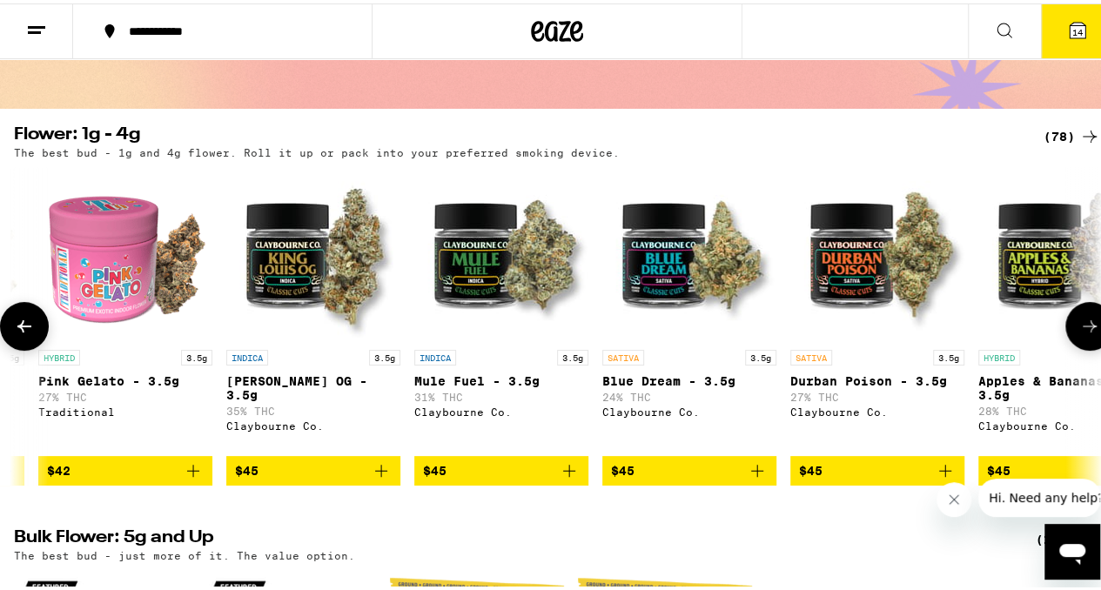
scroll to position [0, 6187]
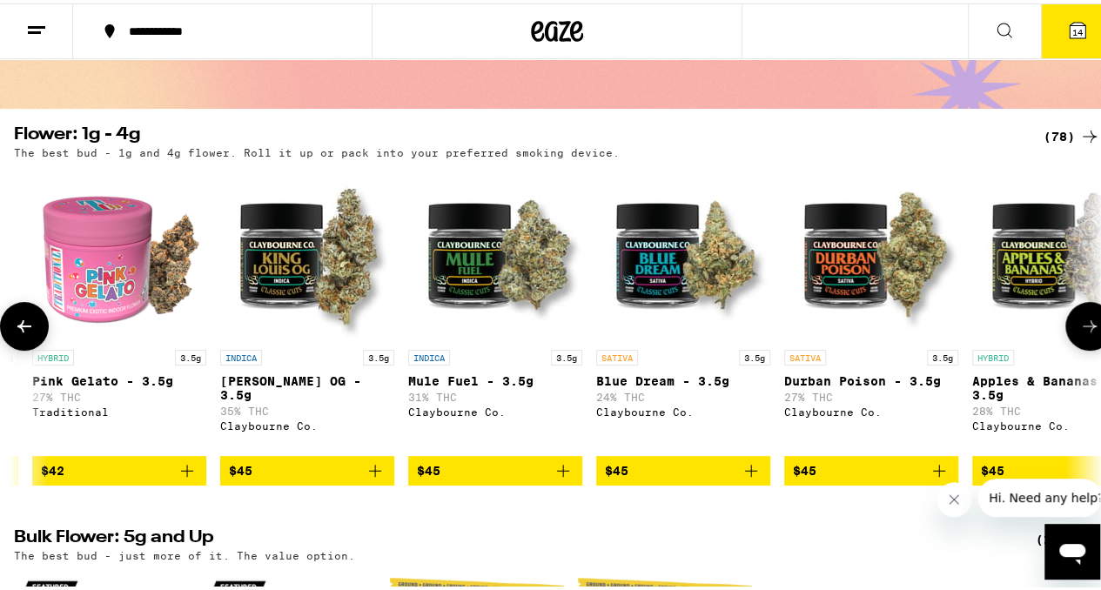
click at [111, 269] on img "Open page for Pink Gelato - 3.5g from Traditional" at bounding box center [119, 251] width 174 height 174
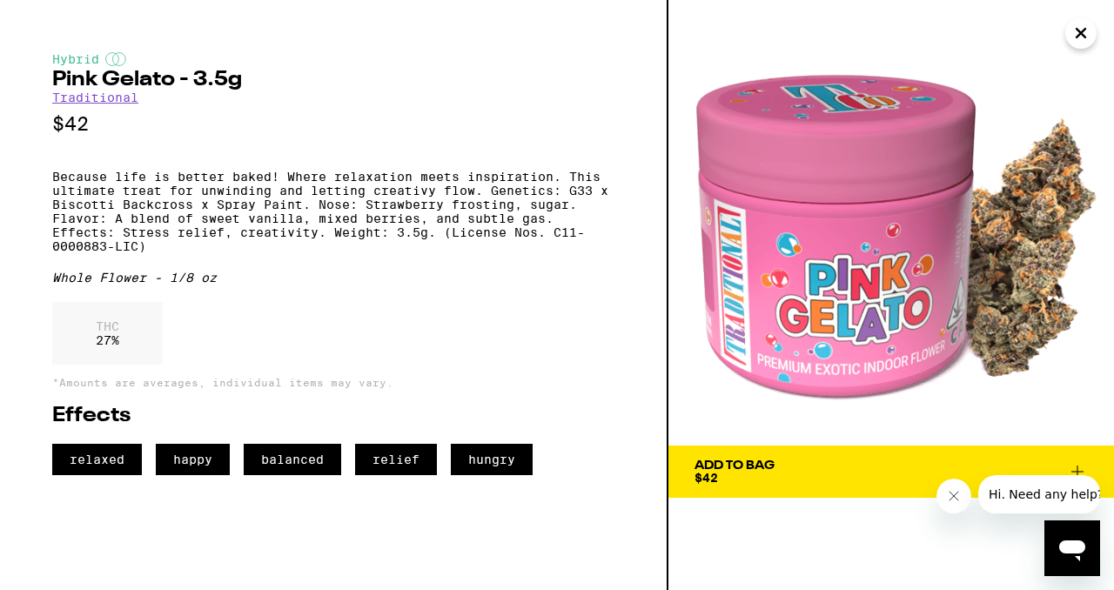
click at [1081, 31] on icon "Close" at bounding box center [1081, 33] width 9 height 9
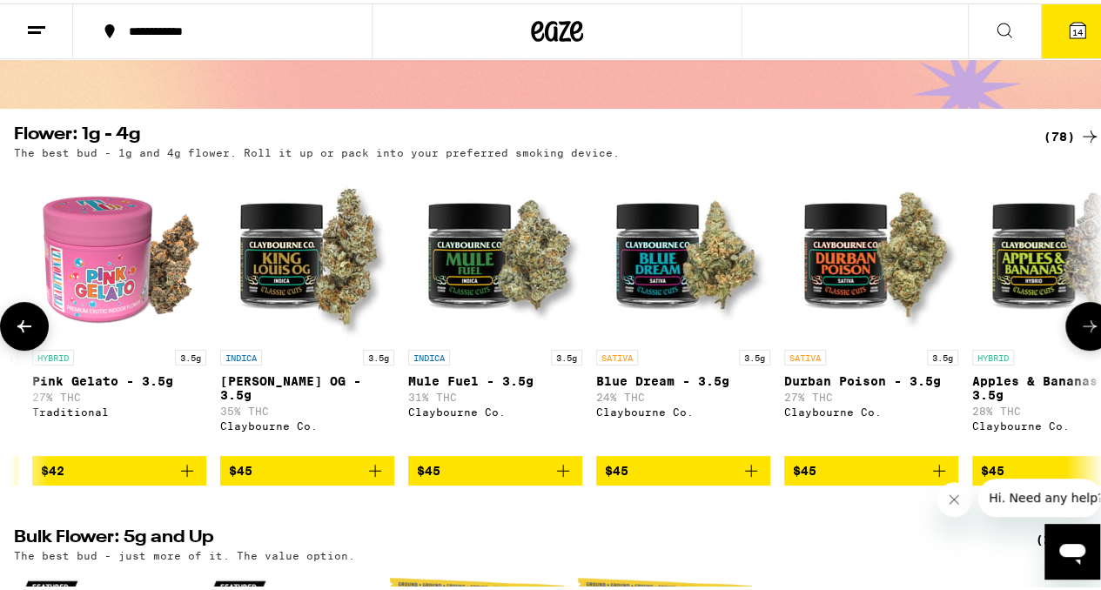
click at [176, 478] on span "$42" at bounding box center [119, 467] width 157 height 21
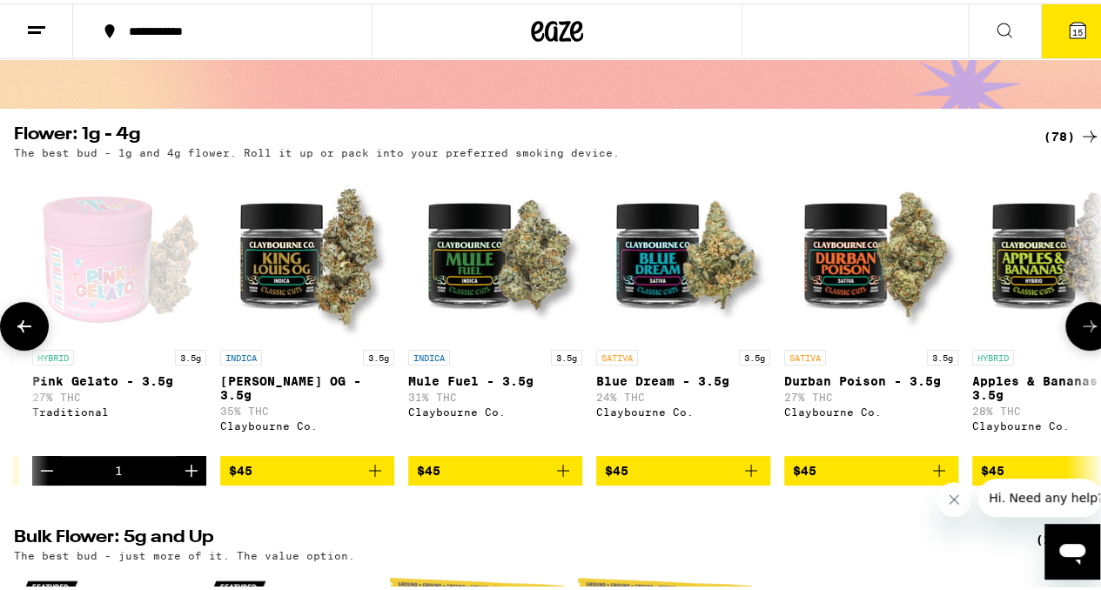
click at [1069, 343] on button at bounding box center [1089, 323] width 49 height 49
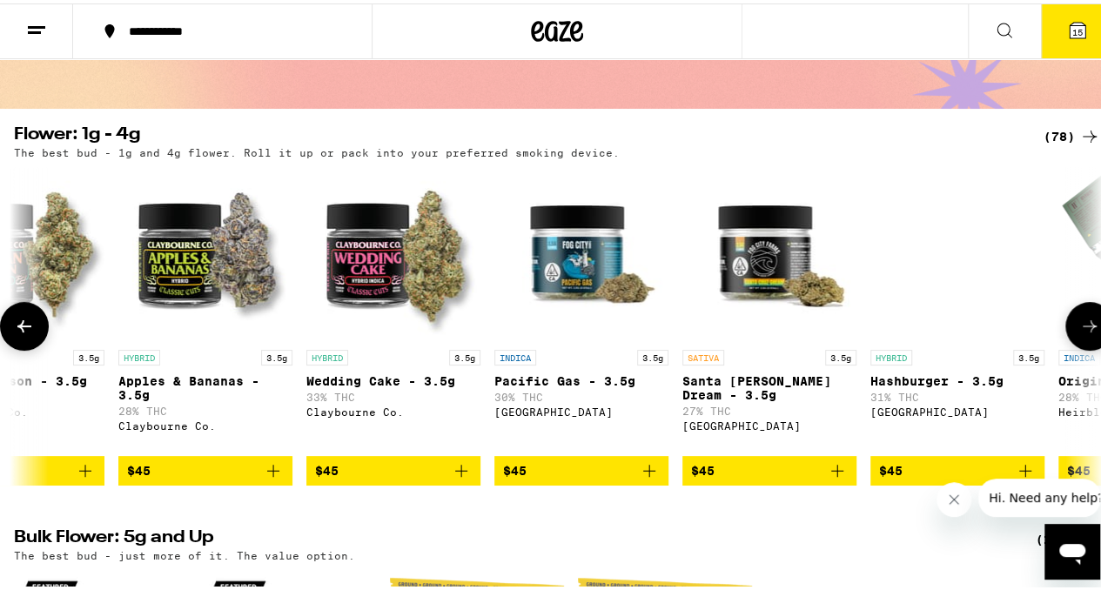
scroll to position [0, 7070]
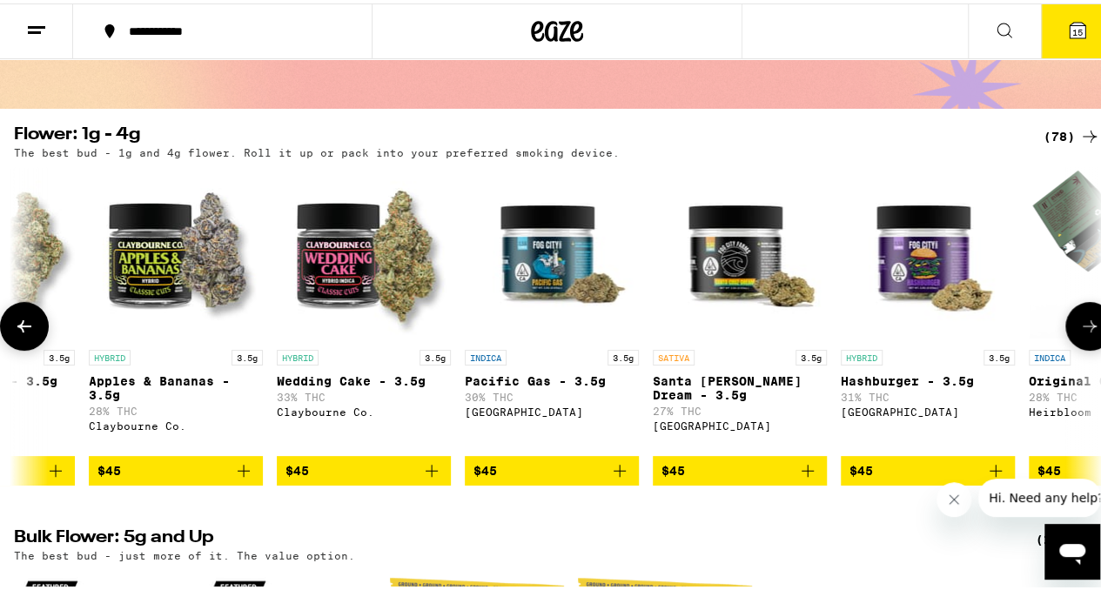
click at [1069, 343] on button at bounding box center [1089, 323] width 49 height 49
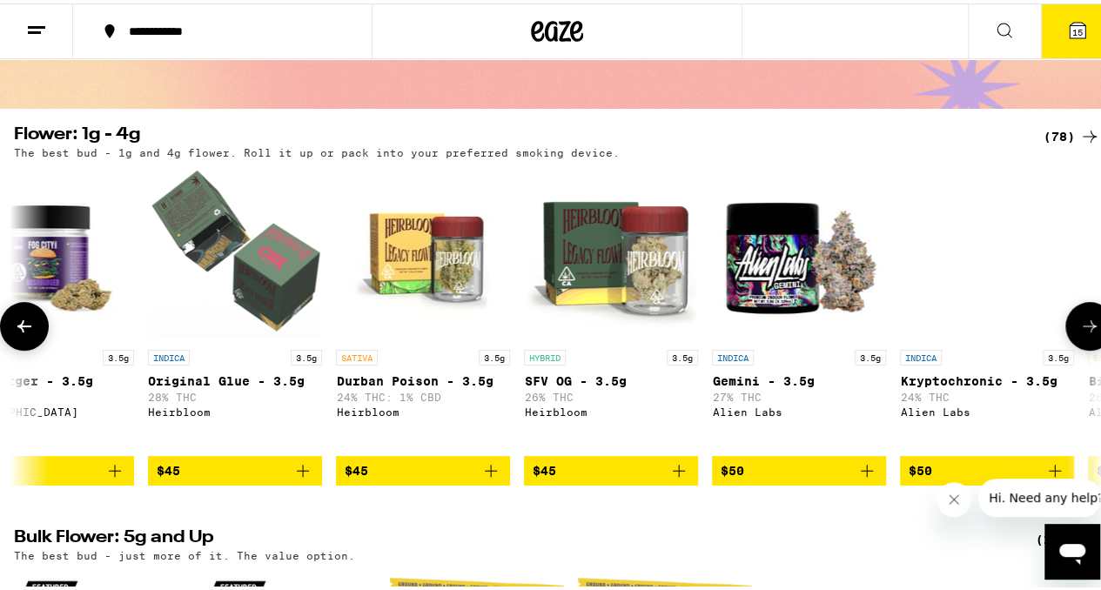
scroll to position [0, 7955]
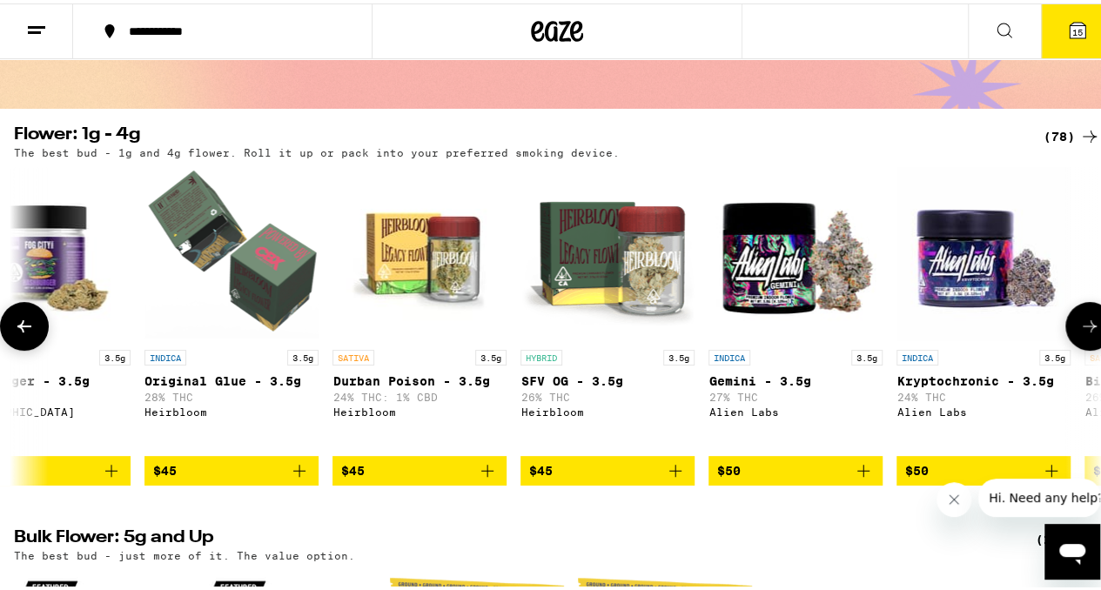
click at [1083, 329] on icon at bounding box center [1090, 323] width 14 height 12
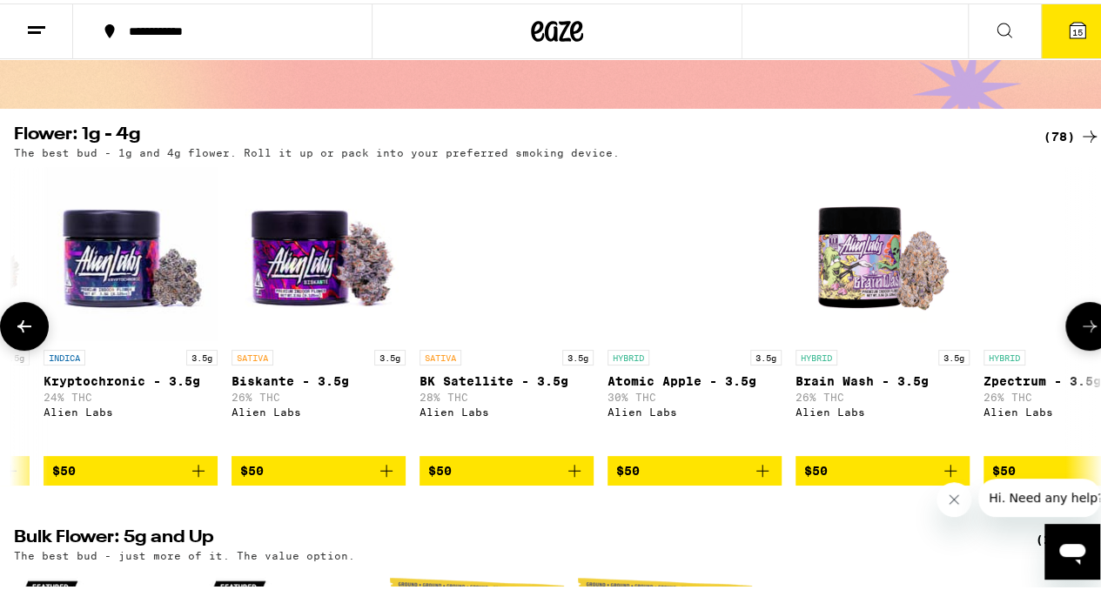
scroll to position [0, 8838]
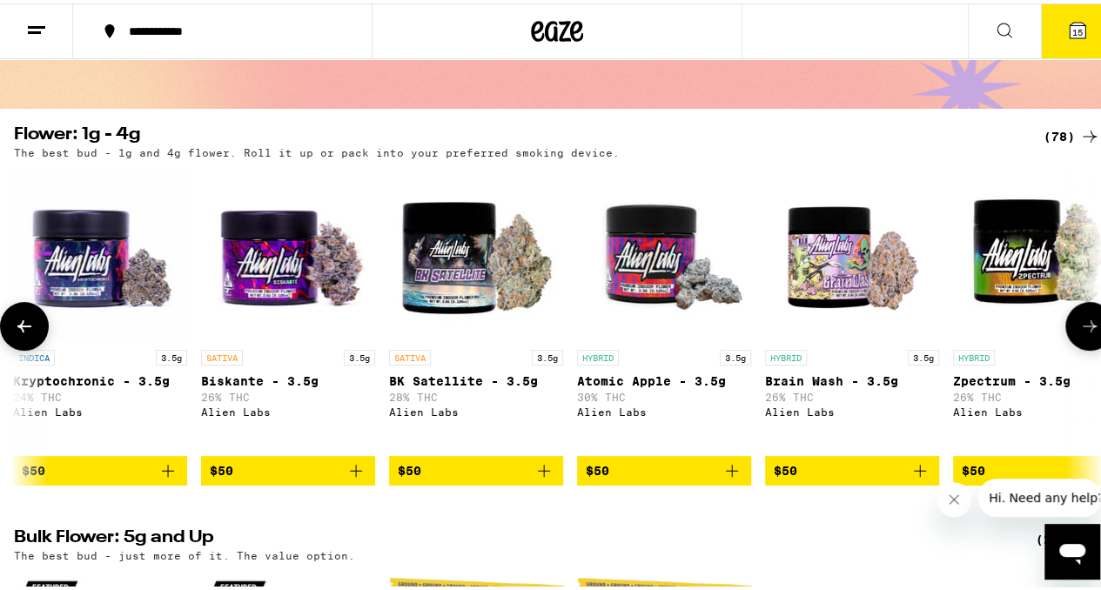
click at [648, 258] on img "Open page for Atomic Apple - 3.5g from Alien Labs" at bounding box center [664, 251] width 174 height 174
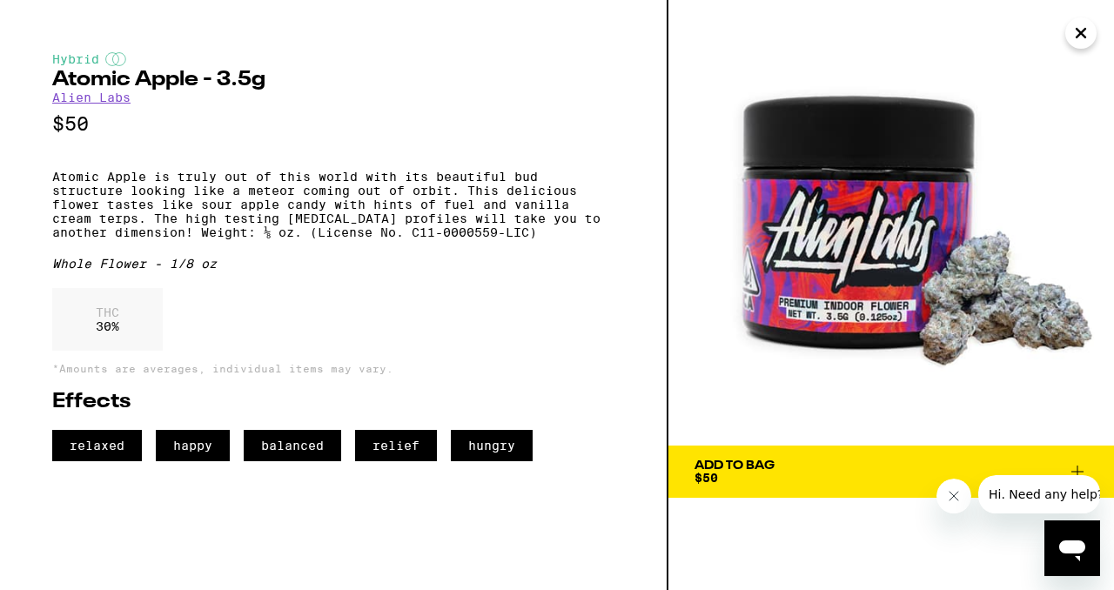
click at [1079, 50] on img at bounding box center [892, 223] width 446 height 446
click at [1083, 32] on icon "Close" at bounding box center [1081, 33] width 21 height 26
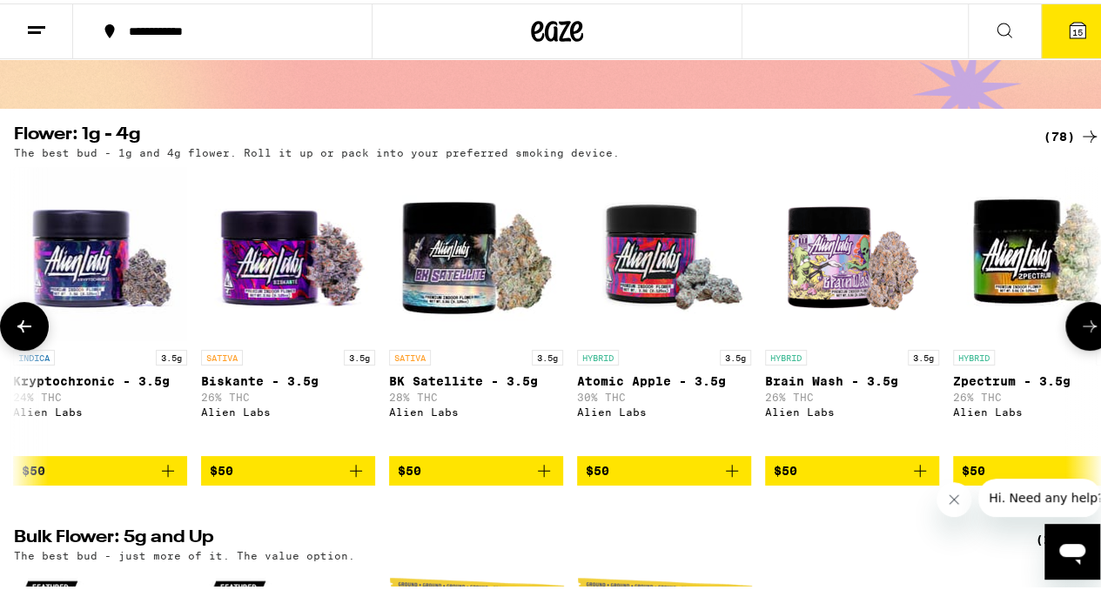
click at [839, 248] on img "Open page for Brain Wash - 3.5g from Alien Labs" at bounding box center [852, 251] width 174 height 174
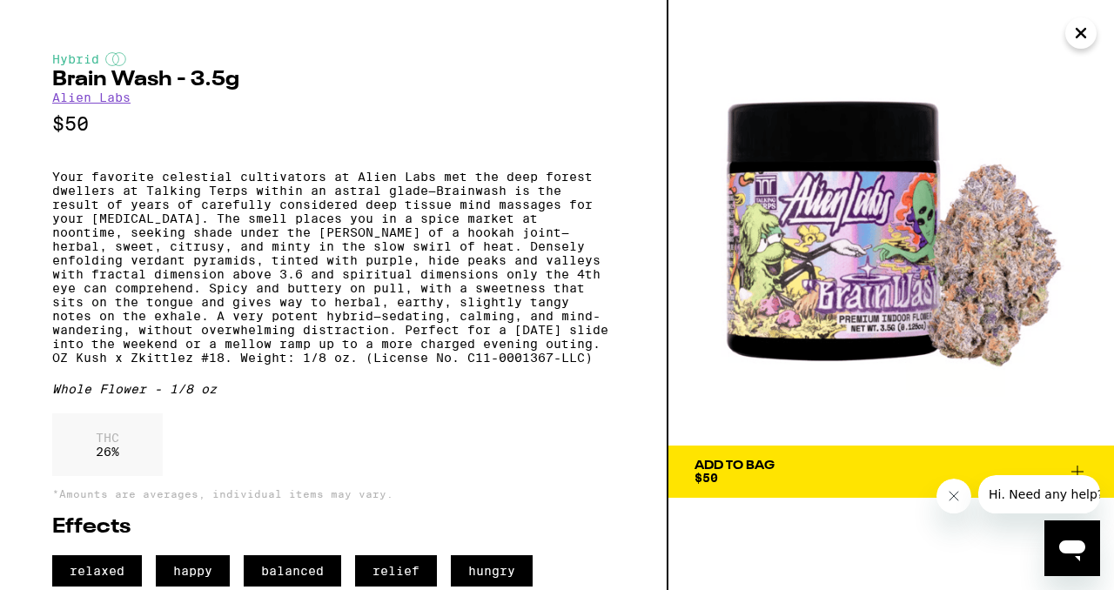
click at [773, 483] on div "Add To Bag $50" at bounding box center [735, 472] width 80 height 24
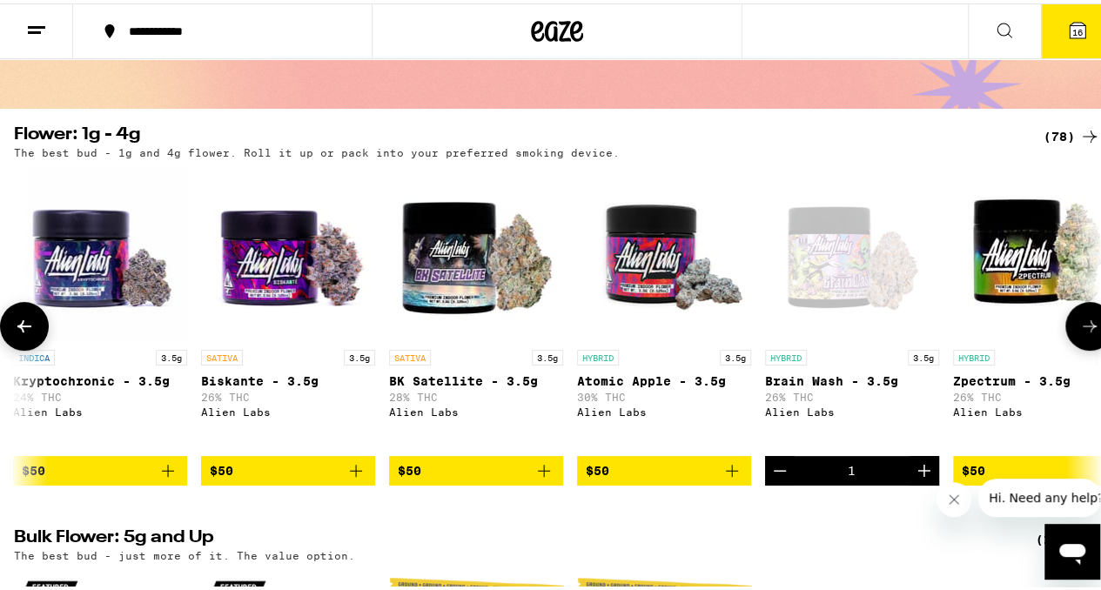
click at [991, 262] on img "Open page for Zpectrum - 3.5g from Alien Labs" at bounding box center [1040, 251] width 174 height 174
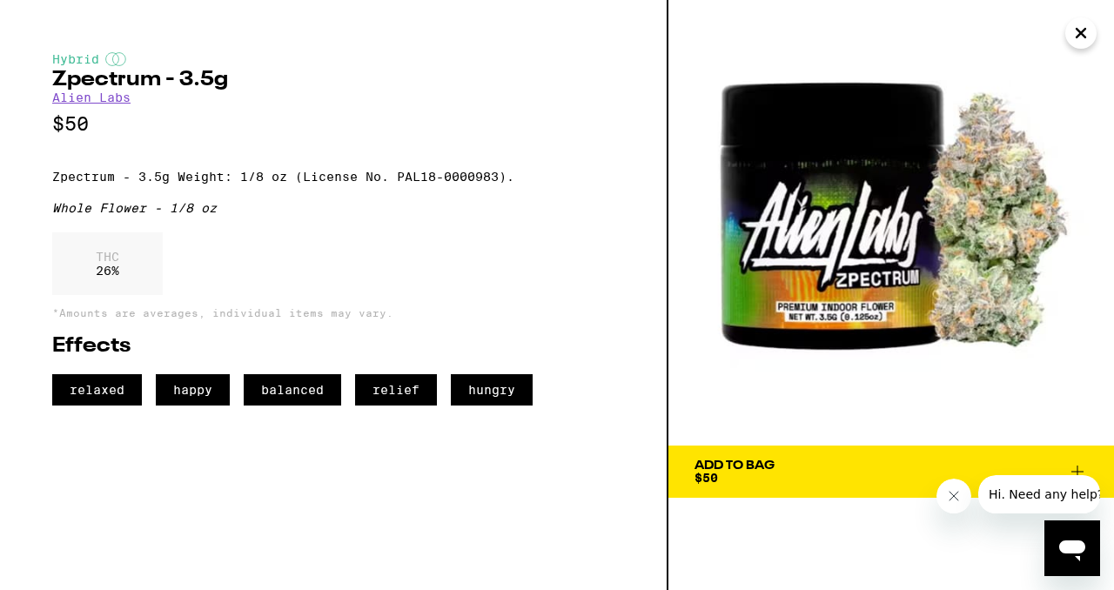
click at [1078, 32] on icon "Close" at bounding box center [1081, 33] width 21 height 26
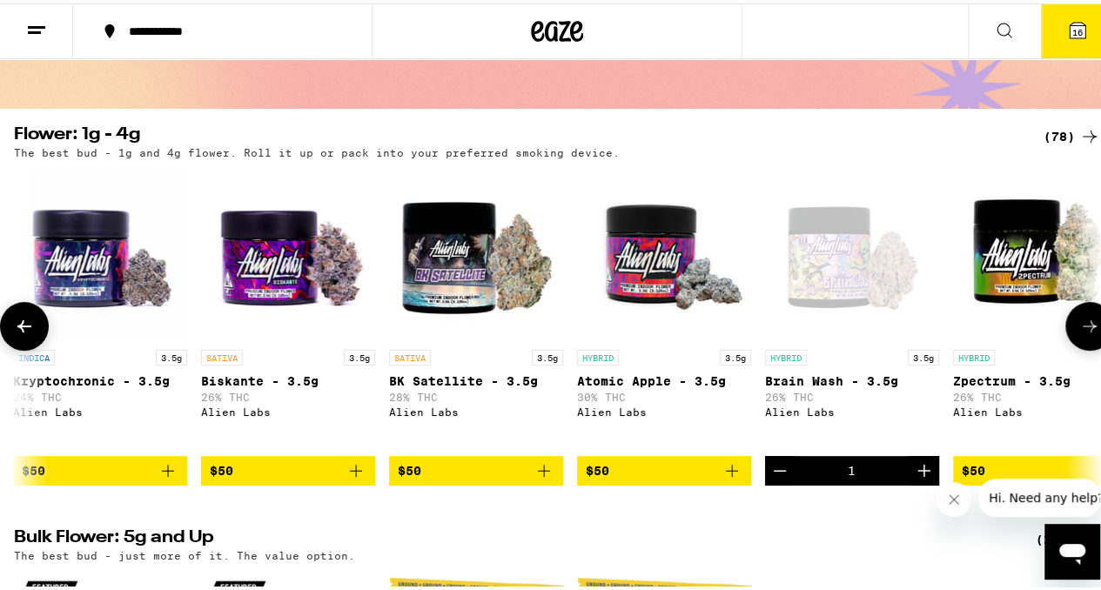
click at [1079, 333] on icon at bounding box center [1089, 323] width 21 height 21
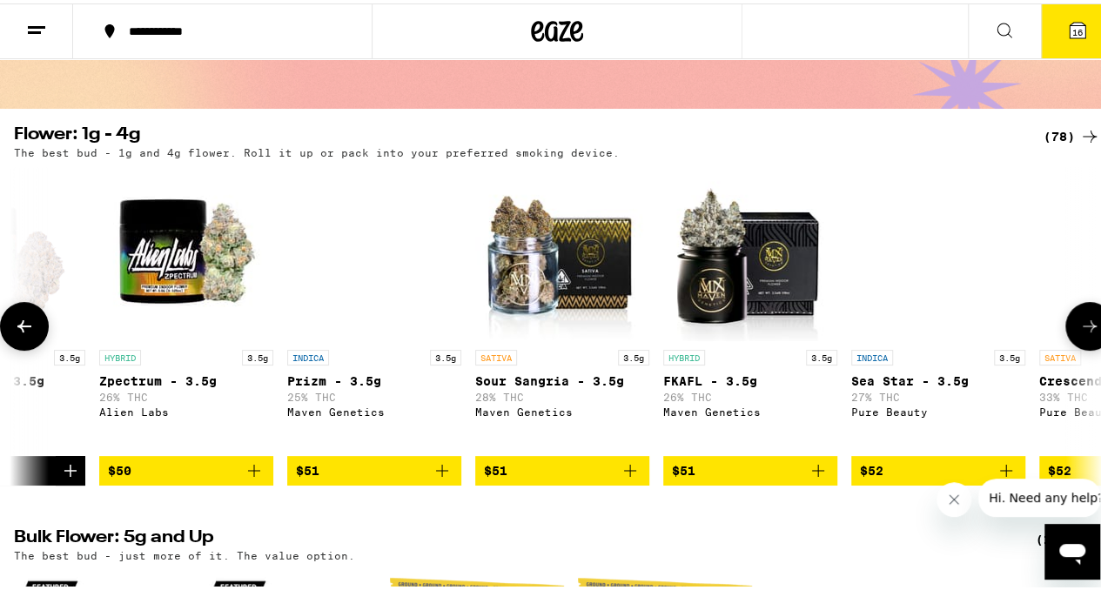
scroll to position [0, 9722]
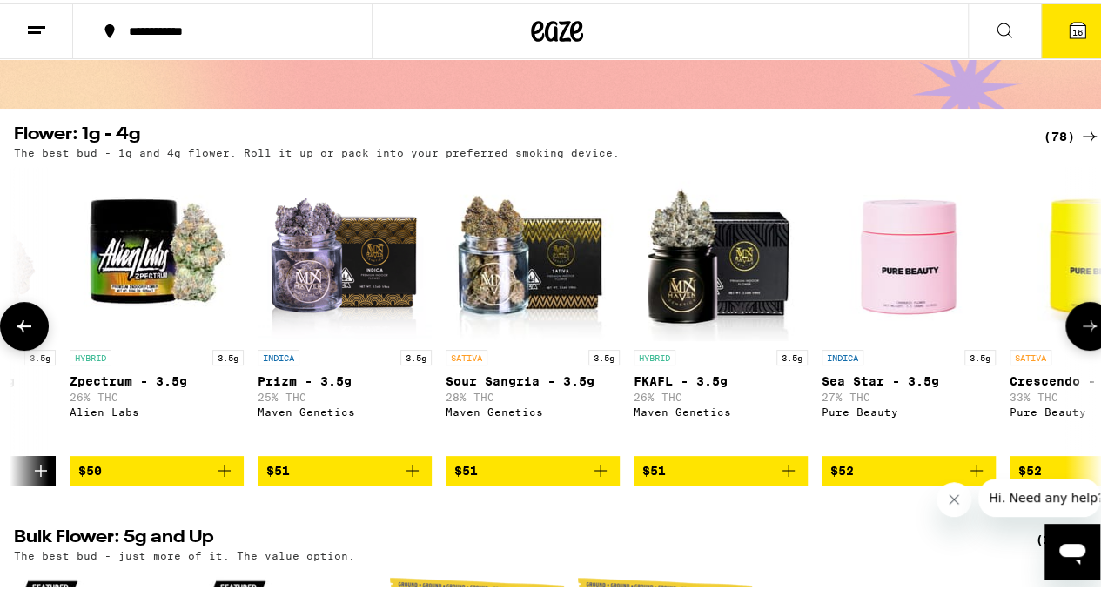
click at [732, 297] on img "Open page for FKAFL - 3.5g from Maven Genetics" at bounding box center [721, 251] width 174 height 174
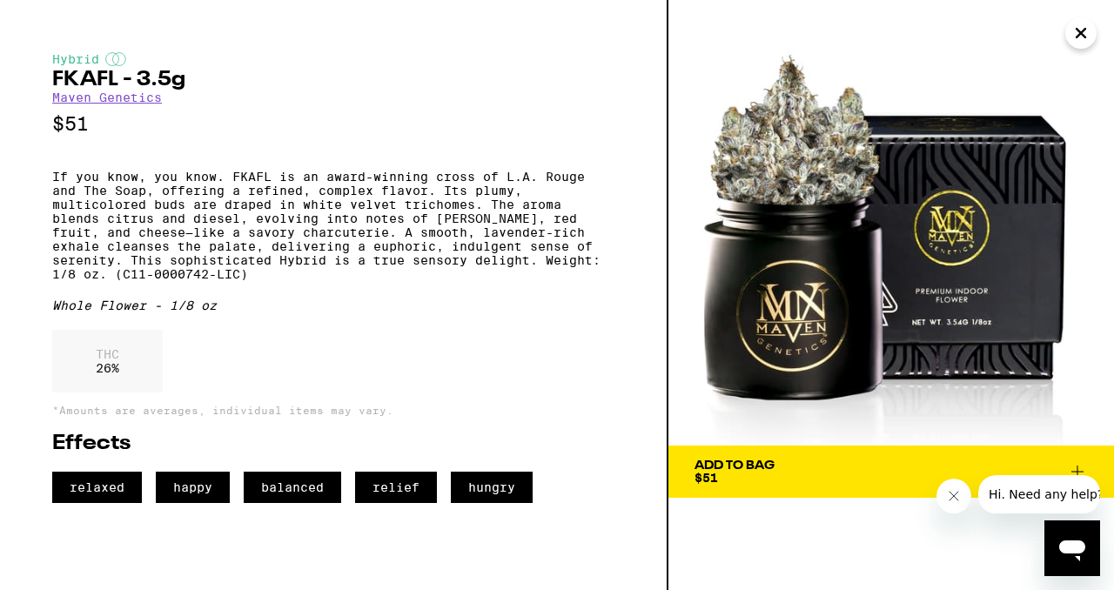
click at [1078, 44] on icon "Close" at bounding box center [1081, 33] width 21 height 26
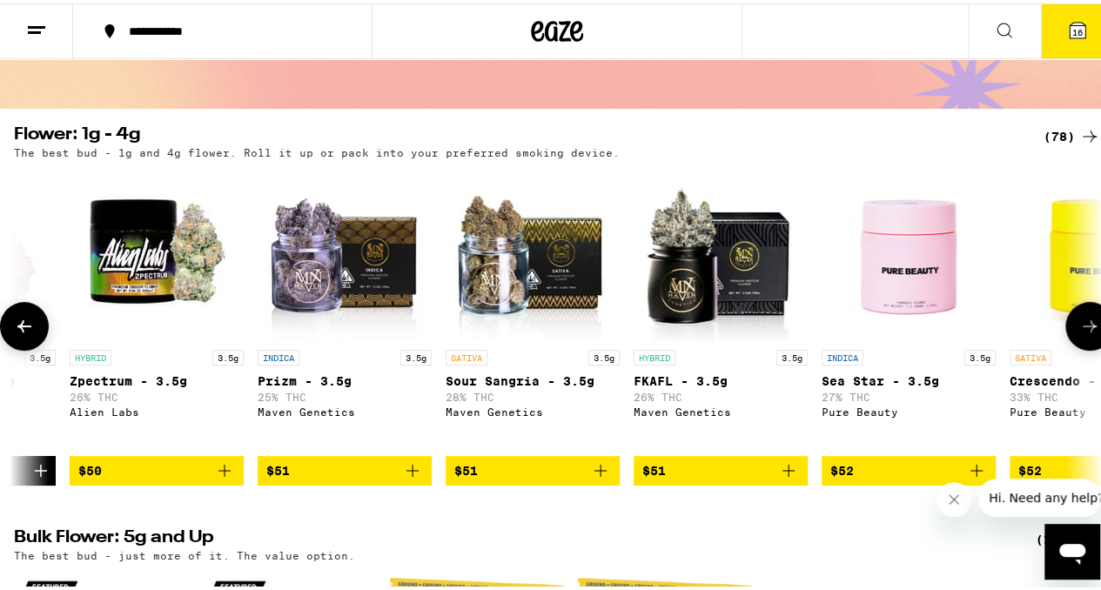
click at [1079, 331] on icon at bounding box center [1089, 323] width 21 height 21
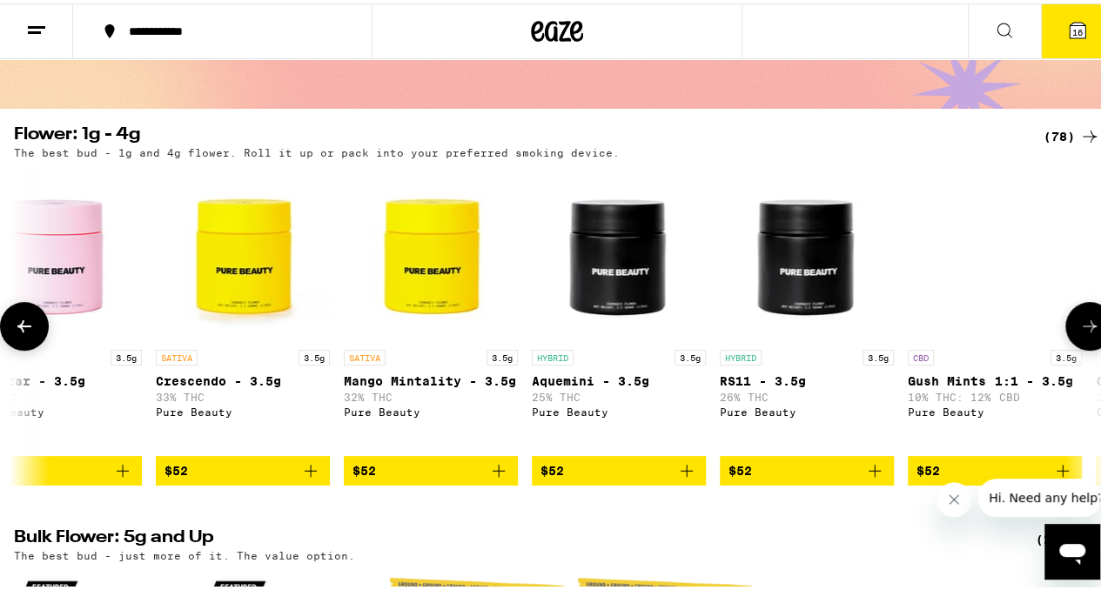
scroll to position [0, 10606]
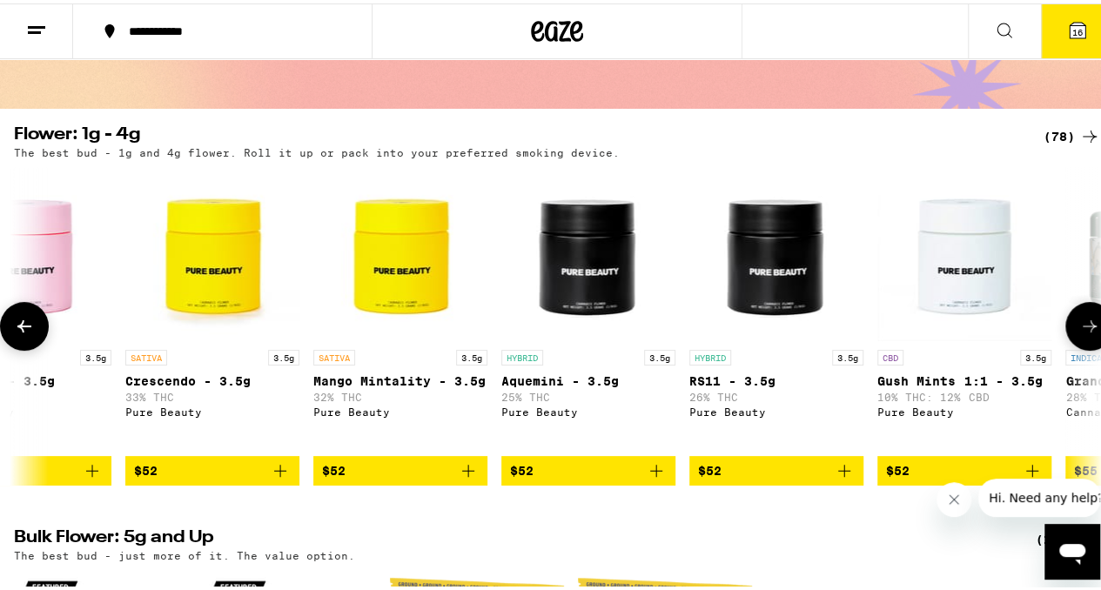
click at [580, 259] on img "Open page for Aquemini - 3.5g from Pure Beauty" at bounding box center [588, 251] width 174 height 174
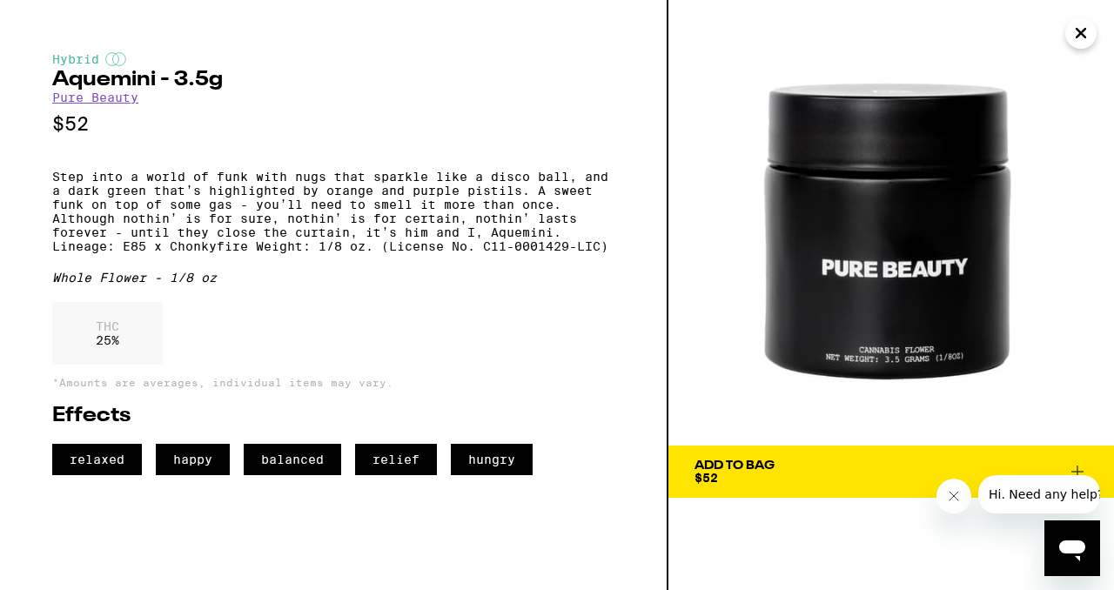
click at [1086, 32] on icon "Close" at bounding box center [1081, 33] width 21 height 26
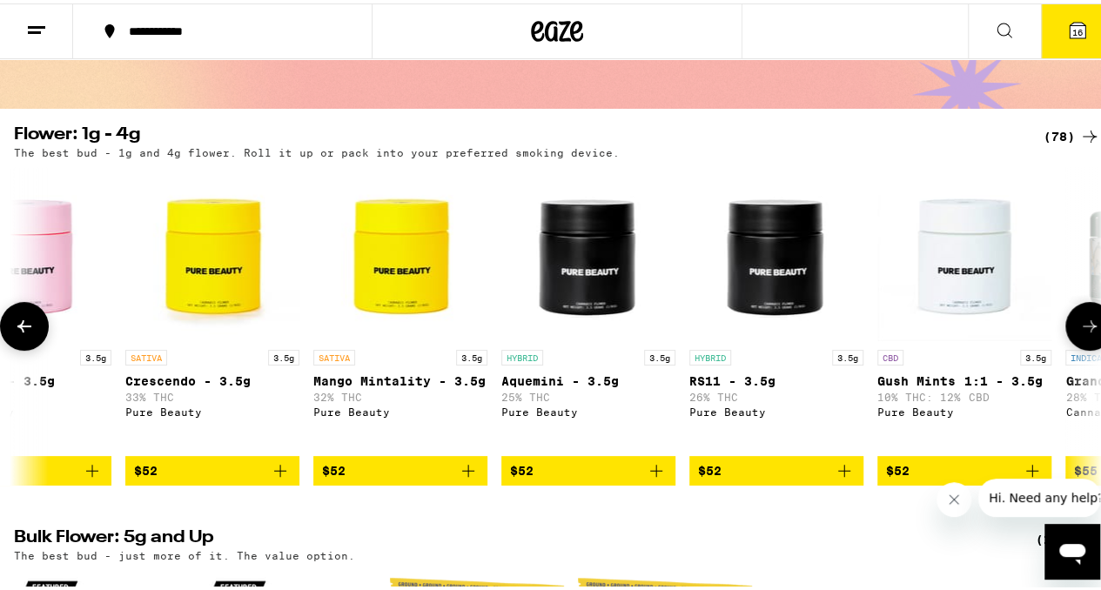
click at [784, 272] on img "Open page for RS11 - 3.5g from Pure Beauty" at bounding box center [776, 251] width 174 height 174
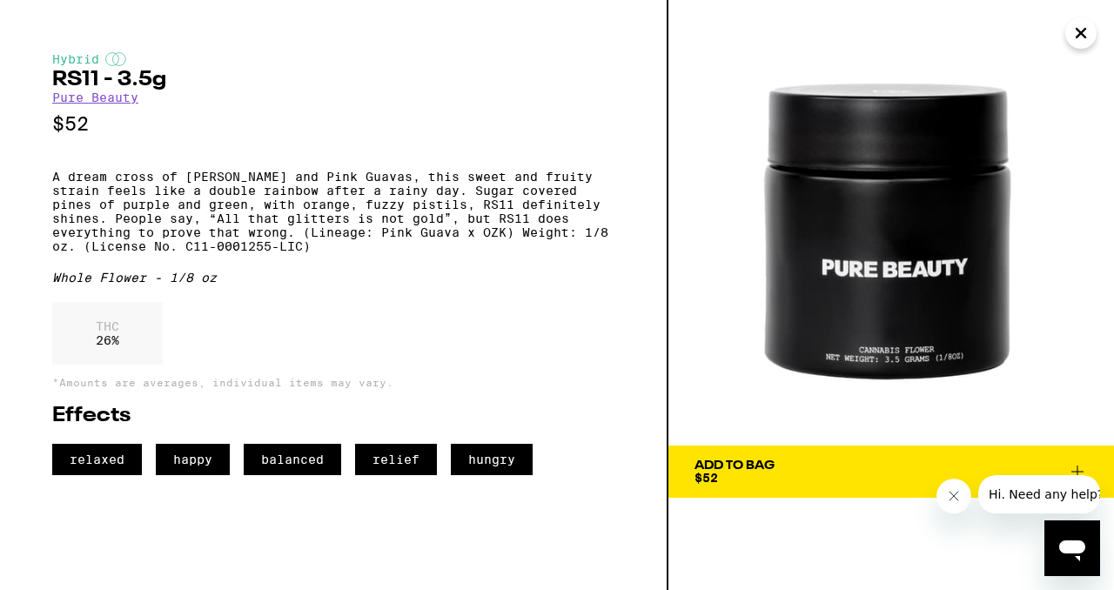
click at [1072, 37] on icon "Close" at bounding box center [1081, 33] width 21 height 26
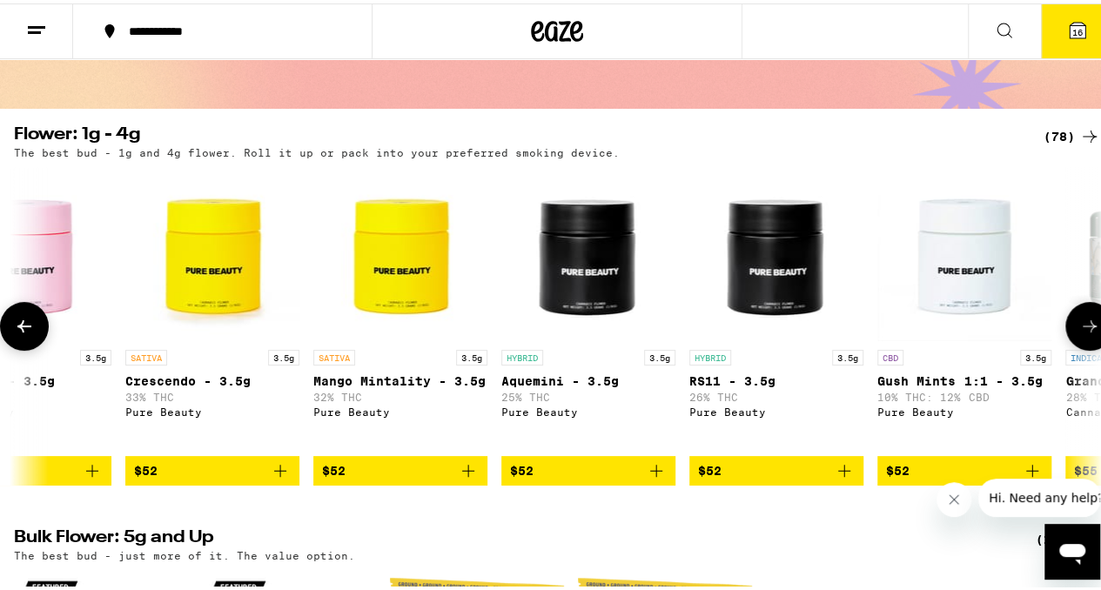
click at [1079, 333] on icon at bounding box center [1089, 323] width 21 height 21
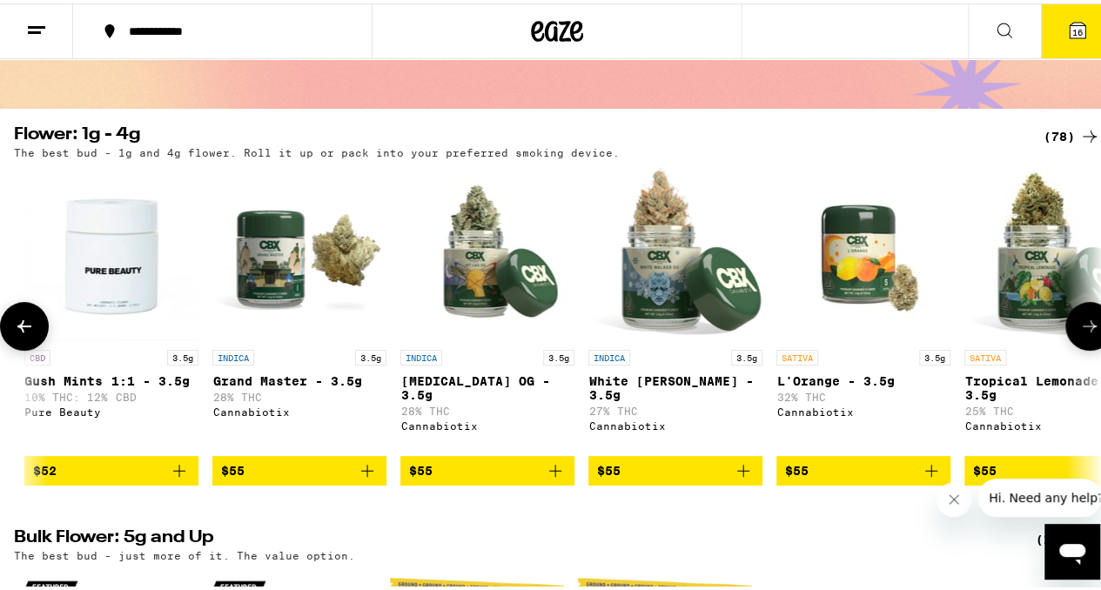
scroll to position [0, 11490]
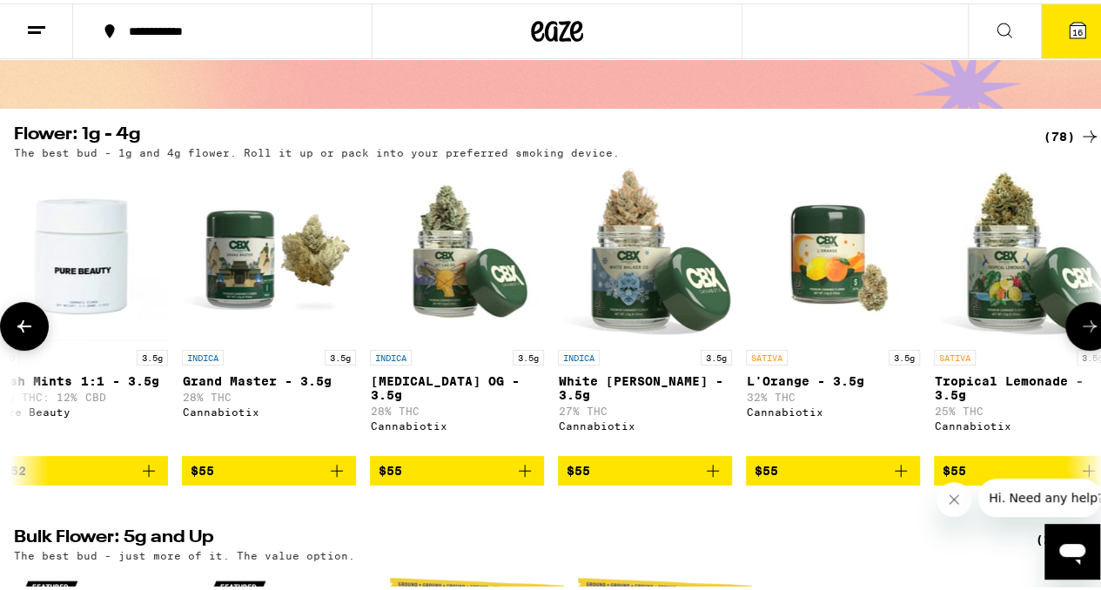
click at [1079, 333] on icon at bounding box center [1089, 323] width 21 height 21
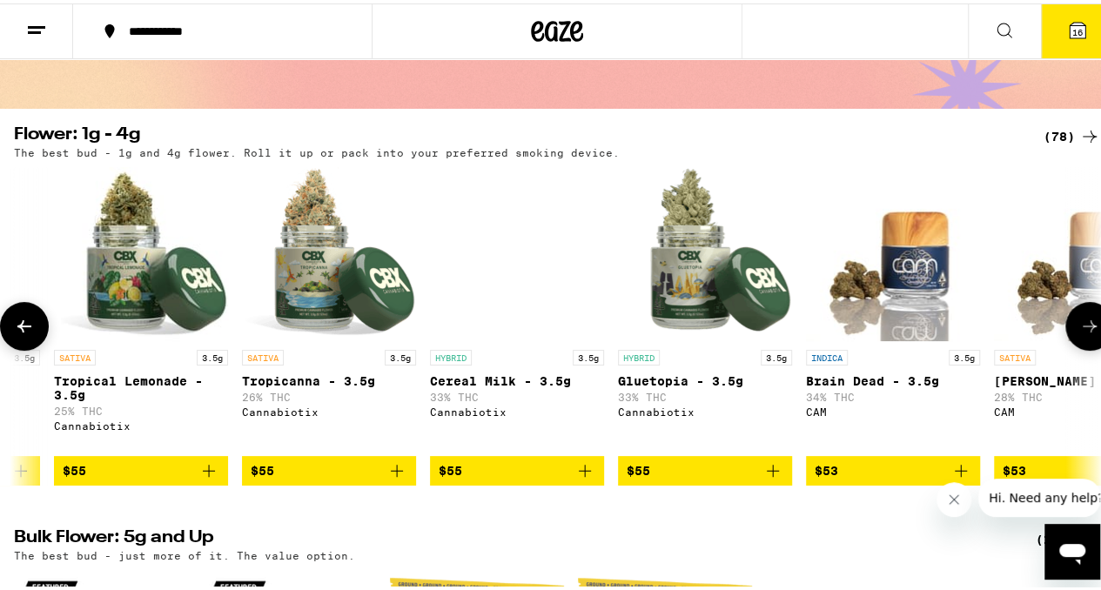
scroll to position [0, 12373]
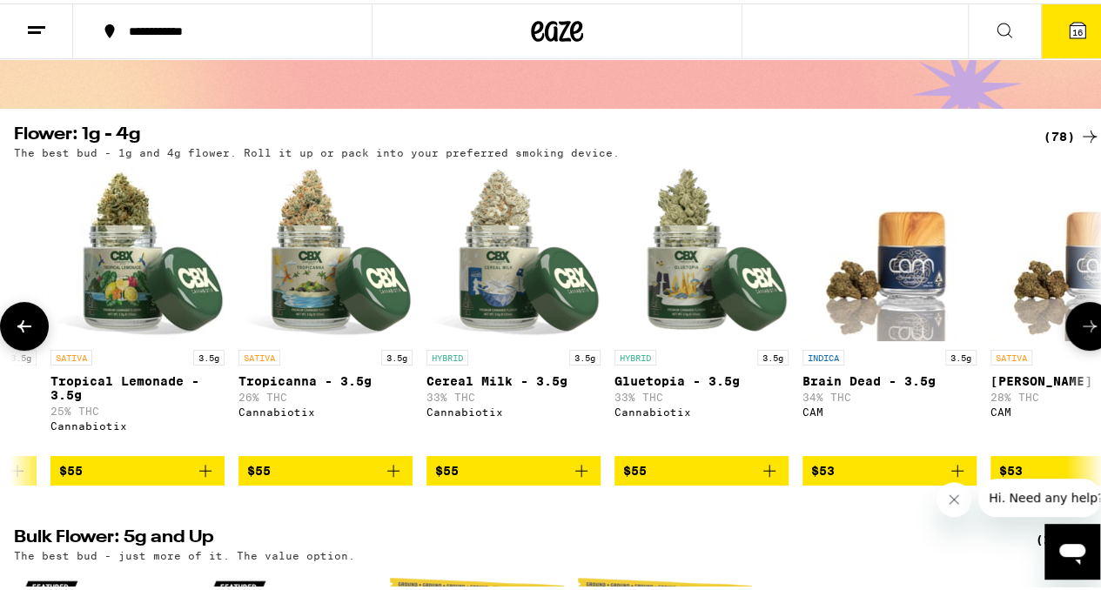
click at [1084, 328] on icon at bounding box center [1089, 323] width 21 height 21
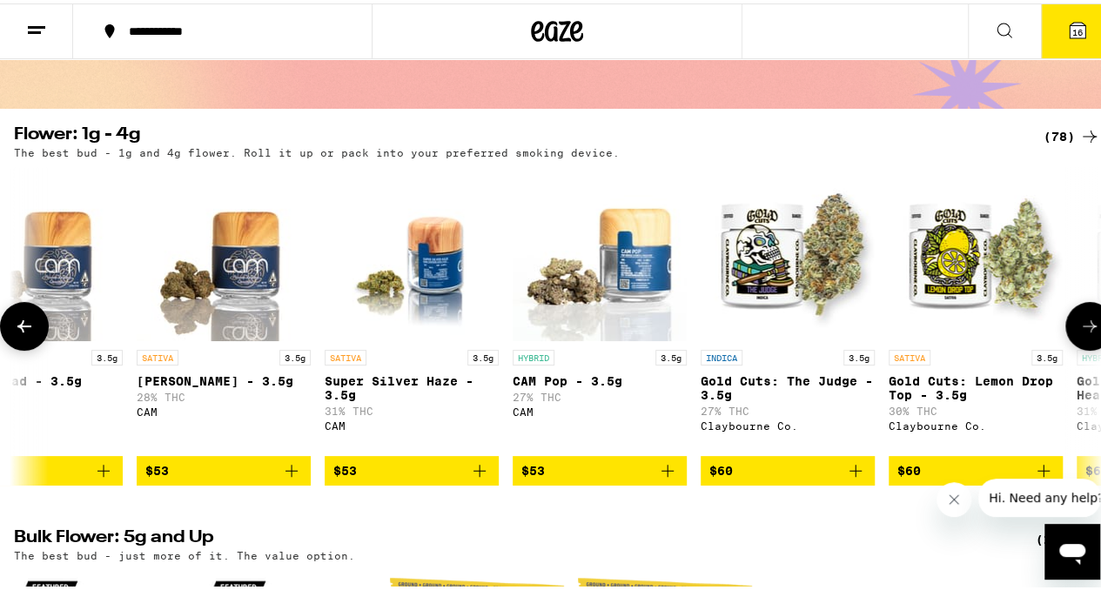
scroll to position [0, 13258]
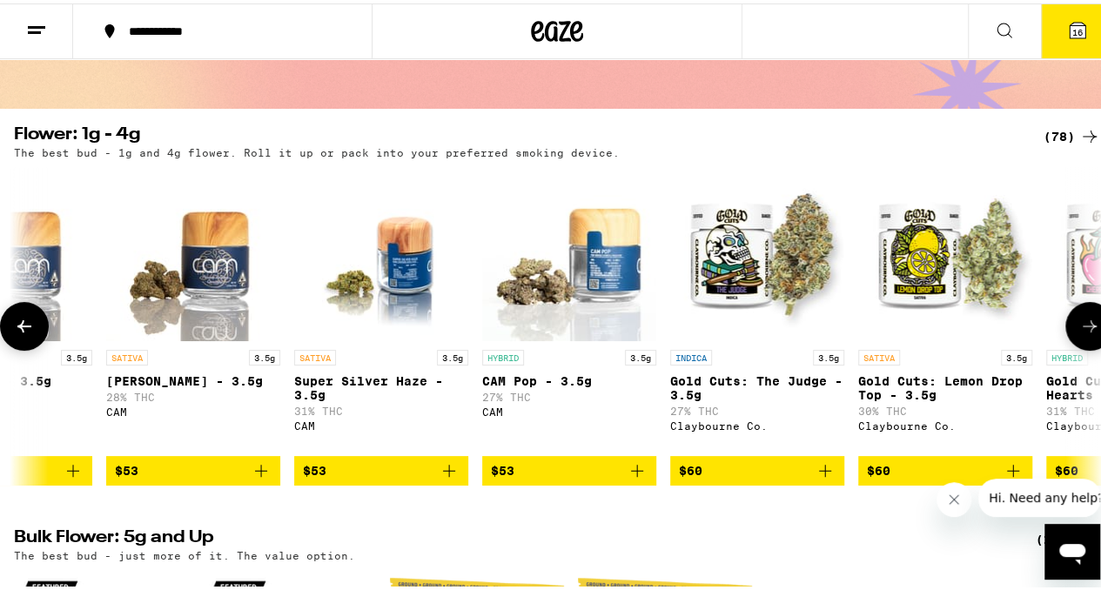
click at [581, 297] on img "Open page for CAM Pop - 3.5g from CAM" at bounding box center [569, 251] width 174 height 174
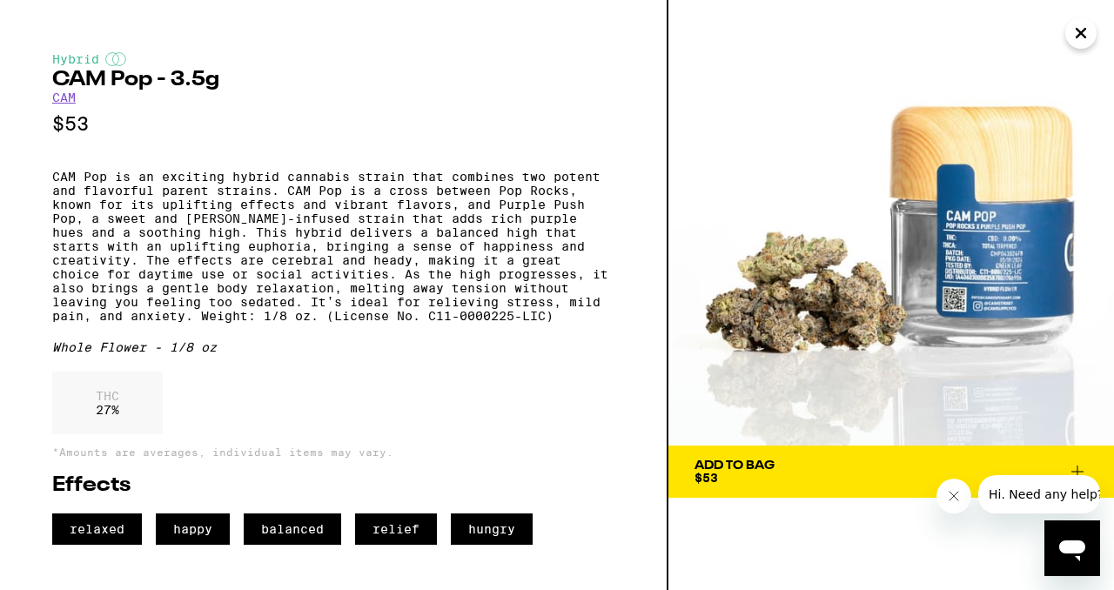
click at [744, 483] on div "Add To Bag $53" at bounding box center [735, 472] width 80 height 24
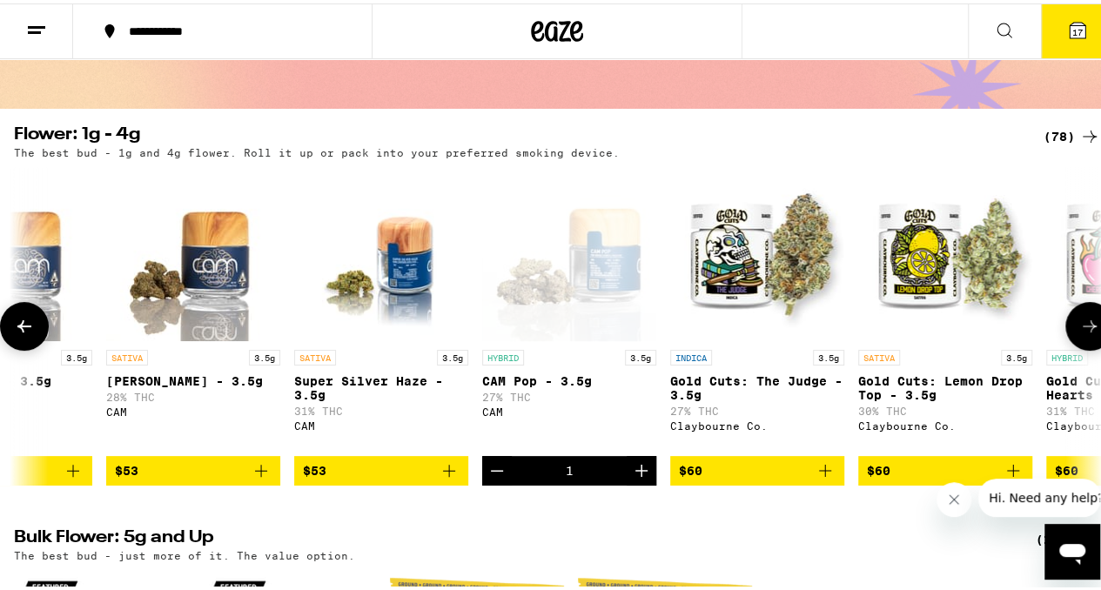
click at [1079, 333] on icon at bounding box center [1089, 323] width 21 height 21
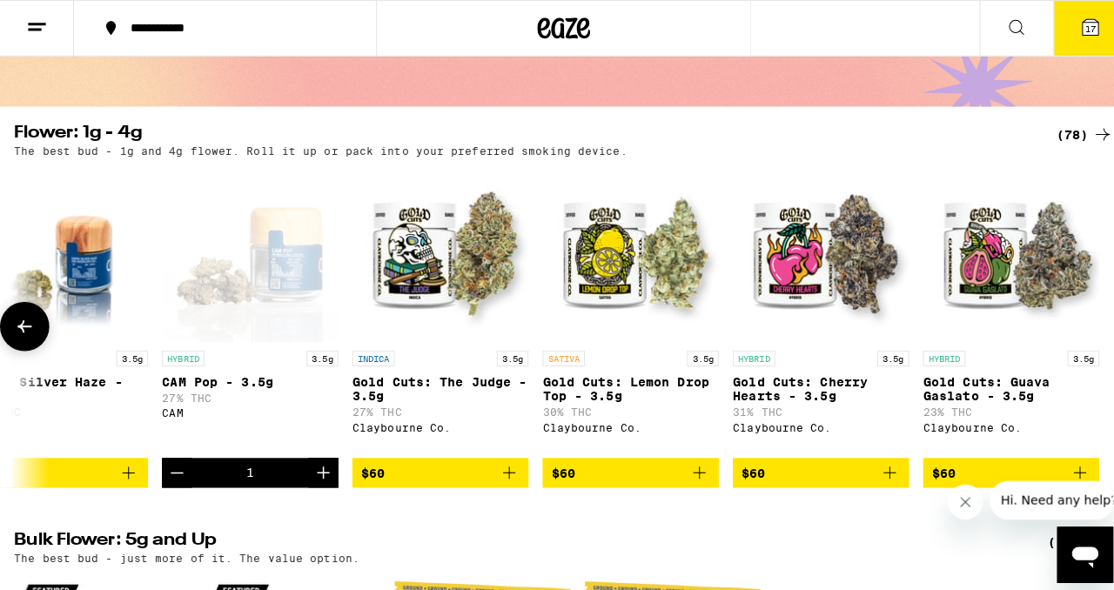
scroll to position [0, 13593]
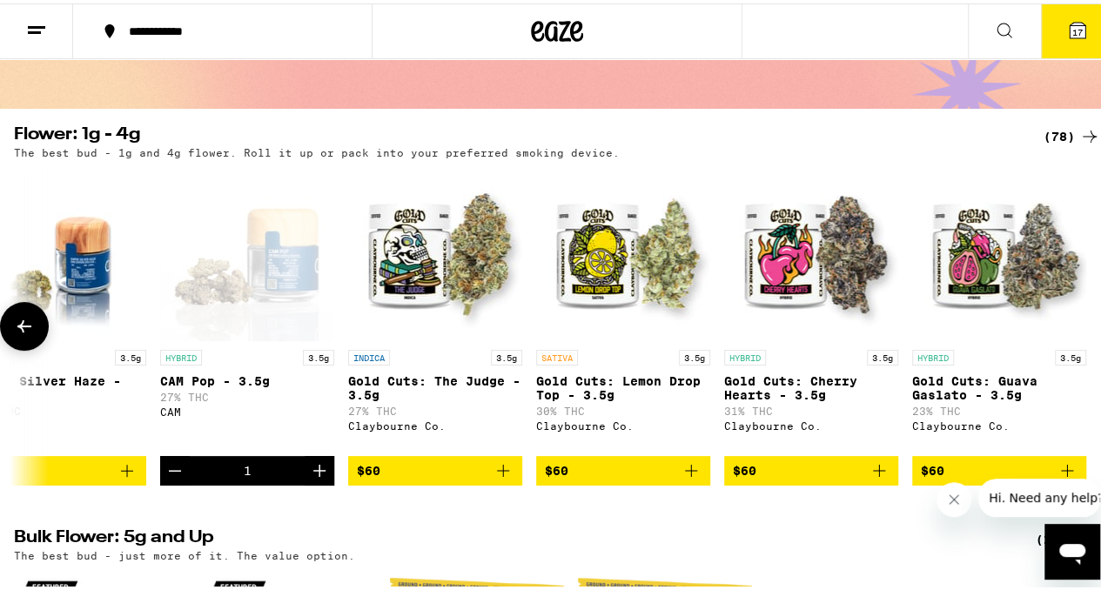
click at [796, 268] on img "Open page for Gold Cuts: Cherry Hearts - 3.5g from Claybourne Co." at bounding box center [811, 251] width 174 height 174
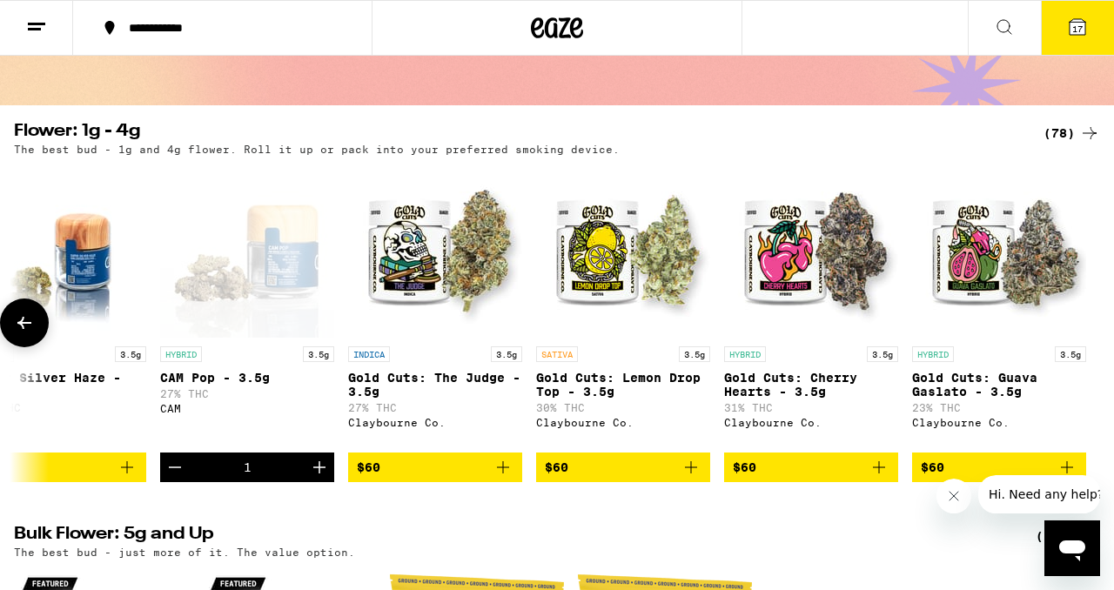
scroll to position [0, 13580]
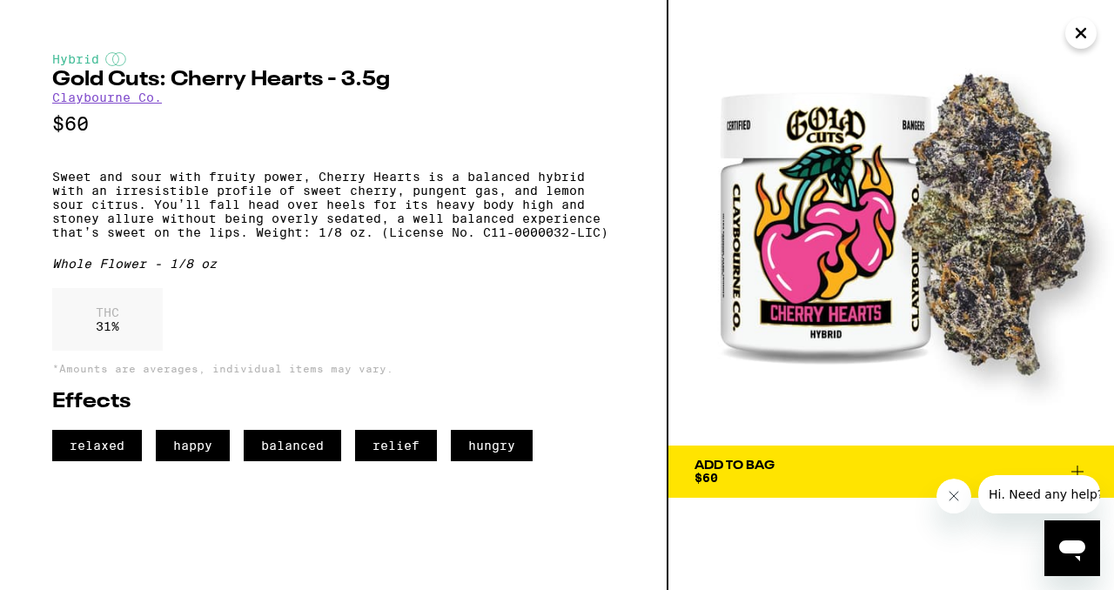
click at [733, 462] on div "Add To Bag" at bounding box center [735, 466] width 80 height 12
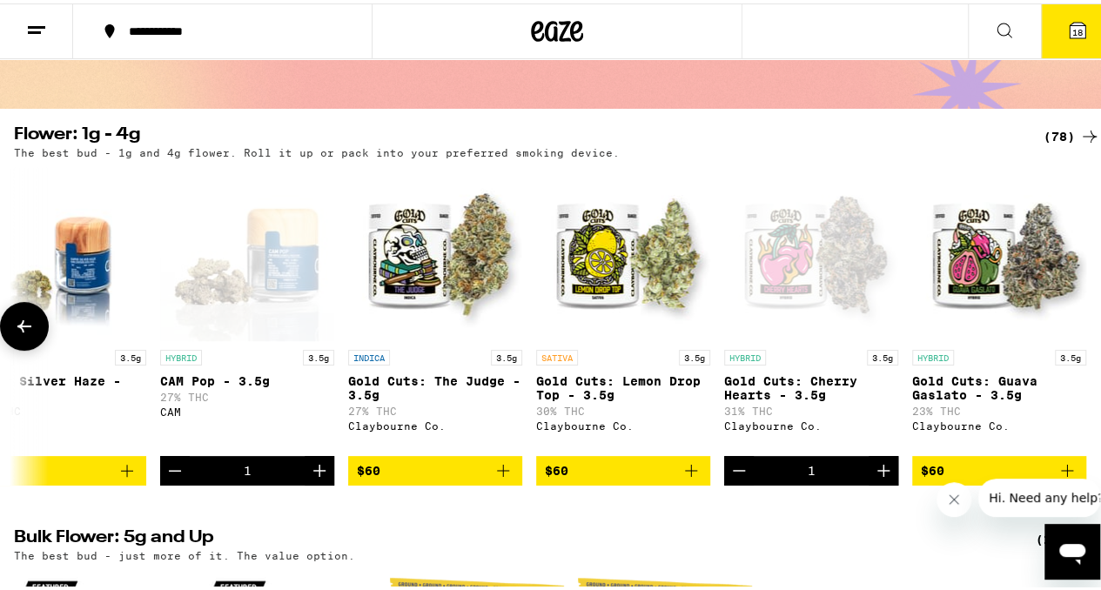
click at [1003, 289] on img "Open page for Gold Cuts: Guava Gaslato - 3.5g from Claybourne Co." at bounding box center [999, 251] width 174 height 174
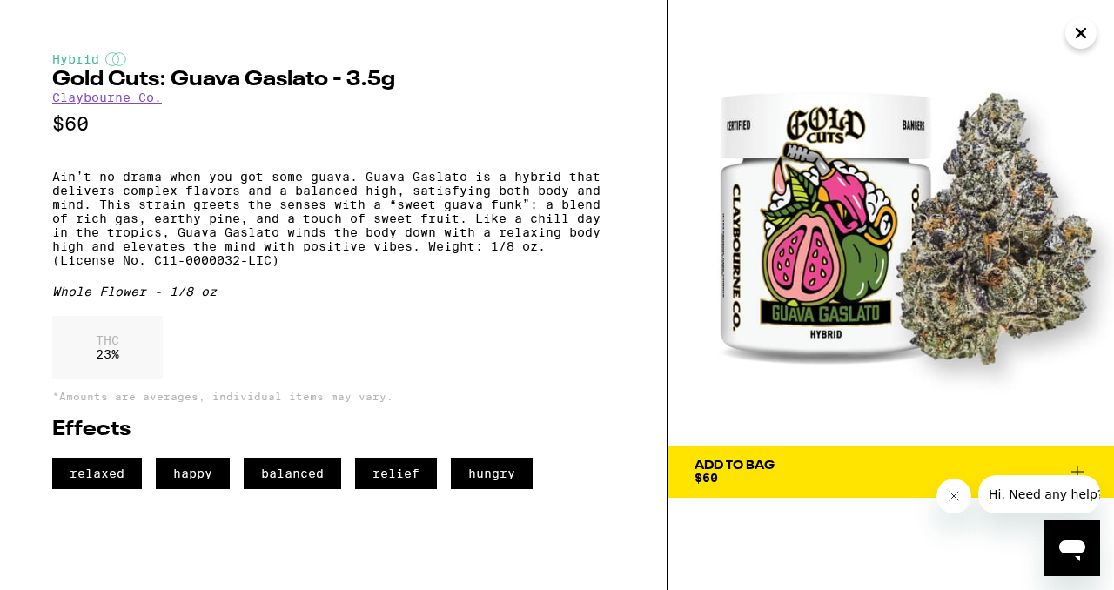
click at [864, 477] on span "Add To Bag $60" at bounding box center [891, 472] width 393 height 24
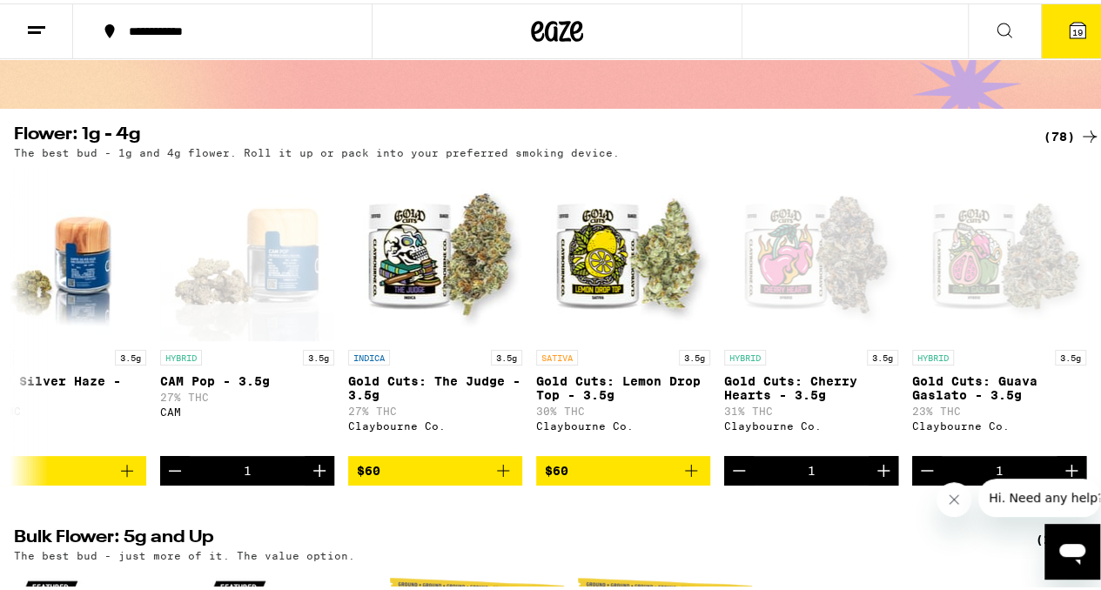
click at [1071, 25] on icon at bounding box center [1078, 27] width 16 height 16
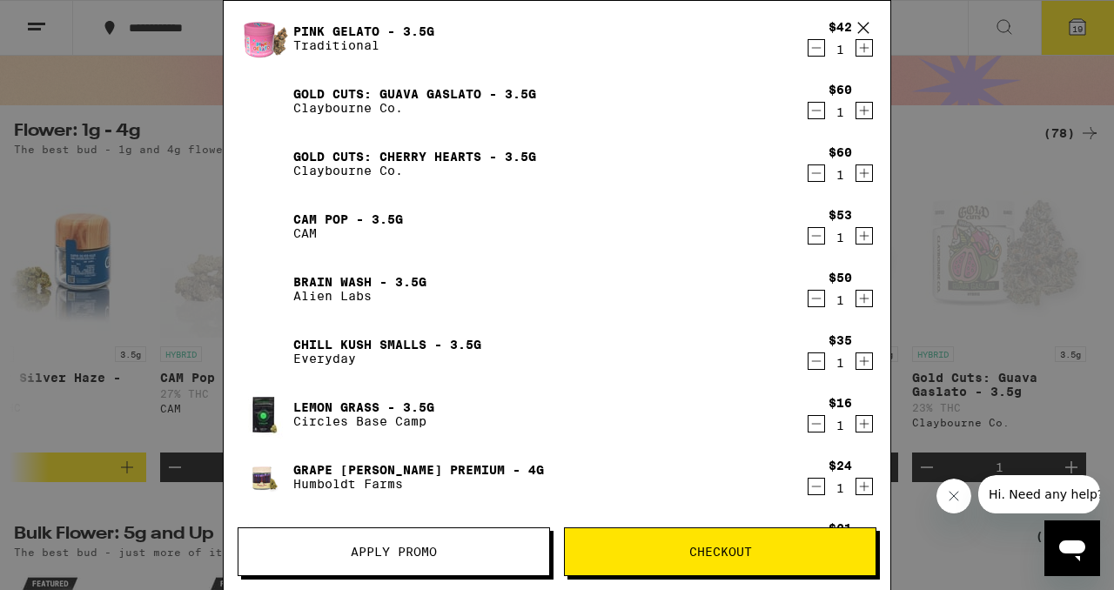
scroll to position [481, 0]
